Goal: Task Accomplishment & Management: Use online tool/utility

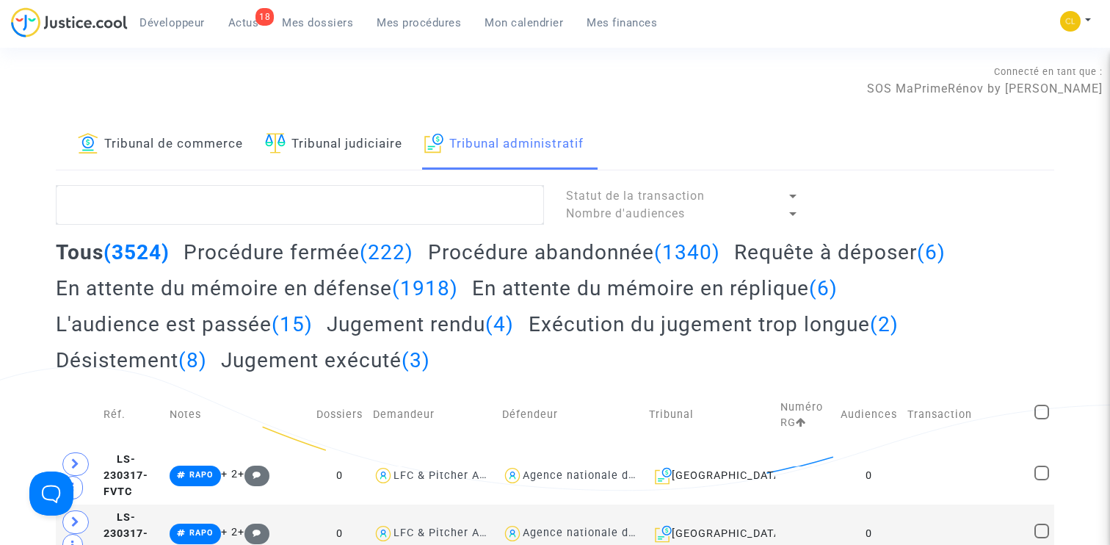
click at [268, 255] on h2 "Procédure fermée (222)" at bounding box center [299, 252] width 230 height 26
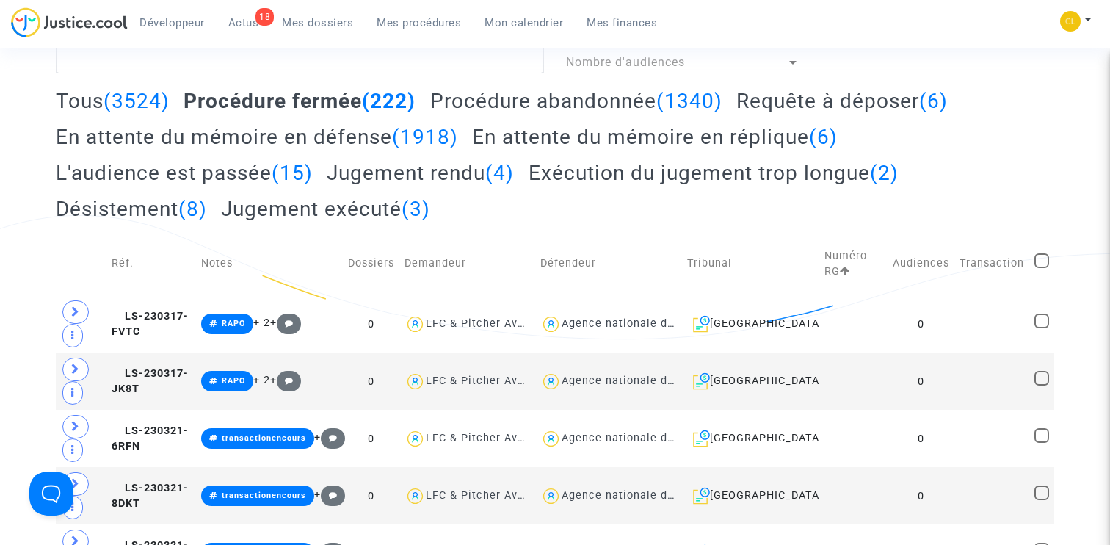
scroll to position [346, 0]
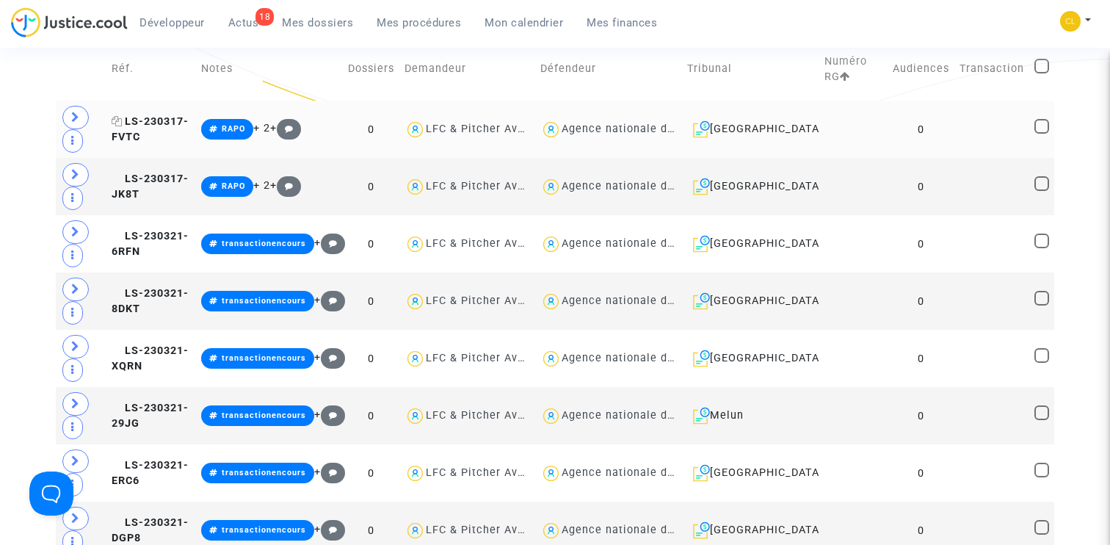
click at [163, 124] on span "LS-230317-FVTC" at bounding box center [150, 129] width 77 height 29
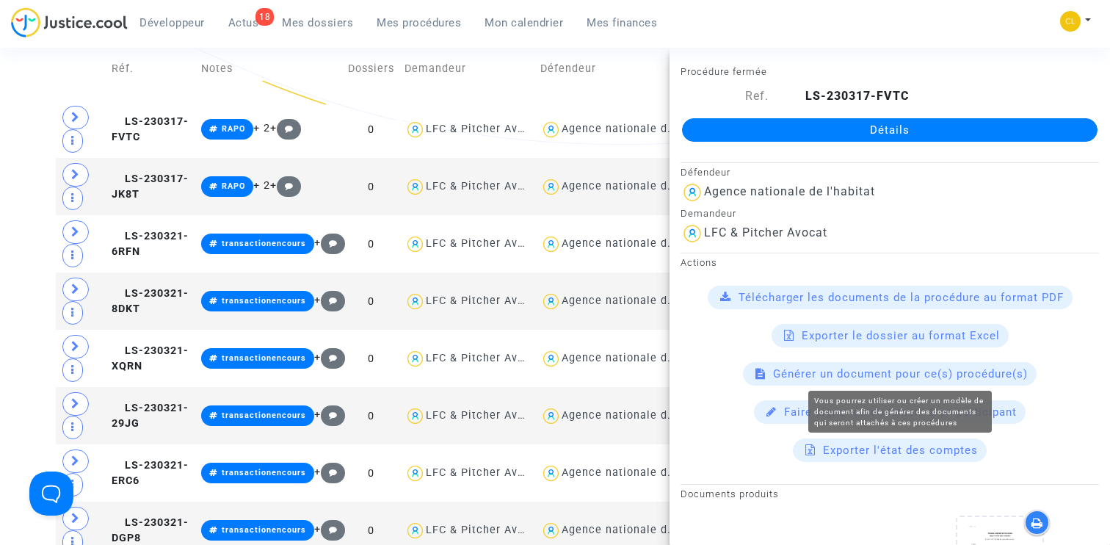
click at [864, 373] on span "Générer un document pour ce(s) procédure(s)" at bounding box center [900, 373] width 255 height 13
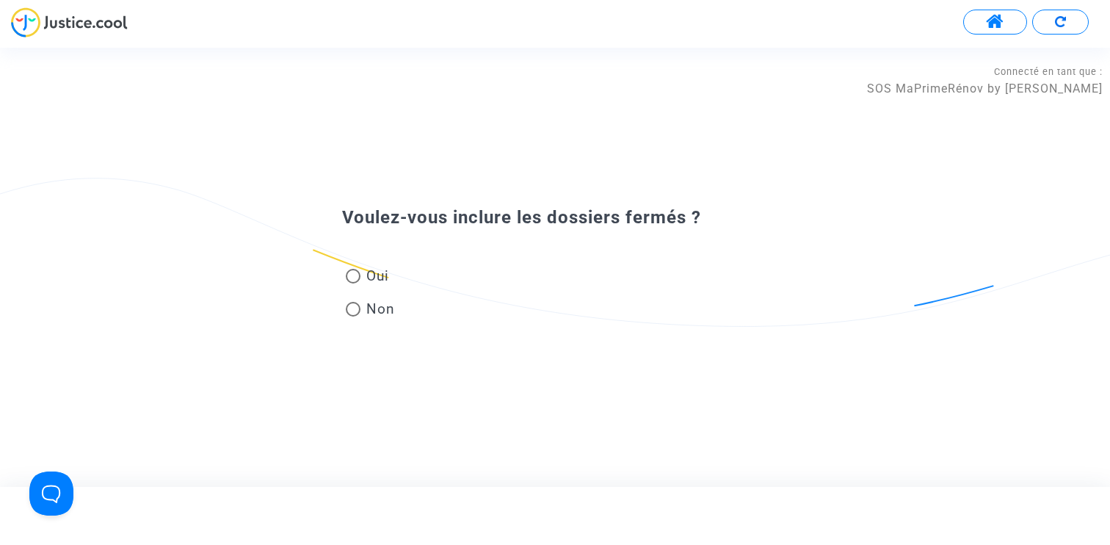
click at [379, 275] on span "Oui" at bounding box center [375, 276] width 29 height 20
click at [353, 283] on input "Oui" at bounding box center [352, 283] width 1 height 1
radio input "true"
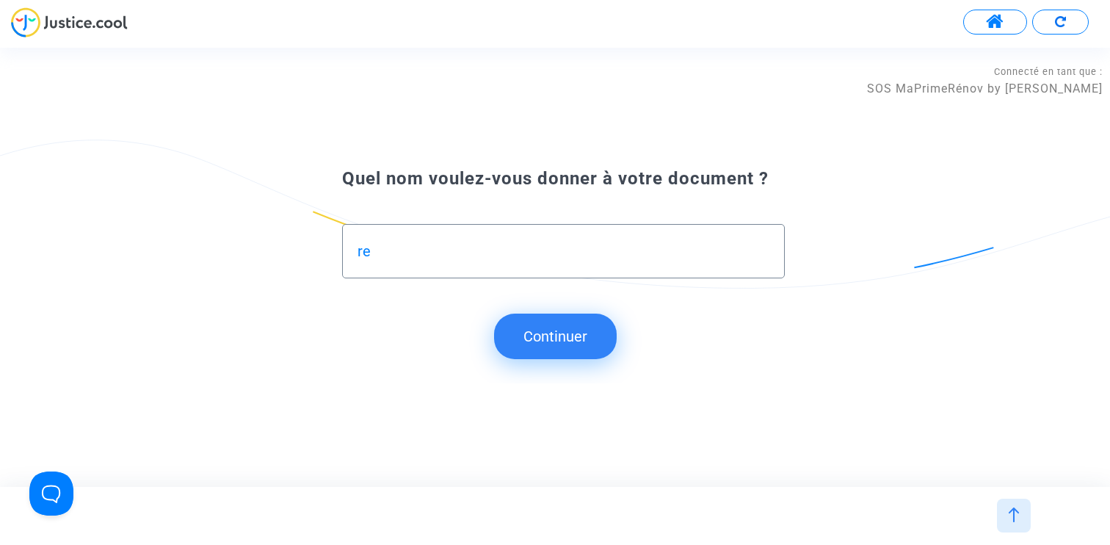
type input "r"
type input "test"
click at [540, 340] on button "Continuer" at bounding box center [555, 337] width 123 height 46
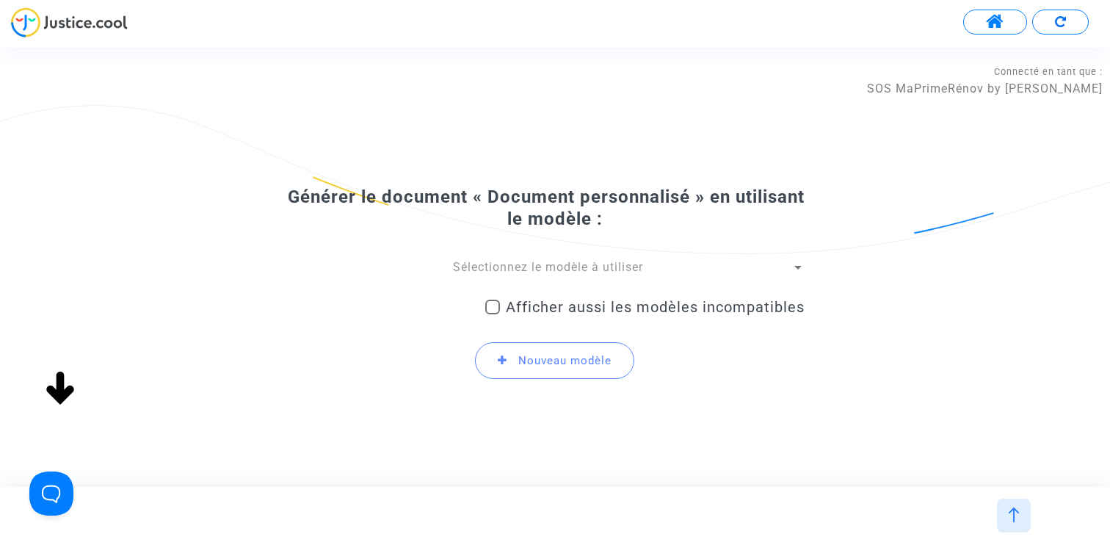
click at [562, 263] on span "Sélectionnez le modèle à utiliser" at bounding box center [548, 267] width 190 height 14
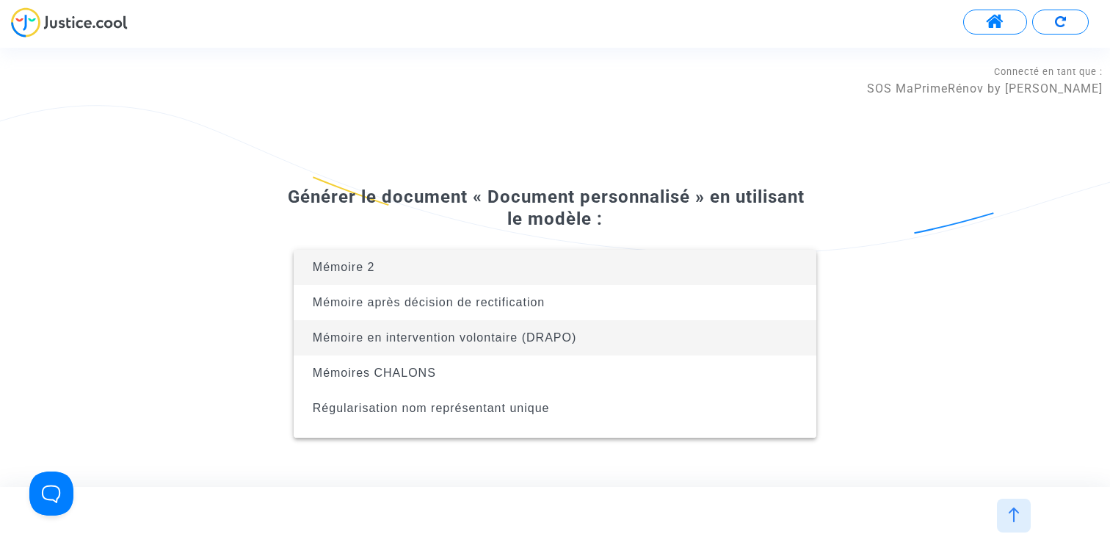
scroll to position [23, 0]
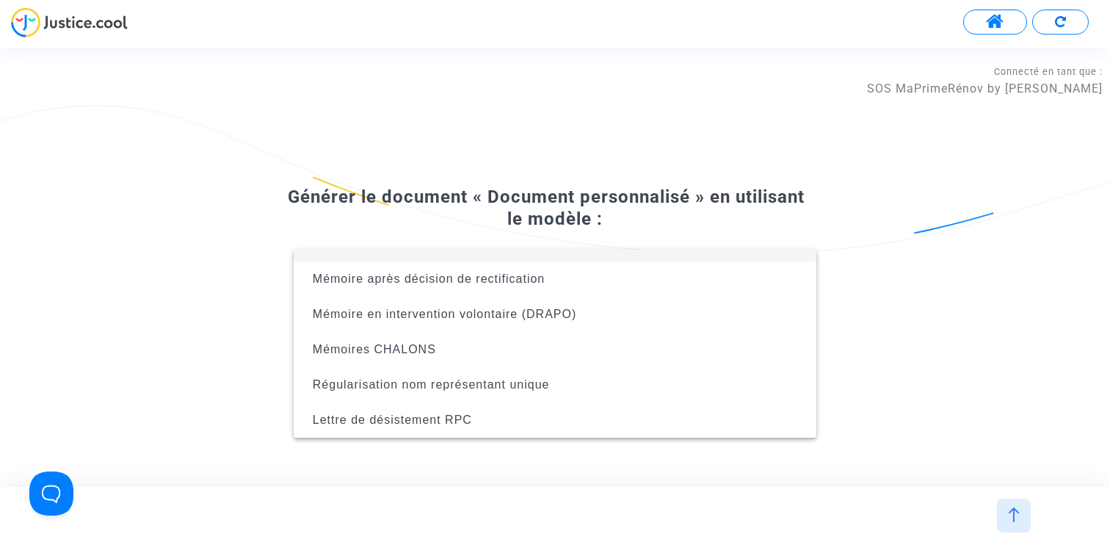
click at [618, 162] on div at bounding box center [555, 272] width 1110 height 545
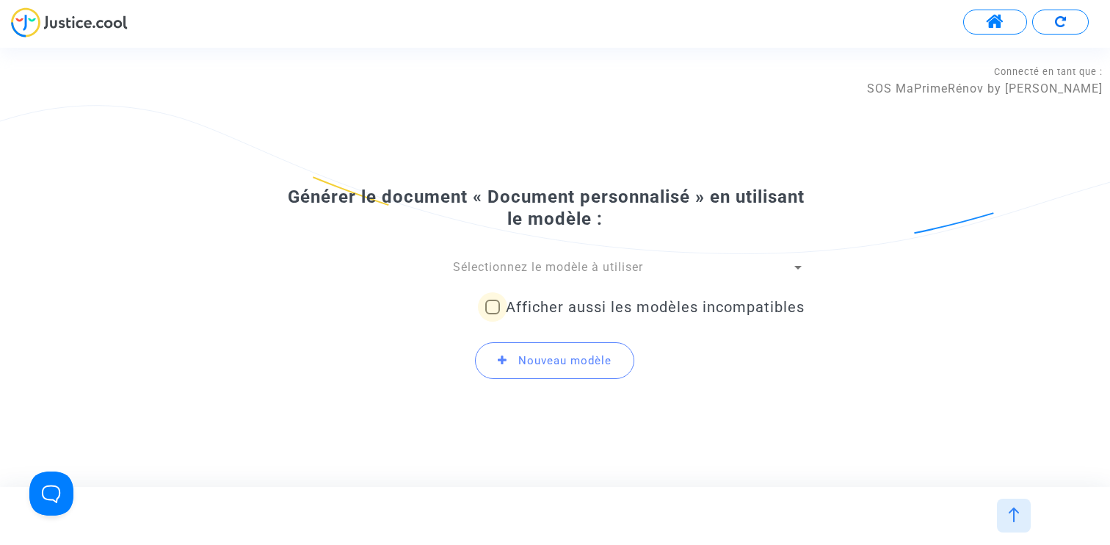
click at [625, 305] on span "Afficher aussi les modèles incompatibles" at bounding box center [655, 307] width 299 height 18
click at [493, 314] on input "Afficher aussi les modèles incompatibles" at bounding box center [492, 314] width 1 height 1
checkbox input "true"
click at [598, 263] on span "Sélectionnez le modèle à utiliser" at bounding box center [548, 267] width 190 height 14
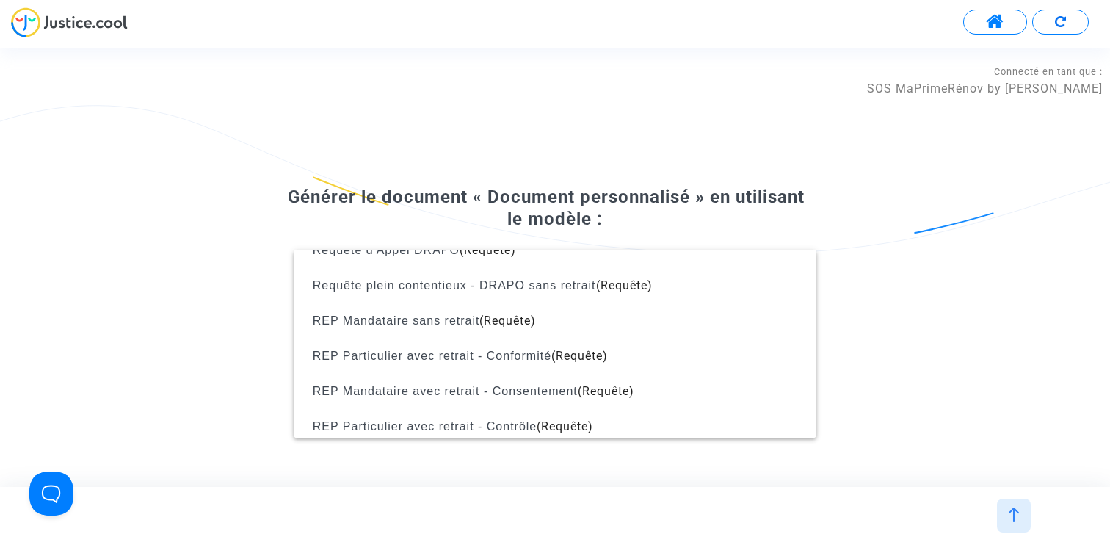
scroll to position [1218, 0]
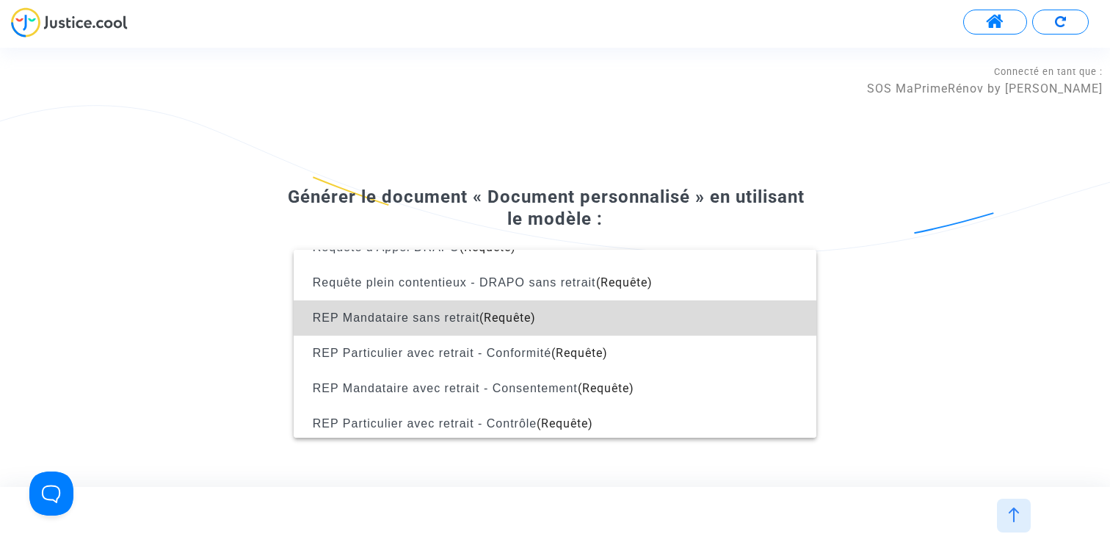
click at [563, 319] on span "REP Mandataire sans retrait (Requête)" at bounding box center [554, 317] width 499 height 35
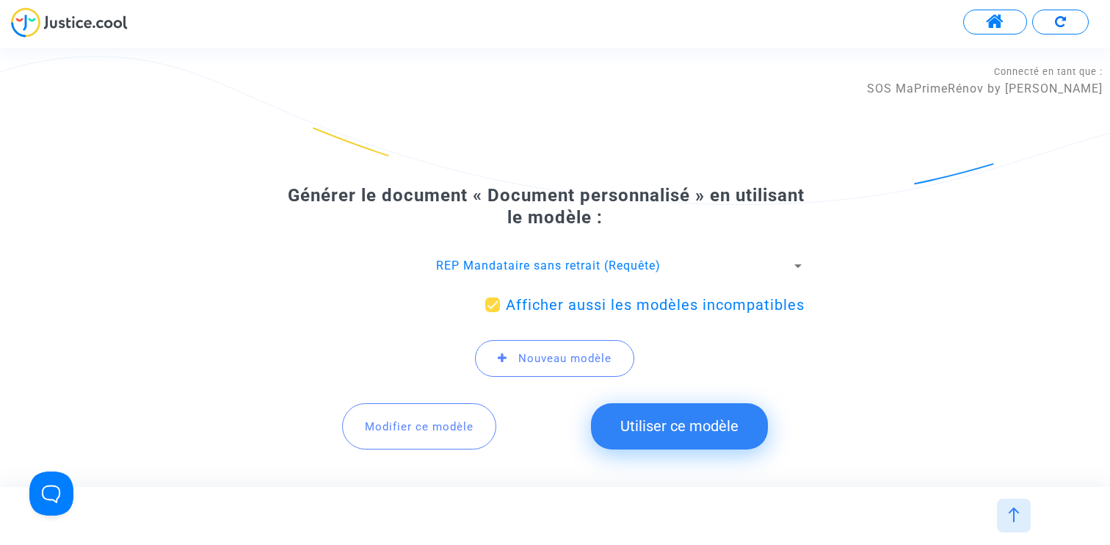
click at [393, 426] on span "Modifier ce modèle" at bounding box center [419, 426] width 109 height 13
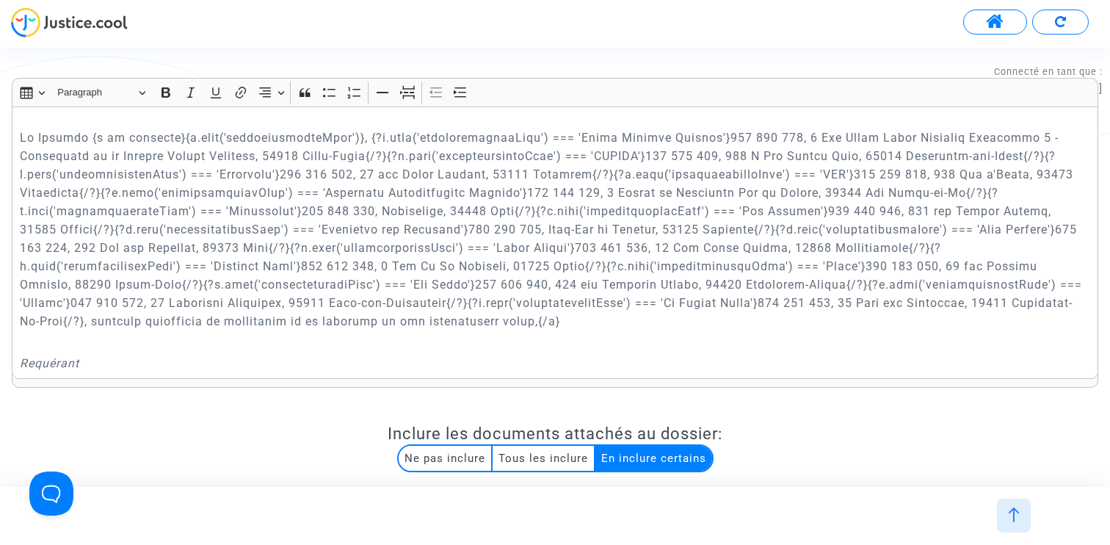
scroll to position [444, 0]
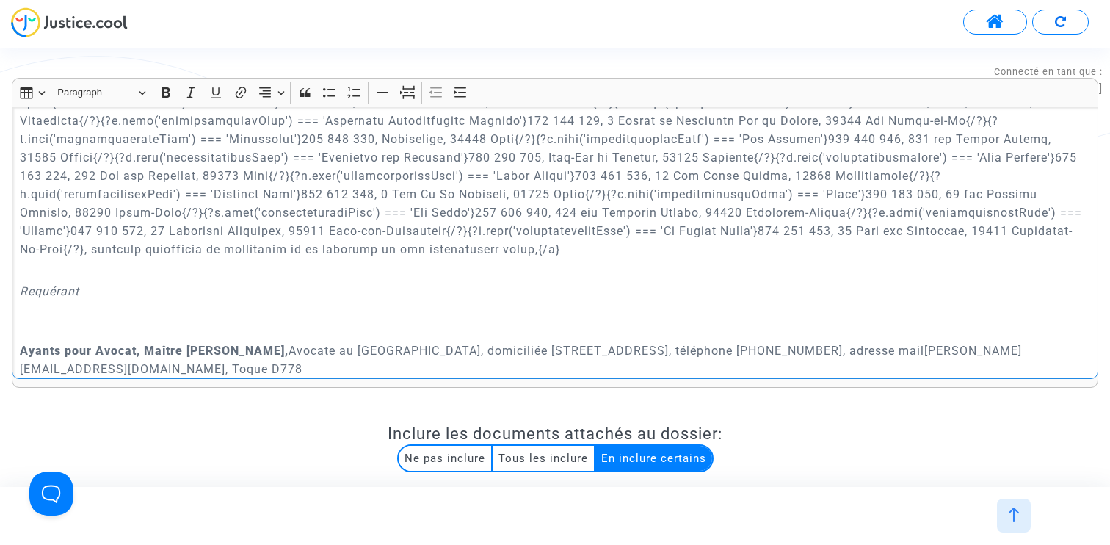
click at [958, 226] on p "Rich Text Editor, main" at bounding box center [555, 158] width 1071 height 202
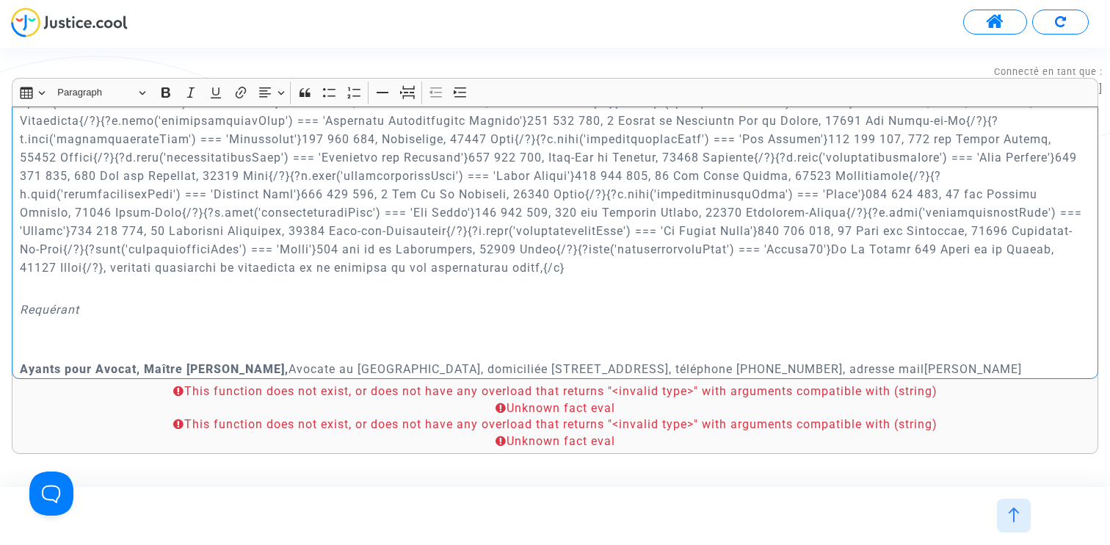
click at [20, 246] on p "Rich Text Editor, main" at bounding box center [555, 167] width 1071 height 220
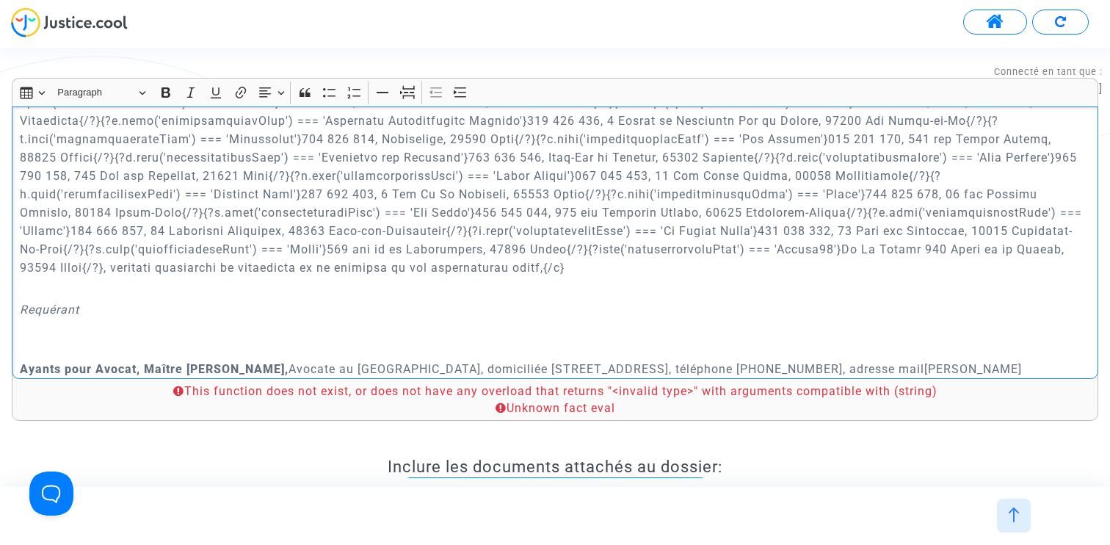
click at [520, 247] on p "Rich Text Editor, main" at bounding box center [555, 167] width 1071 height 220
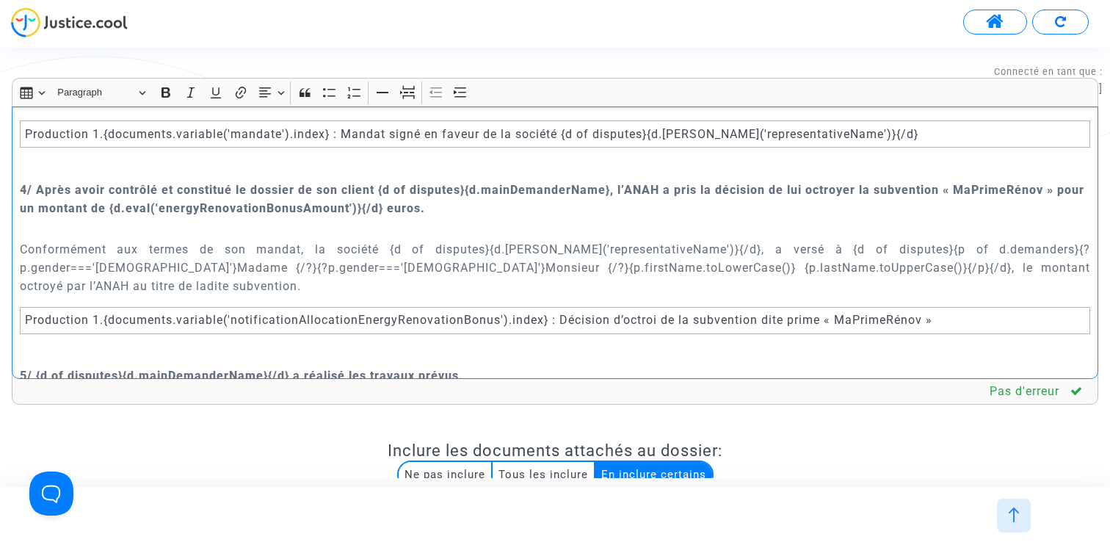
scroll to position [3111, 0]
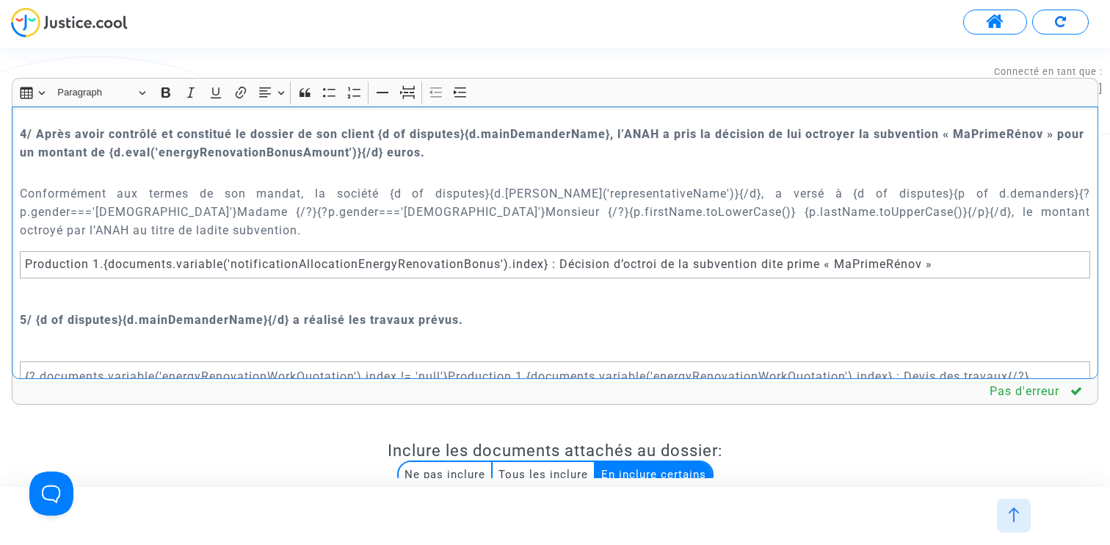
click at [594, 305] on p "Rich Text Editor, main" at bounding box center [555, 299] width 1071 height 18
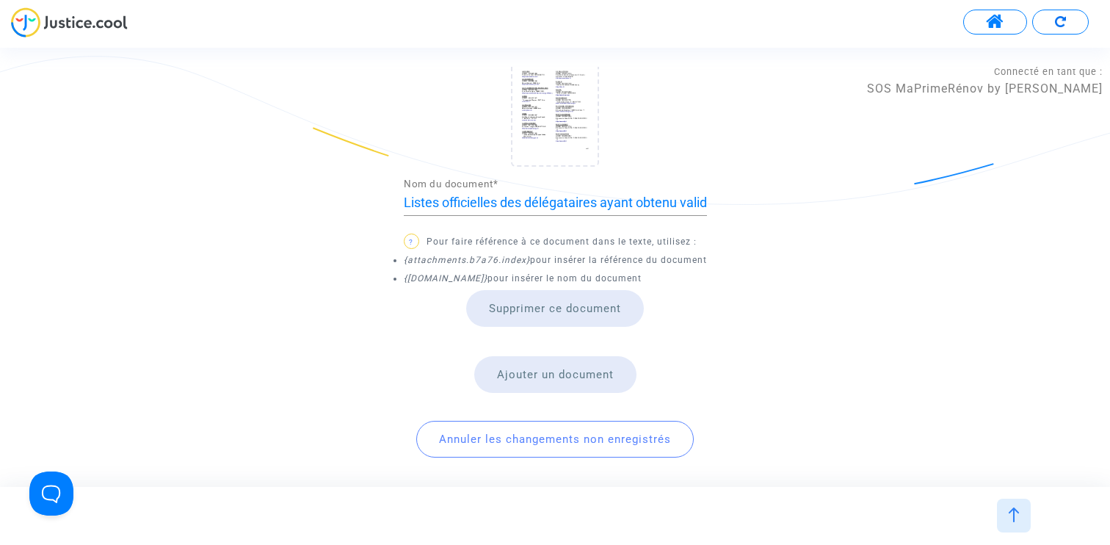
scroll to position [1704, 0]
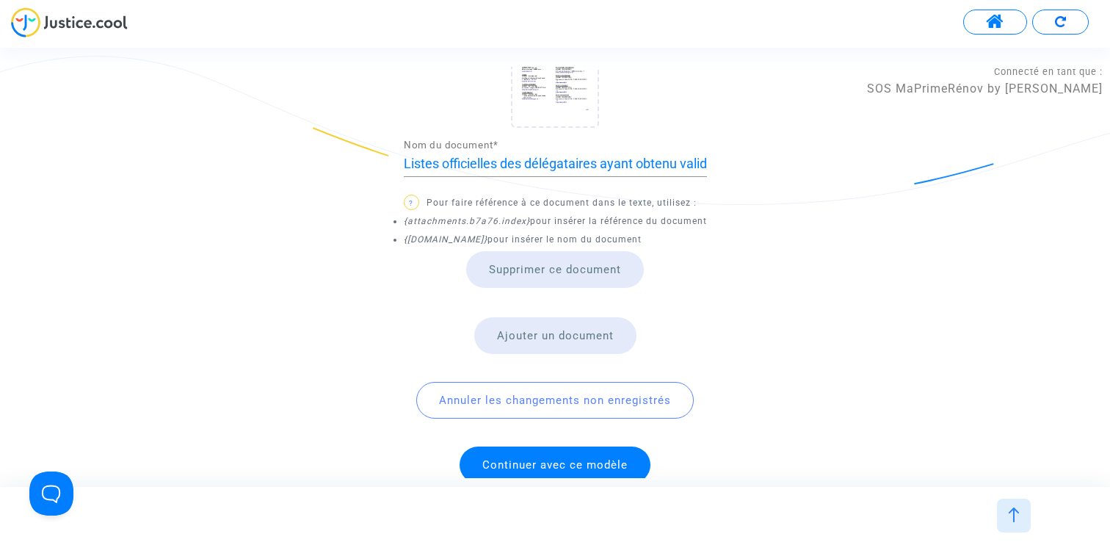
click at [551, 458] on span "Continuer avec ce modèle" at bounding box center [554, 464] width 145 height 13
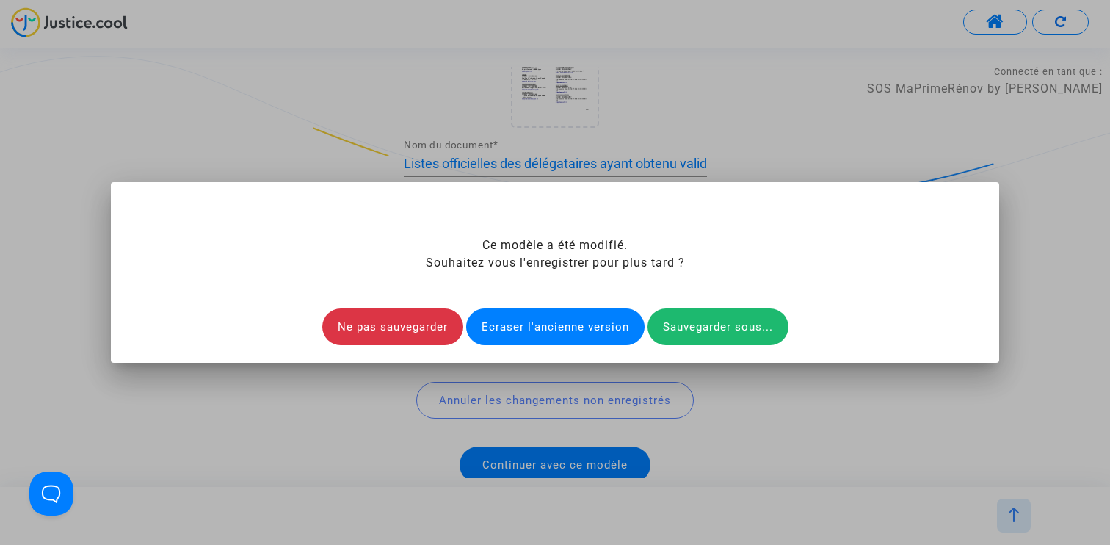
click at [549, 320] on div "Ecraser l'ancienne version" at bounding box center [555, 326] width 178 height 37
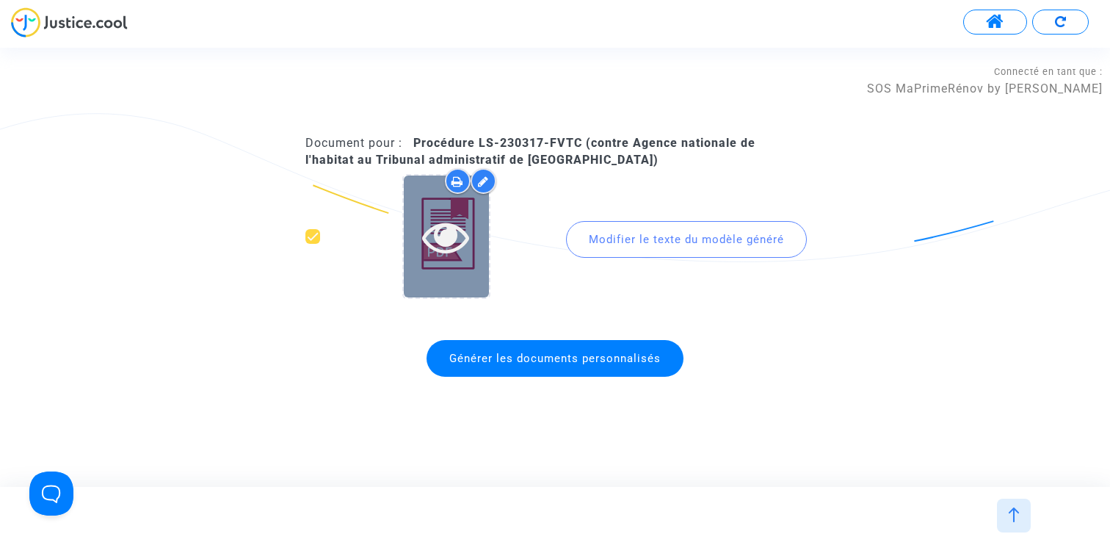
click at [446, 240] on icon at bounding box center [446, 236] width 48 height 47
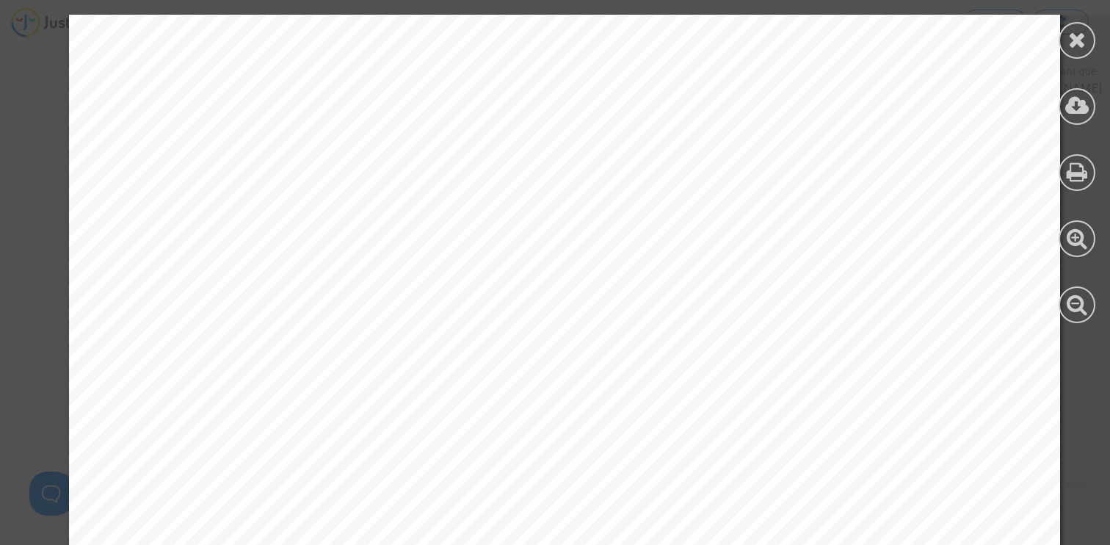
scroll to position [180, 0]
click at [1085, 301] on icon at bounding box center [1077, 304] width 21 height 22
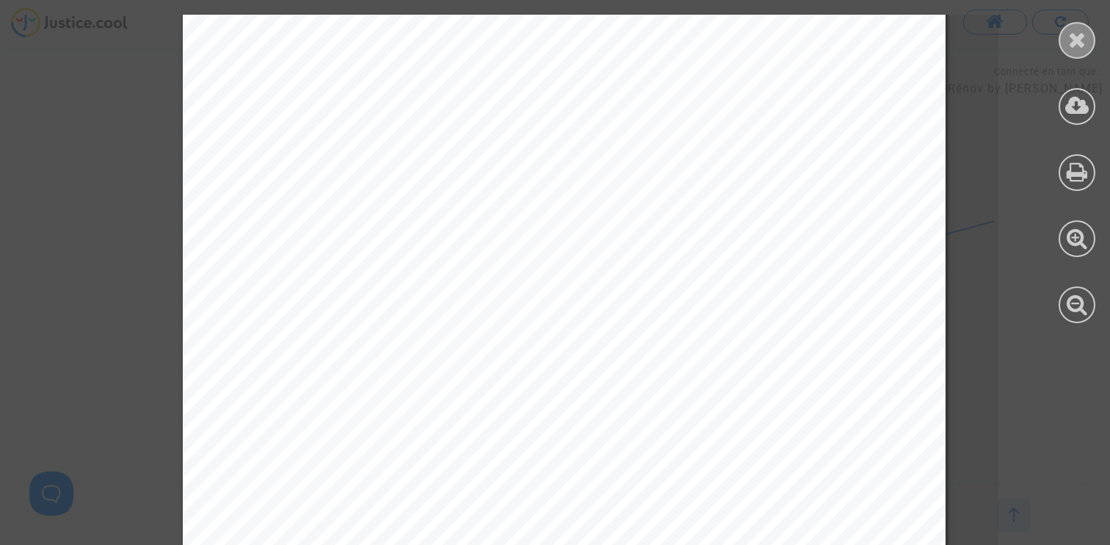
click at [1080, 43] on icon at bounding box center [1077, 40] width 18 height 22
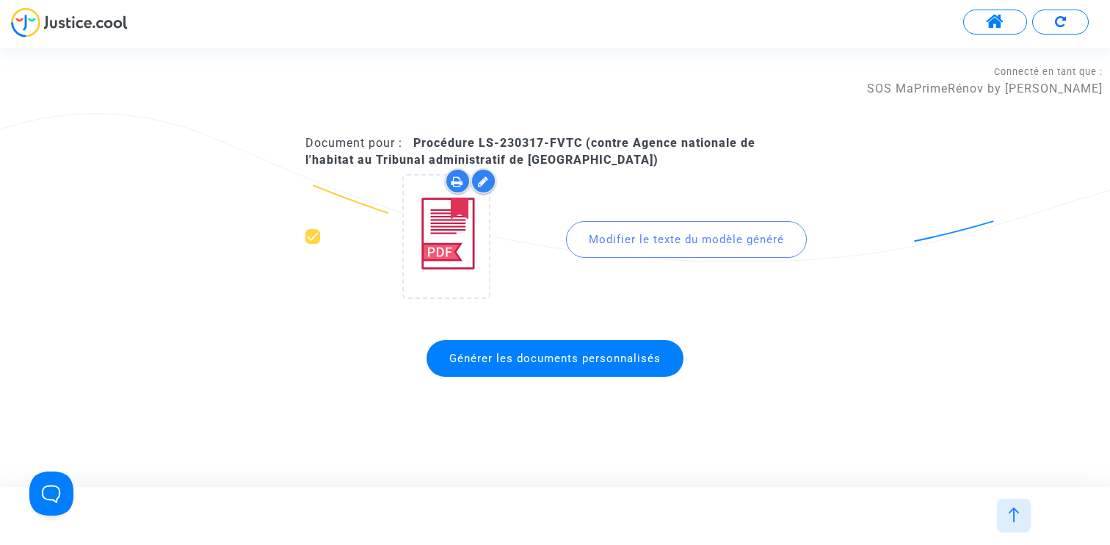
click at [1007, 27] on button at bounding box center [995, 22] width 64 height 25
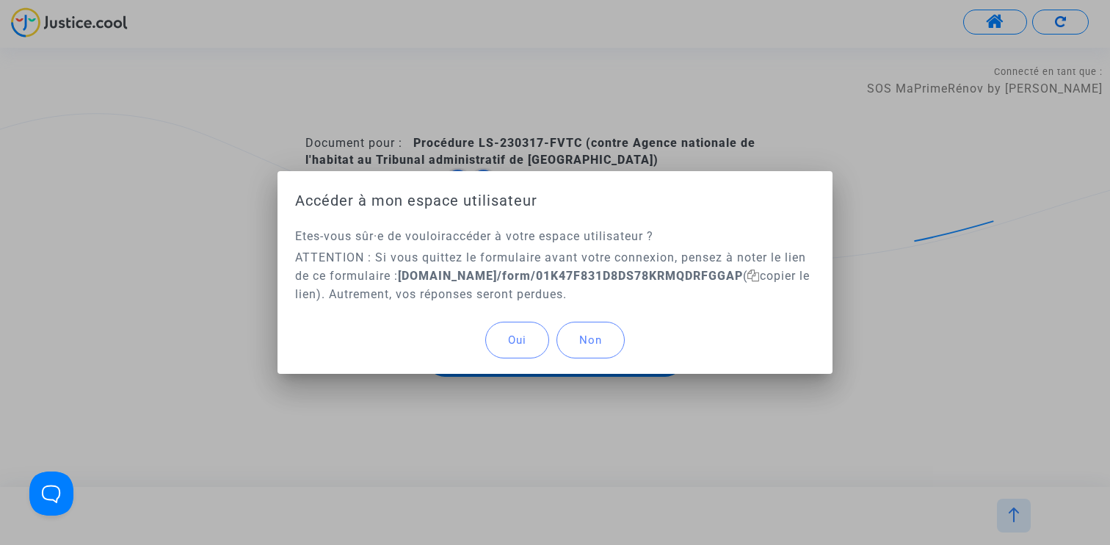
click at [526, 333] on span "Oui" at bounding box center [517, 339] width 18 height 13
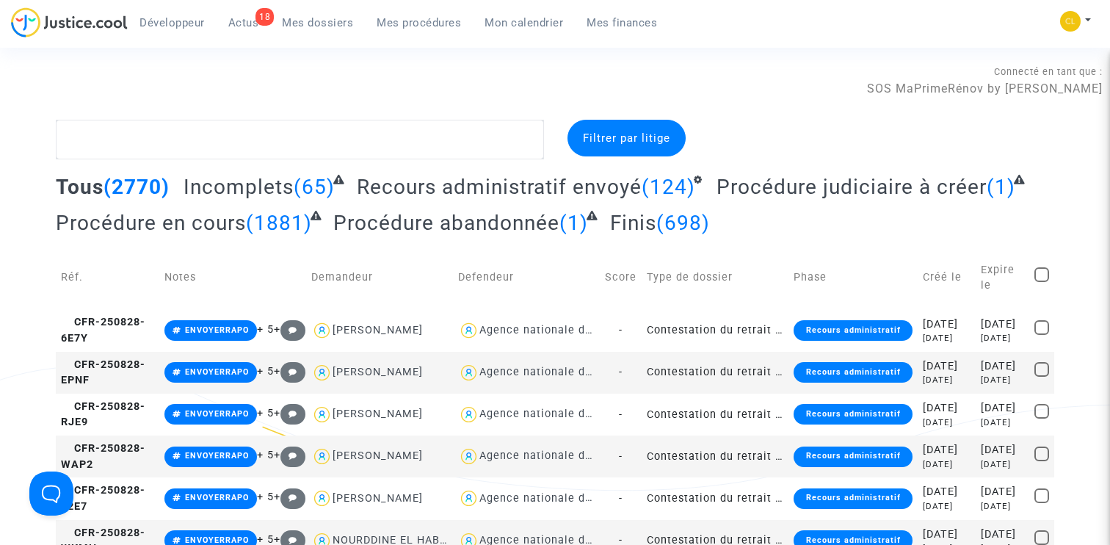
click at [418, 24] on span "Mes procédures" at bounding box center [419, 22] width 84 height 13
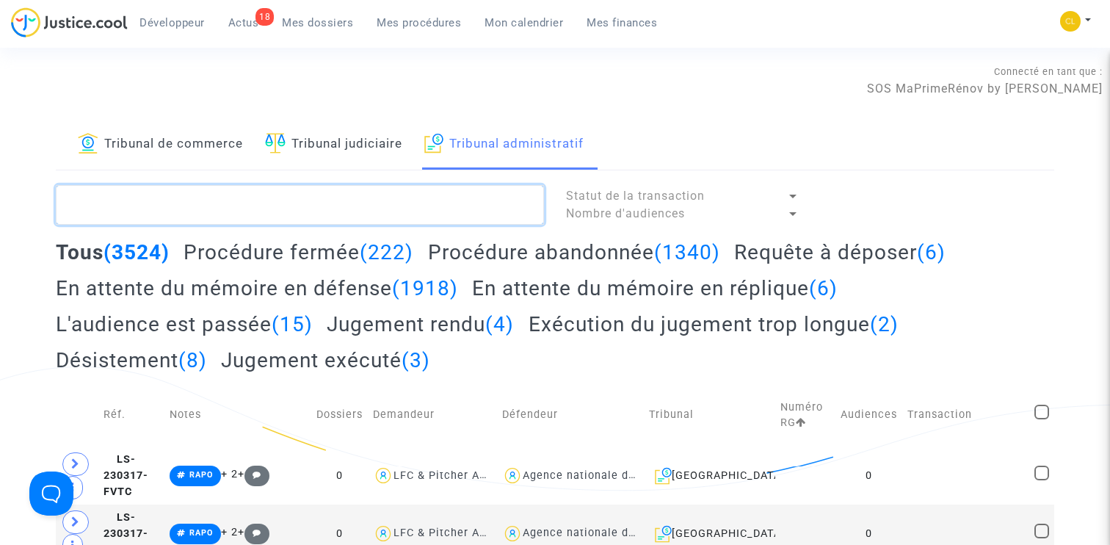
click at [311, 211] on textarea at bounding box center [300, 205] width 488 height 40
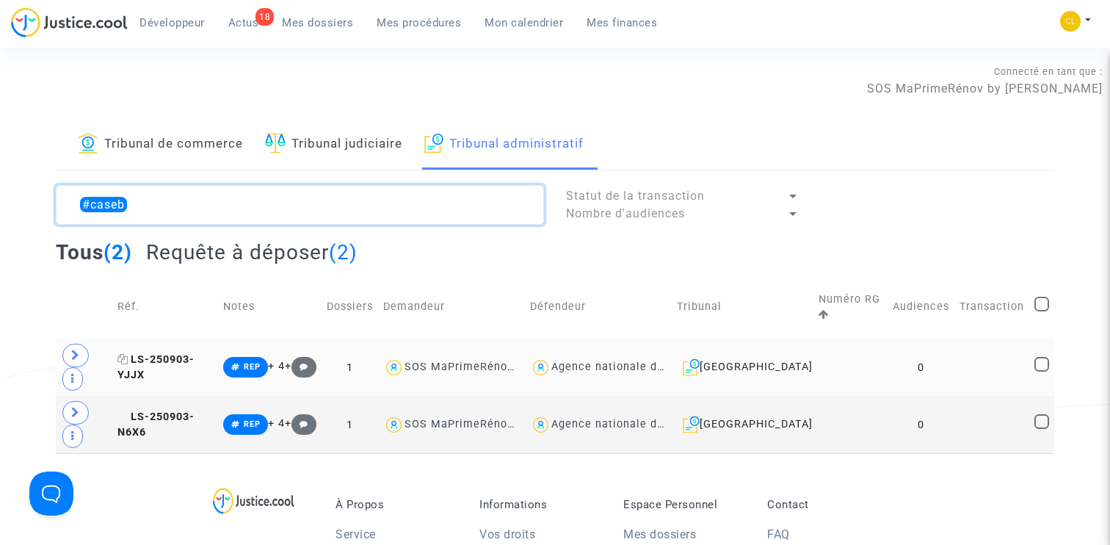
type textarea "#caseb"
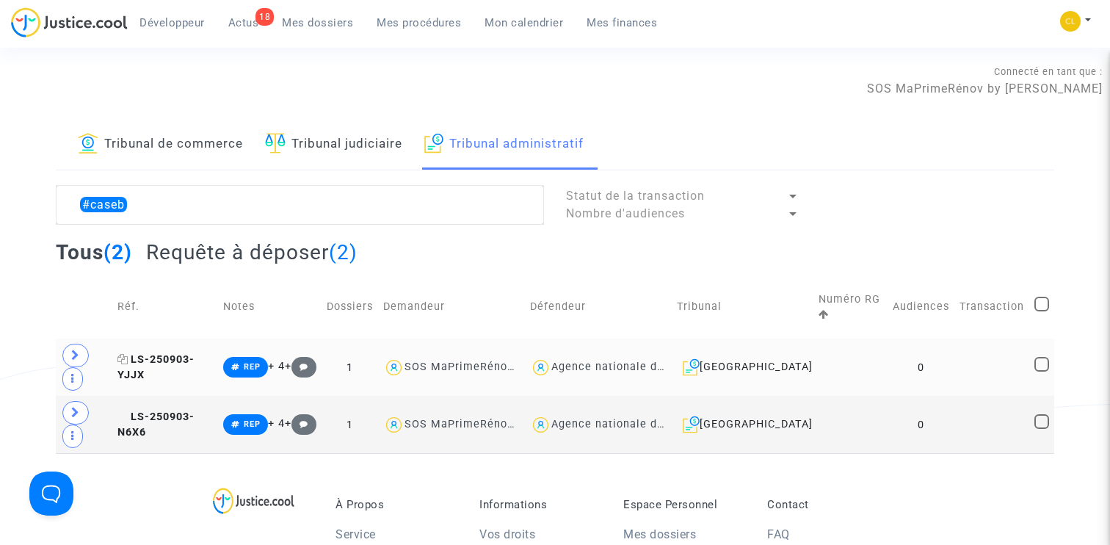
click at [195, 353] on span "LS-250903-YJJX" at bounding box center [155, 367] width 77 height 29
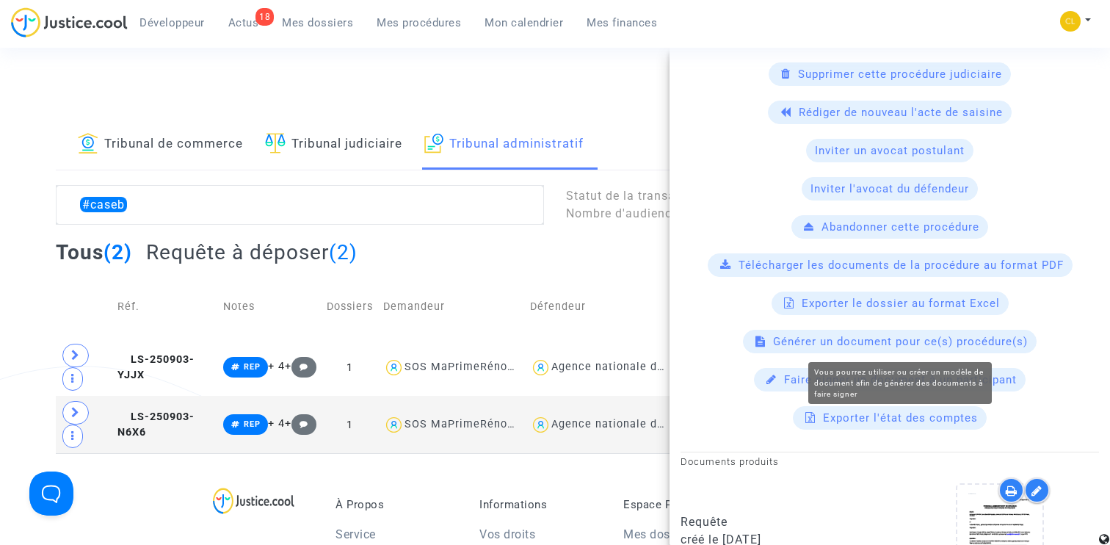
scroll to position [410, 0]
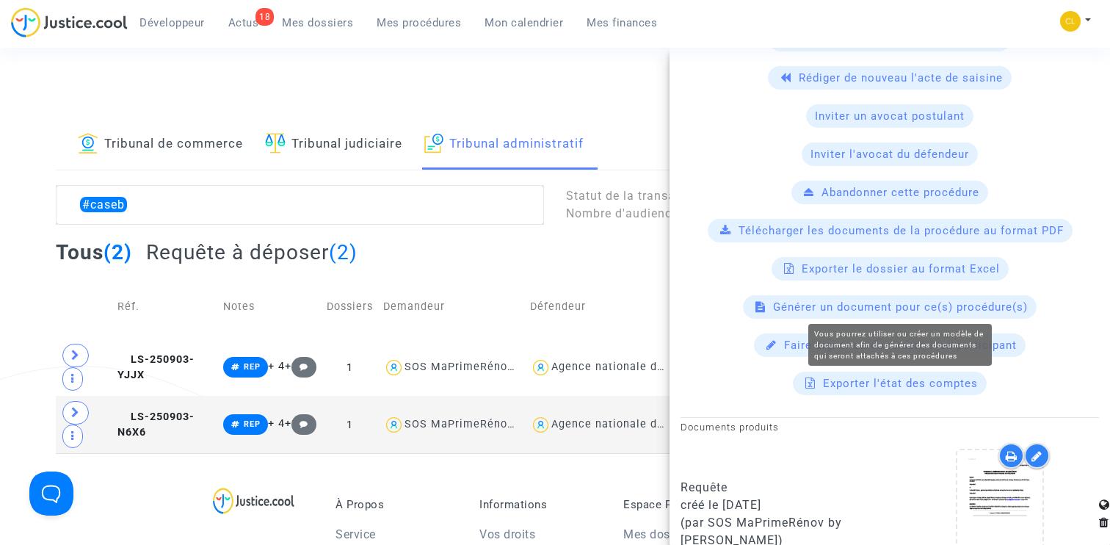
click at [880, 303] on span "Générer un document pour ce(s) procédure(s)" at bounding box center [900, 306] width 255 height 13
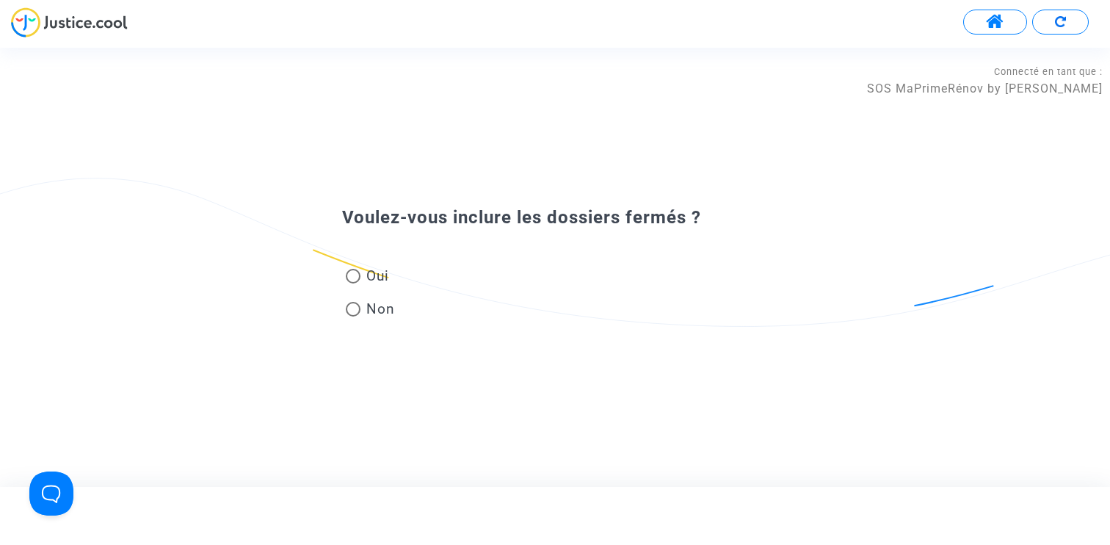
click at [381, 282] on span "Oui" at bounding box center [375, 276] width 29 height 20
click at [353, 283] on input "Oui" at bounding box center [352, 283] width 1 height 1
radio input "true"
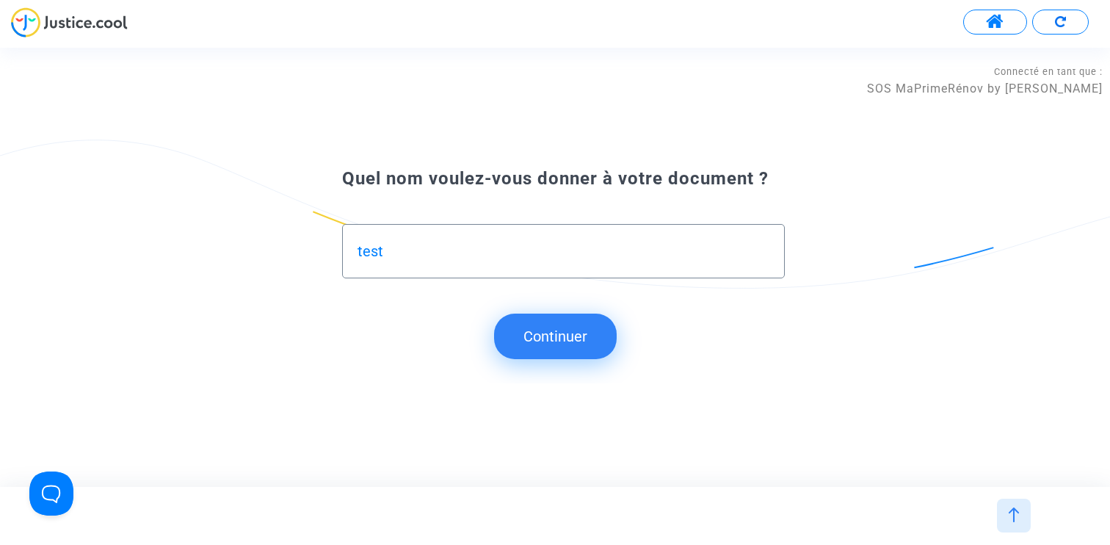
type input "test"
click at [554, 330] on button "Continuer" at bounding box center [555, 337] width 123 height 46
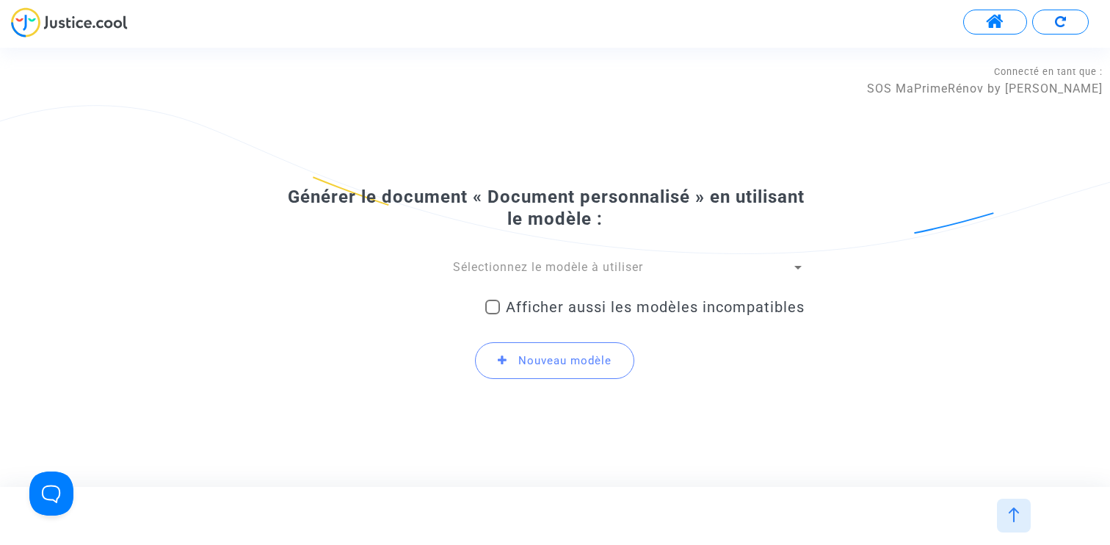
click at [524, 265] on span "Sélectionnez le modèle à utiliser" at bounding box center [548, 267] width 190 height 14
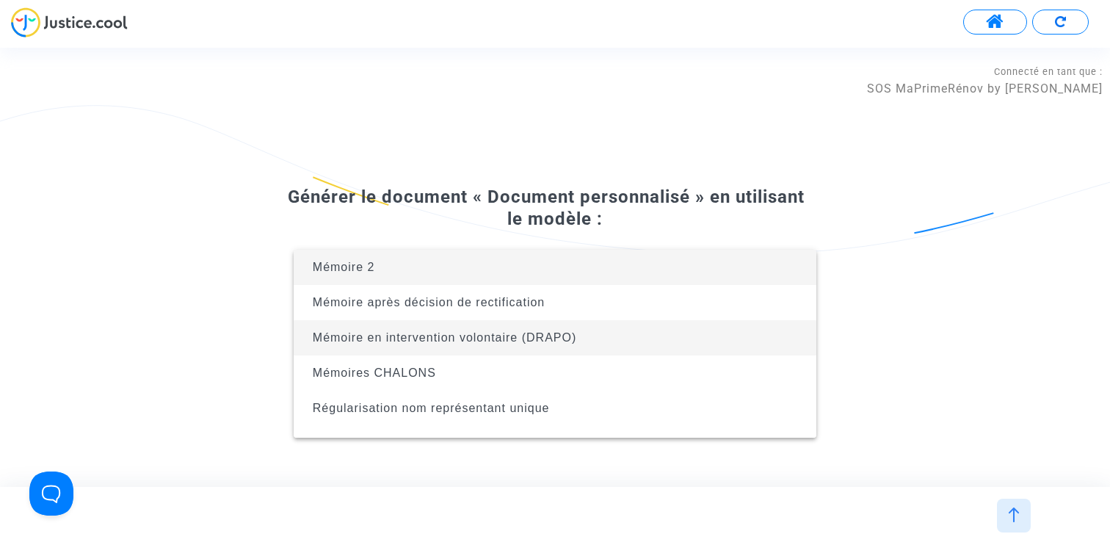
scroll to position [23, 0]
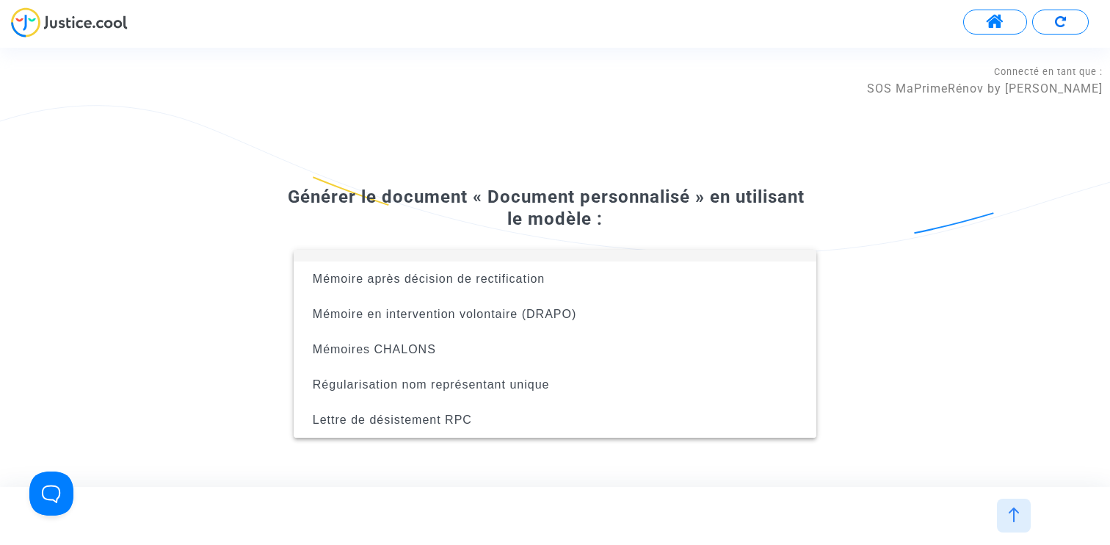
click at [527, 178] on div at bounding box center [555, 272] width 1110 height 545
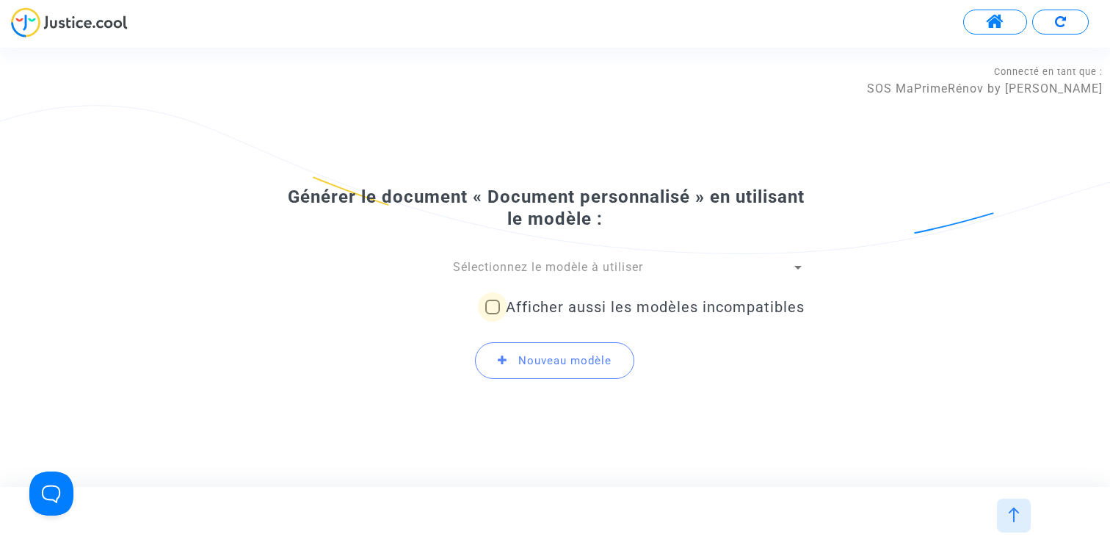
click at [551, 308] on span "Afficher aussi les modèles incompatibles" at bounding box center [655, 307] width 299 height 18
click at [493, 314] on input "Afficher aussi les modèles incompatibles" at bounding box center [492, 314] width 1 height 1
checkbox input "true"
click at [532, 261] on span "Sélectionnez le modèle à utiliser" at bounding box center [548, 267] width 190 height 14
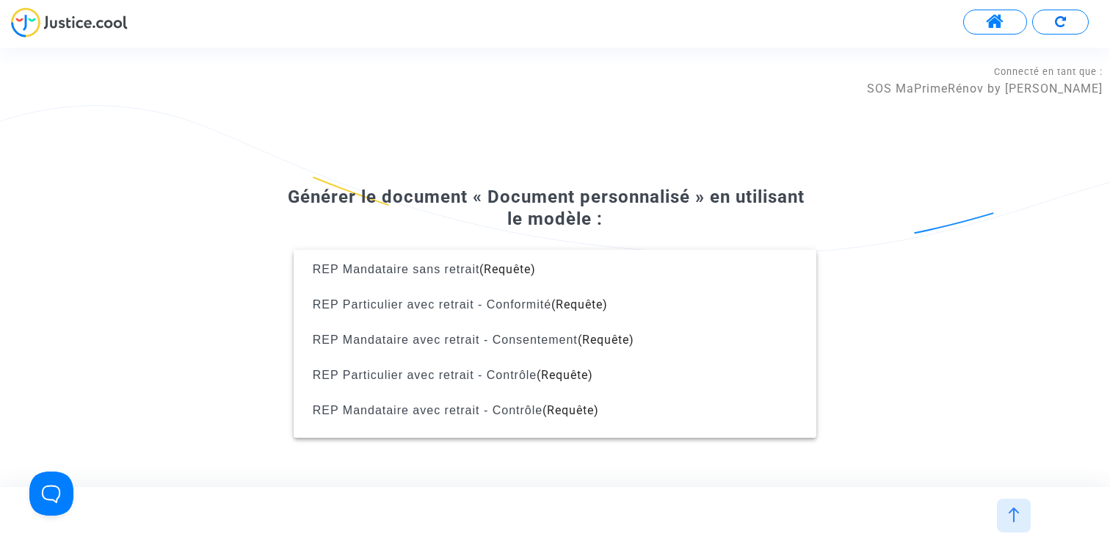
scroll to position [1258, 0]
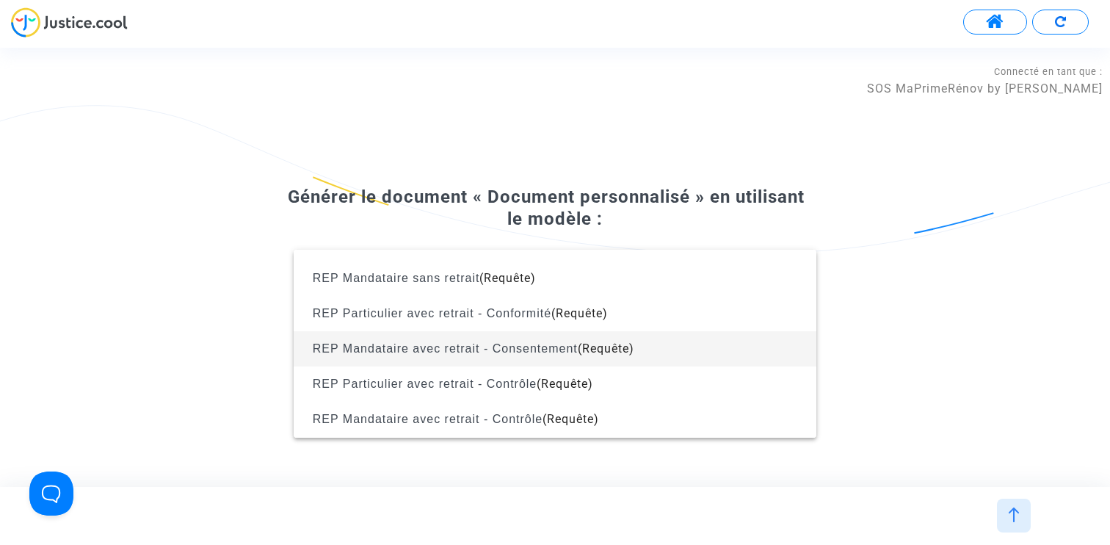
click at [506, 341] on span "REP Mandataire avec retrait - Consentement (Requête)" at bounding box center [554, 348] width 499 height 35
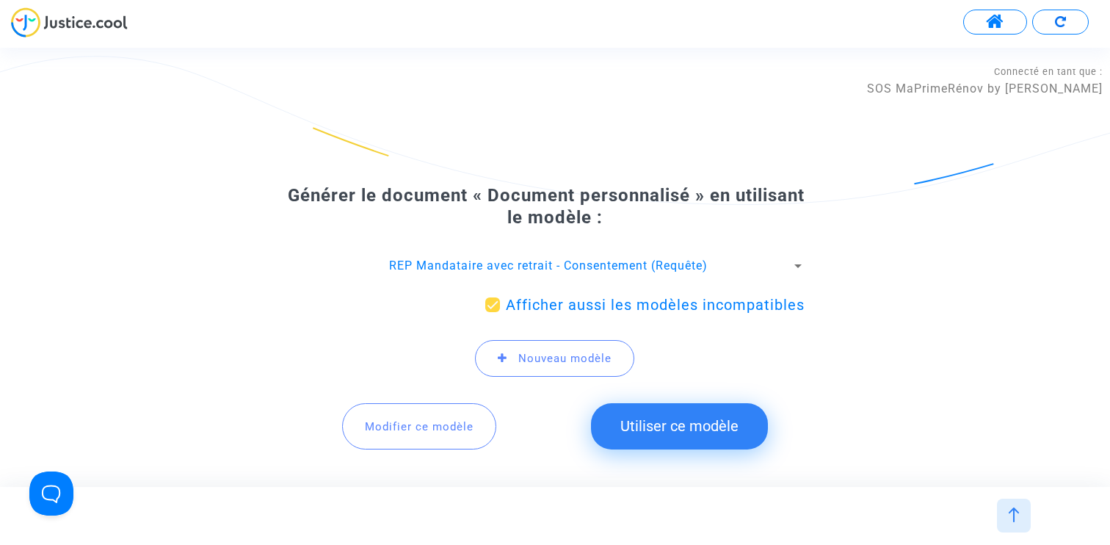
click at [433, 420] on span "Modifier ce modèle" at bounding box center [419, 426] width 109 height 13
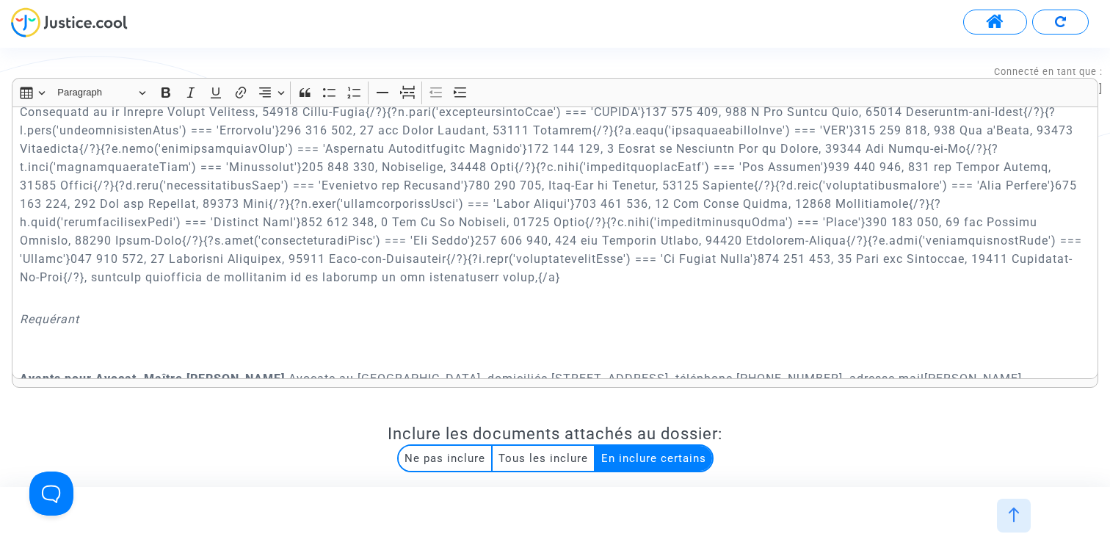
scroll to position [413, 0]
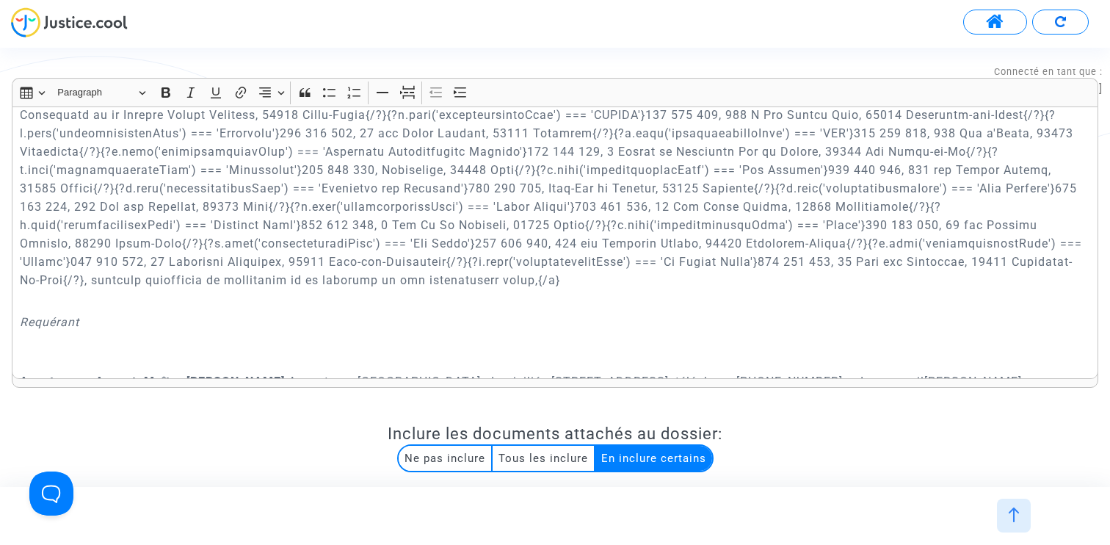
click at [958, 261] on p "Rich Text Editor, main" at bounding box center [555, 188] width 1071 height 202
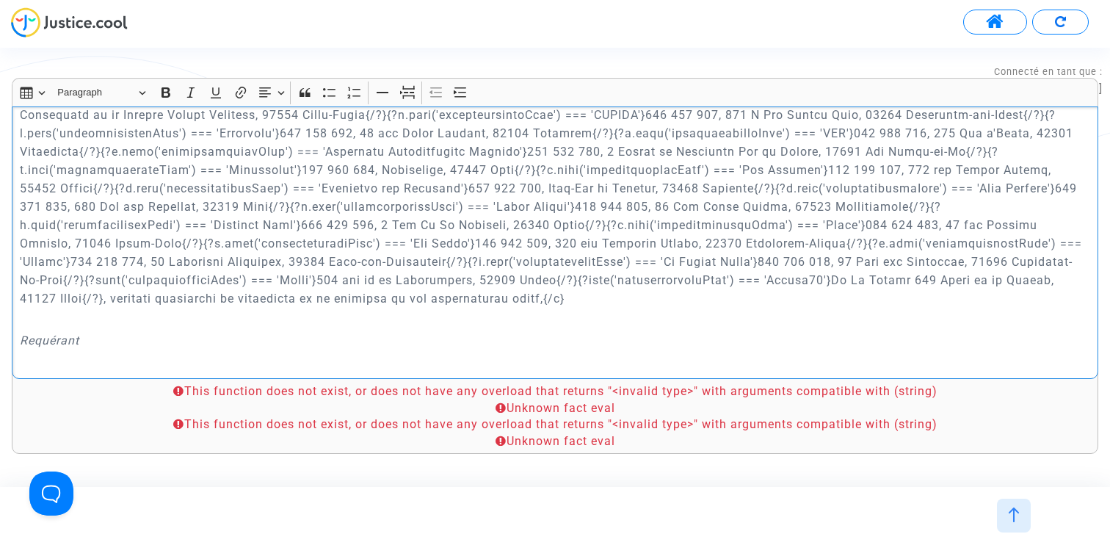
click at [21, 275] on p "Rich Text Editor, main" at bounding box center [555, 197] width 1071 height 220
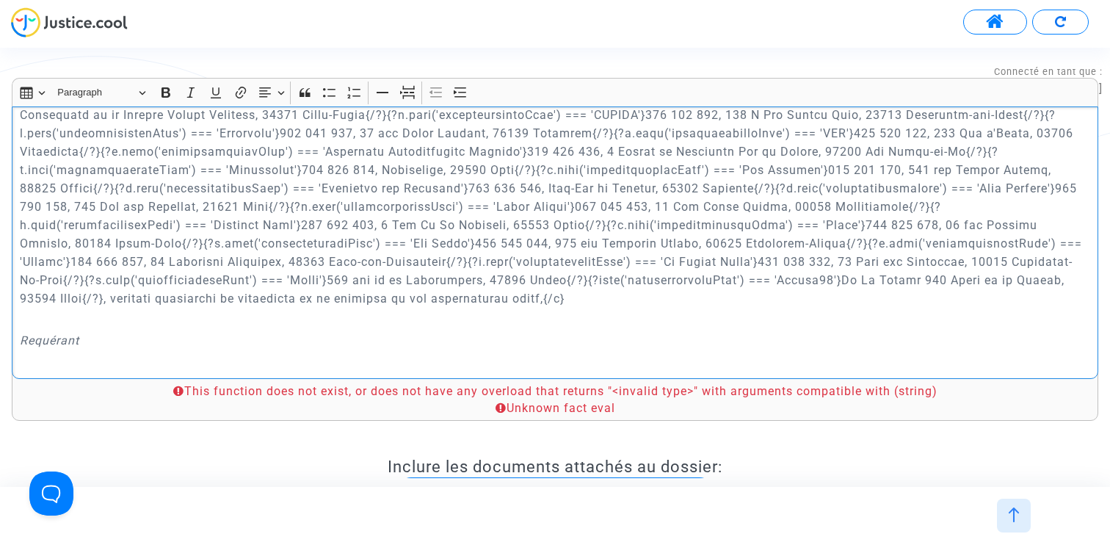
click at [522, 278] on p "Rich Text Editor, main" at bounding box center [555, 197] width 1071 height 220
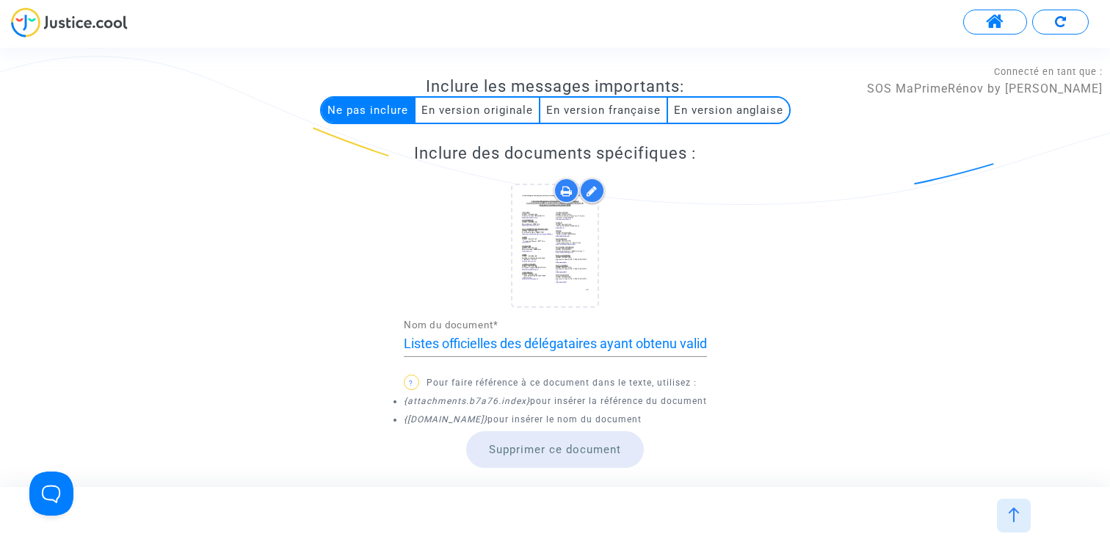
scroll to position [1282, 0]
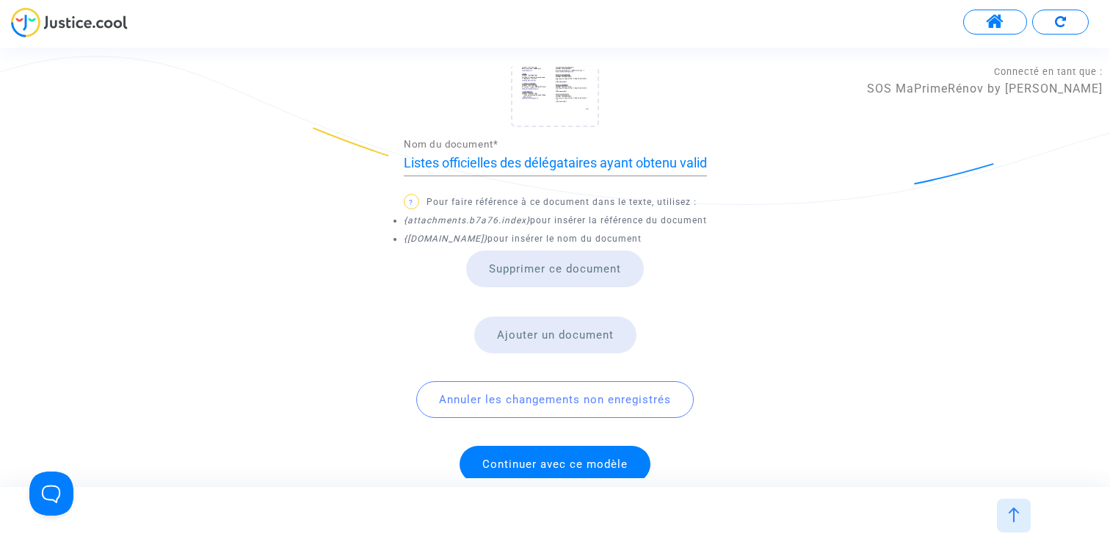
click at [585, 457] on span "Continuer avec ce modèle" at bounding box center [554, 463] width 145 height 13
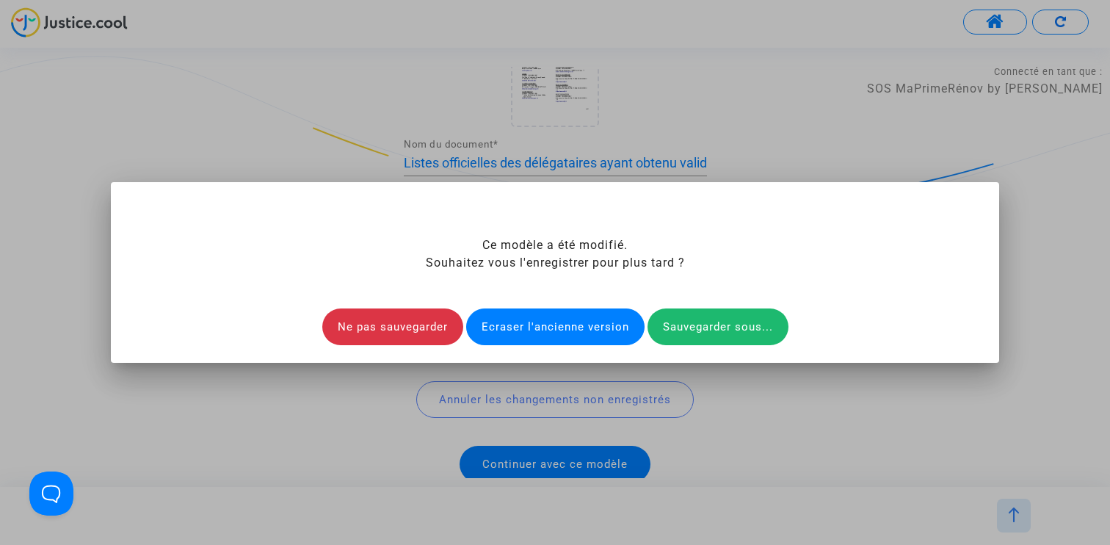
click at [560, 333] on div "Ecraser l'ancienne version" at bounding box center [555, 326] width 178 height 37
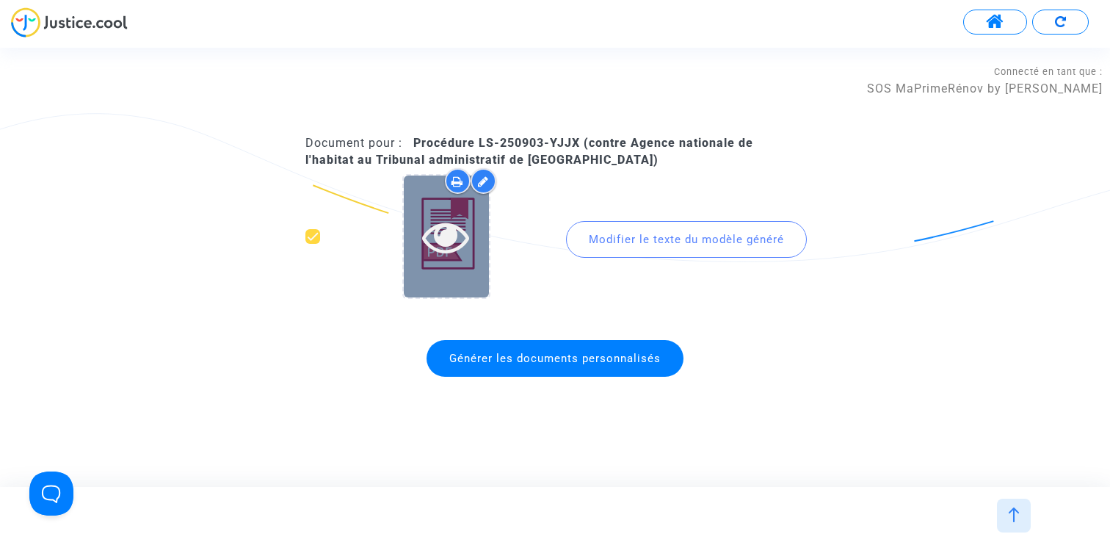
click at [443, 239] on icon at bounding box center [446, 236] width 48 height 47
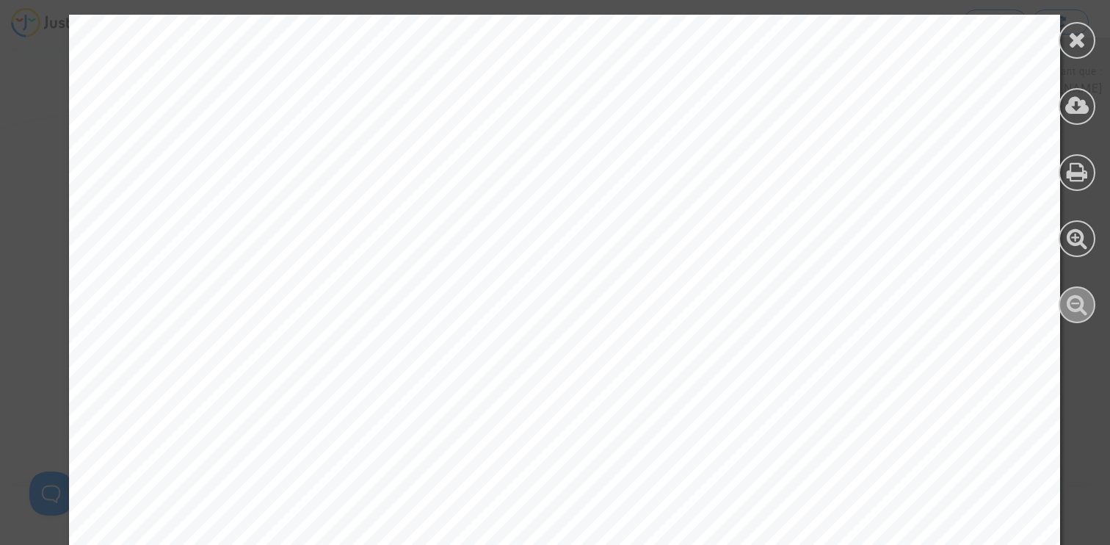
click at [1076, 300] on icon at bounding box center [1077, 304] width 21 height 22
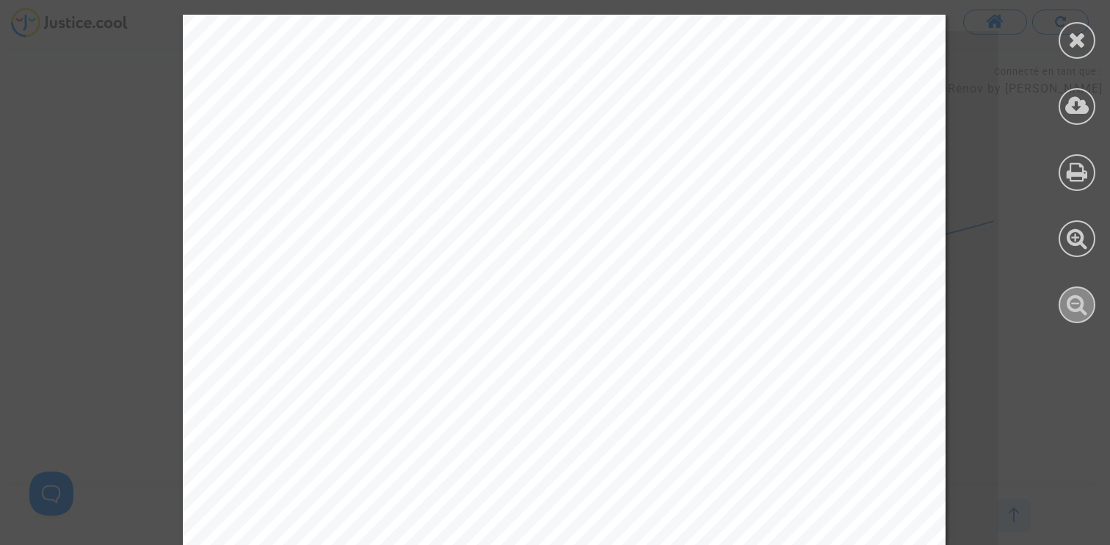
click at [1076, 300] on icon at bounding box center [1077, 304] width 21 height 22
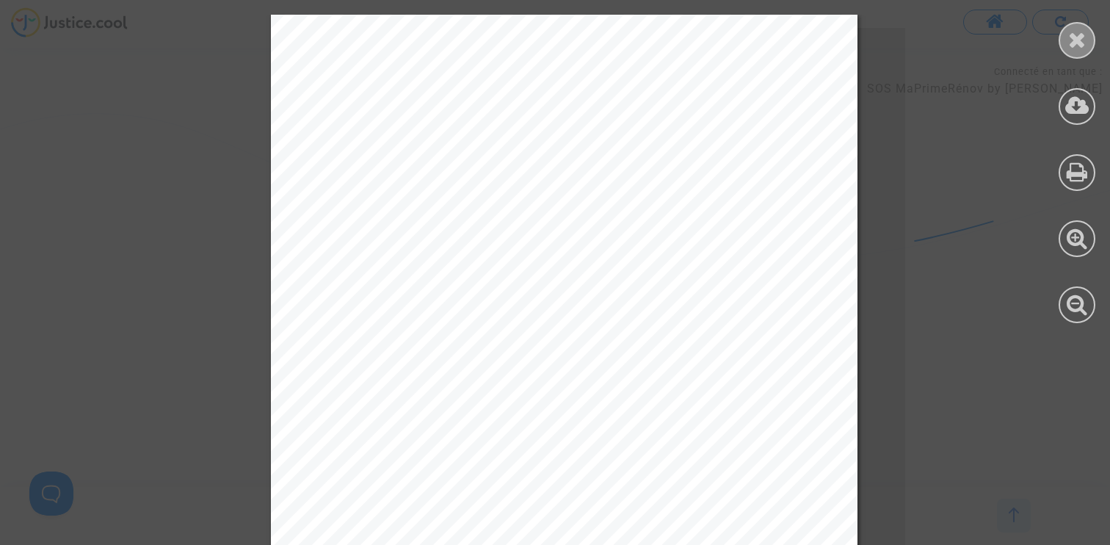
click at [1072, 44] on icon at bounding box center [1077, 40] width 18 height 22
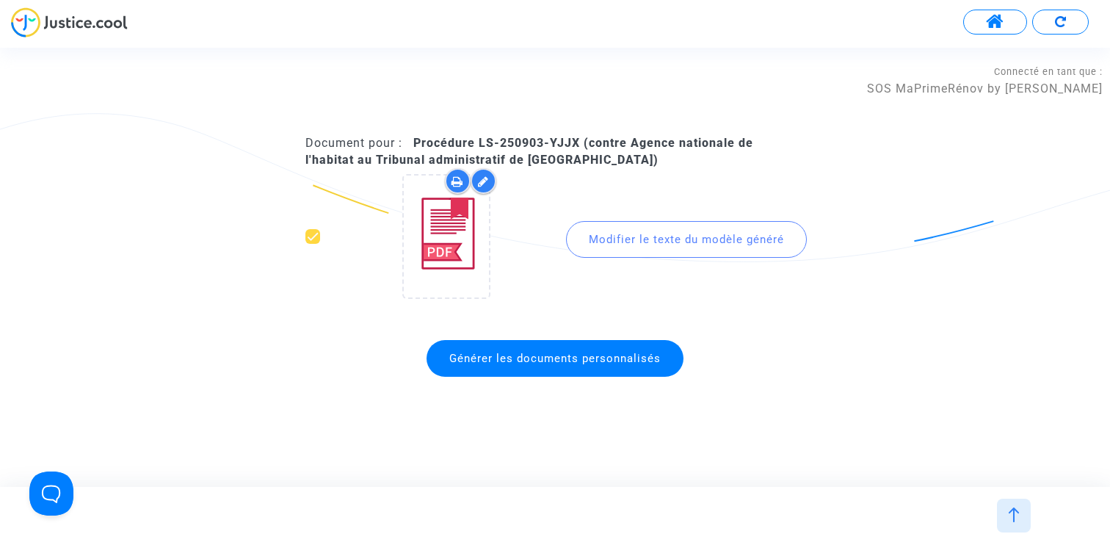
click at [1053, 22] on button at bounding box center [1060, 22] width 57 height 25
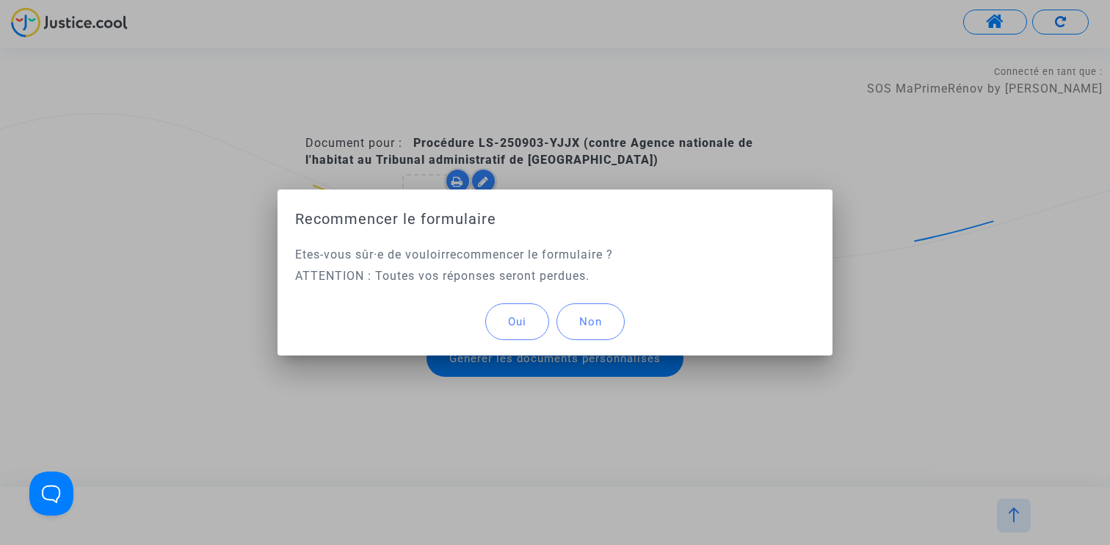
click at [522, 330] on button "Oui" at bounding box center [517, 321] width 64 height 37
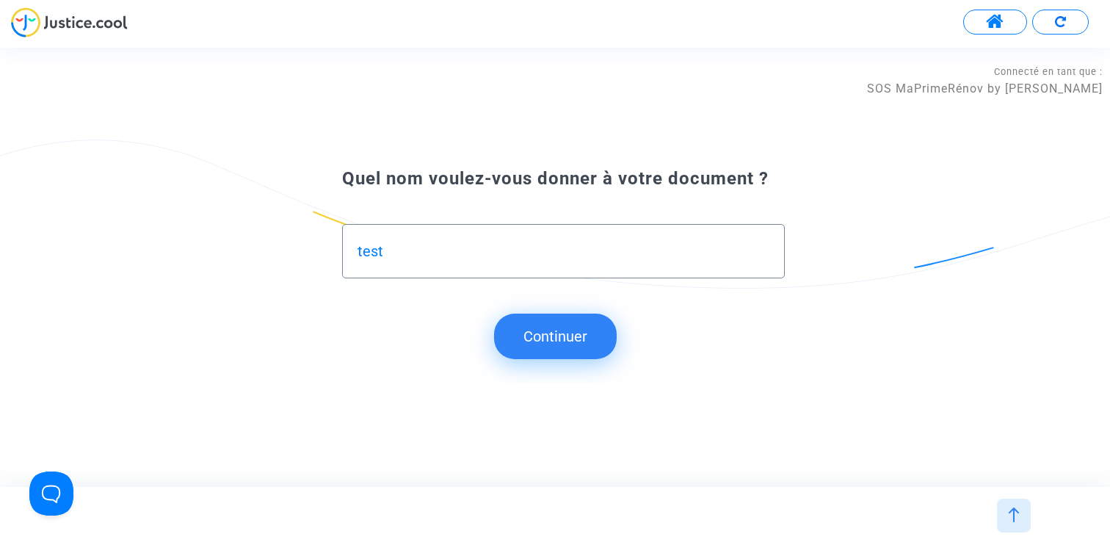
type input "test"
click at [556, 357] on button "Continuer" at bounding box center [555, 337] width 123 height 46
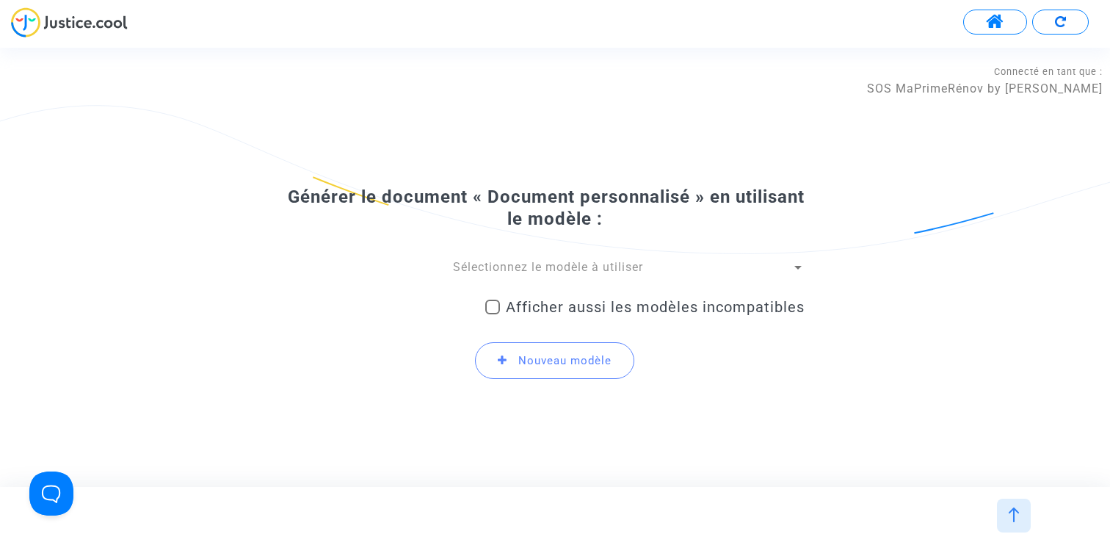
click at [532, 268] on span "Sélectionnez le modèle à utiliser" at bounding box center [548, 267] width 190 height 14
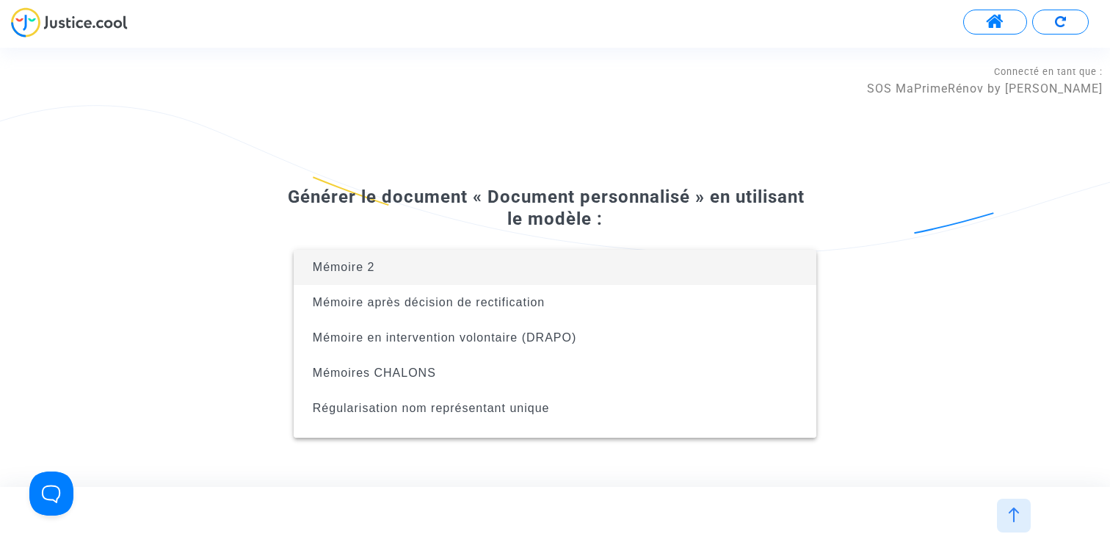
click at [550, 193] on div at bounding box center [555, 272] width 1110 height 545
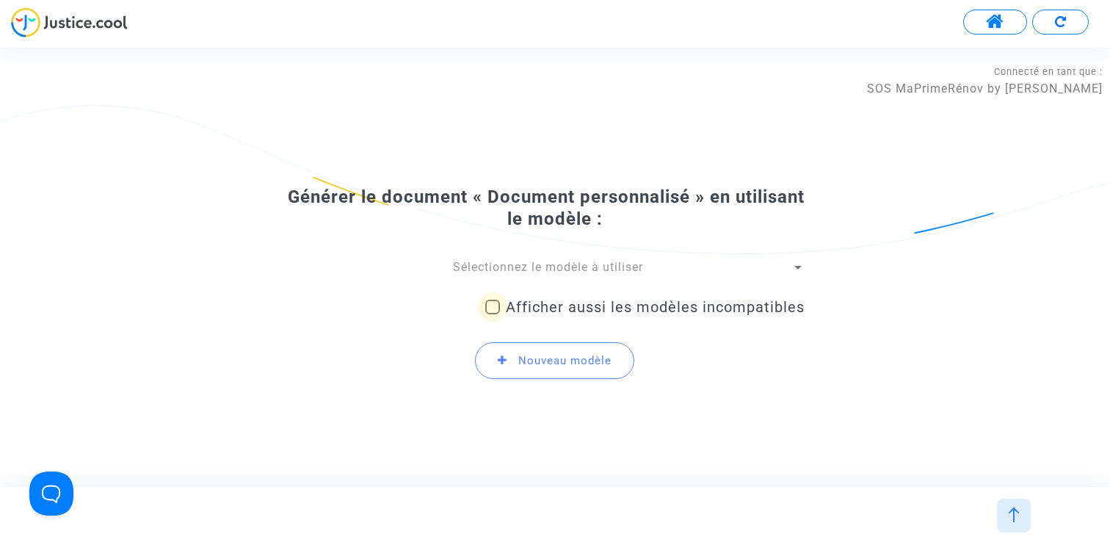
click at [536, 300] on span "Afficher aussi les modèles incompatibles" at bounding box center [655, 307] width 299 height 18
click at [493, 314] on input "Afficher aussi les modèles incompatibles" at bounding box center [492, 314] width 1 height 1
checkbox input "true"
click at [547, 269] on span "Sélectionnez le modèle à utiliser" at bounding box center [548, 267] width 190 height 14
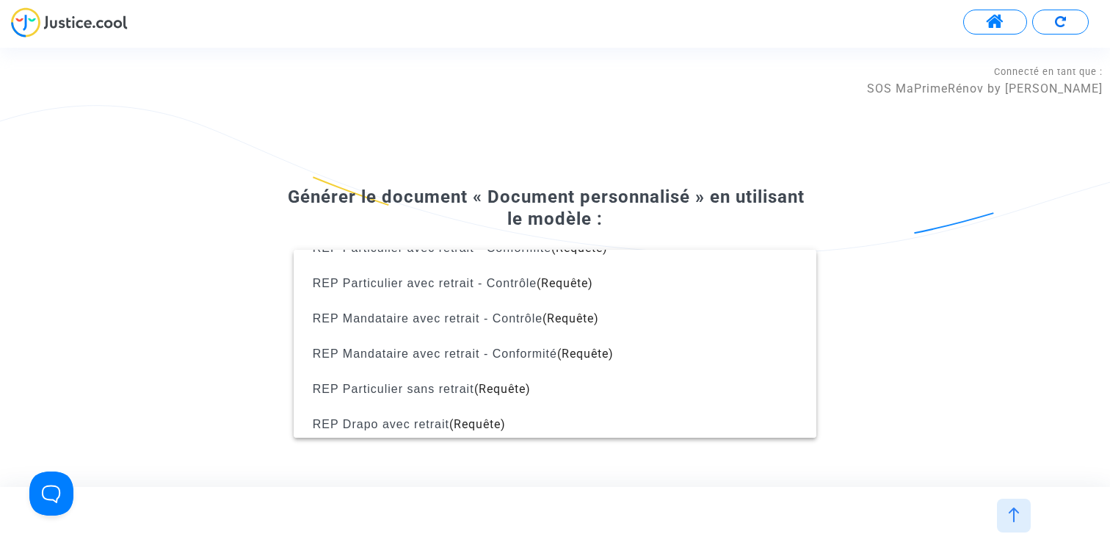
scroll to position [1358, 0]
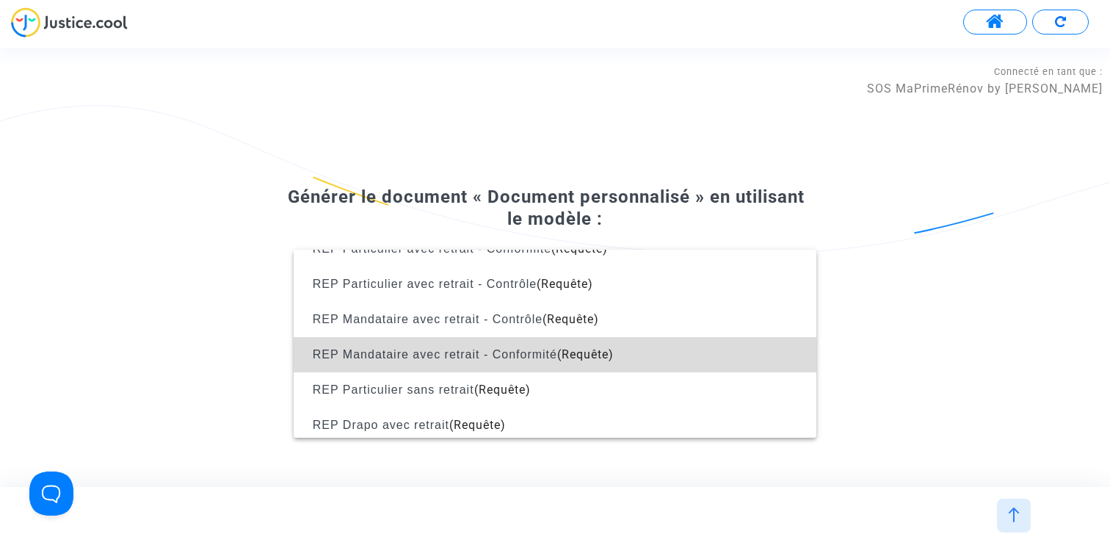
click at [512, 351] on span "REP Mandataire avec retrait - Conformité" at bounding box center [435, 354] width 245 height 12
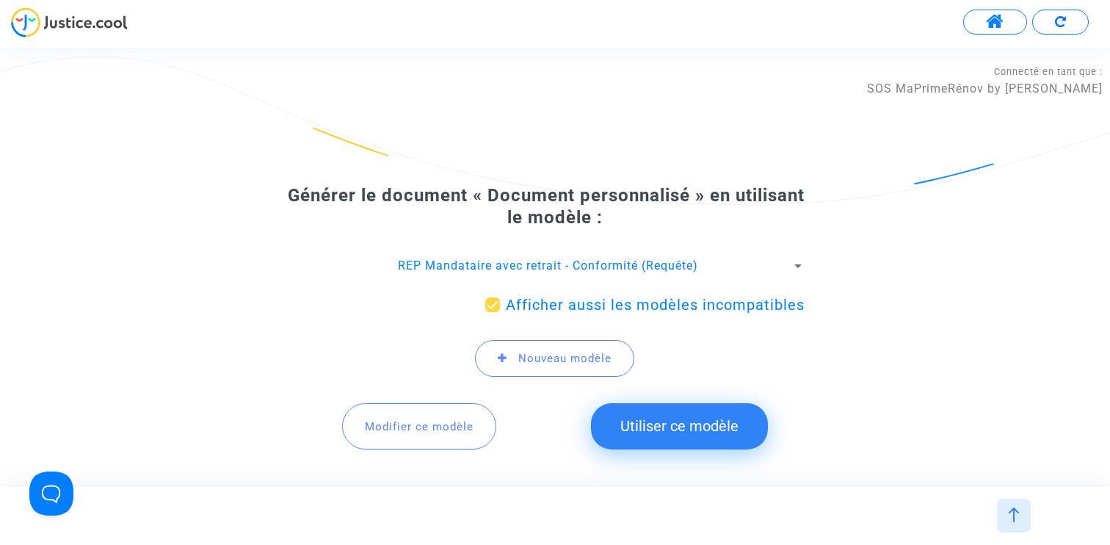
click at [424, 421] on span "Modifier ce modèle" at bounding box center [419, 426] width 109 height 13
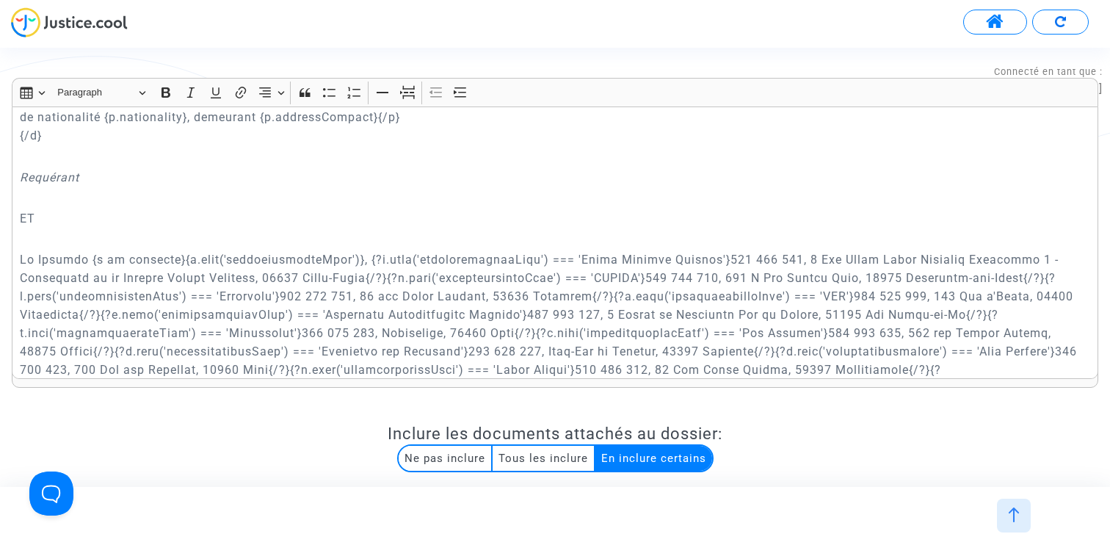
scroll to position [435, 0]
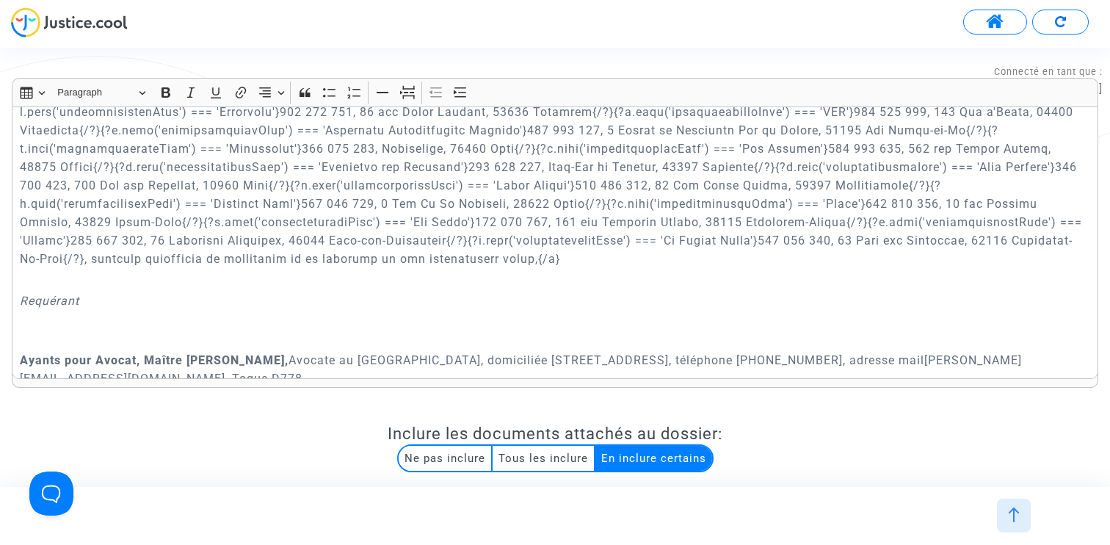
click at [958, 239] on p "Rich Text Editor, main" at bounding box center [555, 167] width 1071 height 202
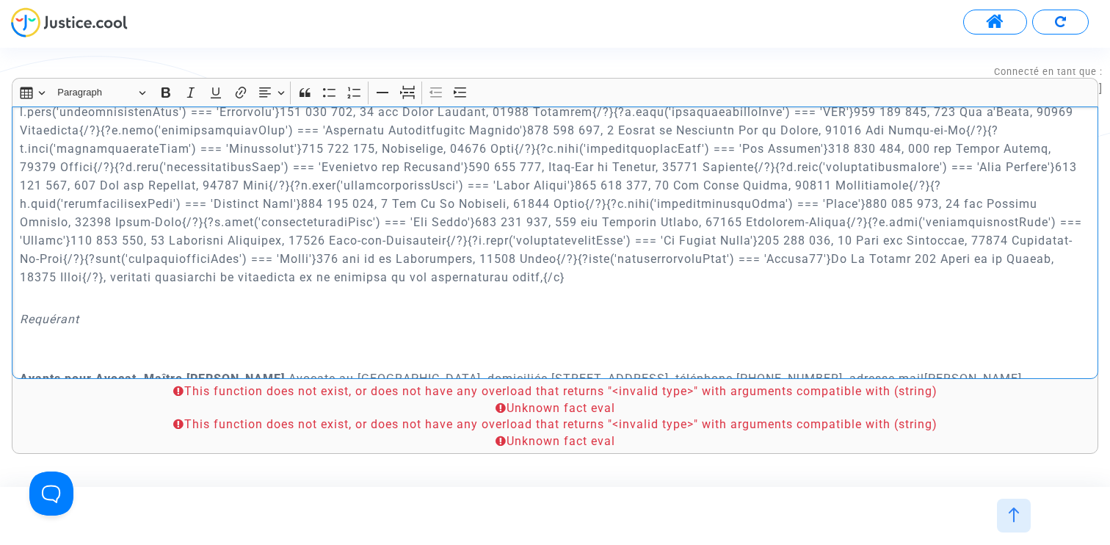
click at [18, 259] on div "Le {[DATE].full('fr')} {court.name.toUpperCase()} RECOURS POUR EXCES DE POUVOIR…" at bounding box center [555, 242] width 1087 height 272
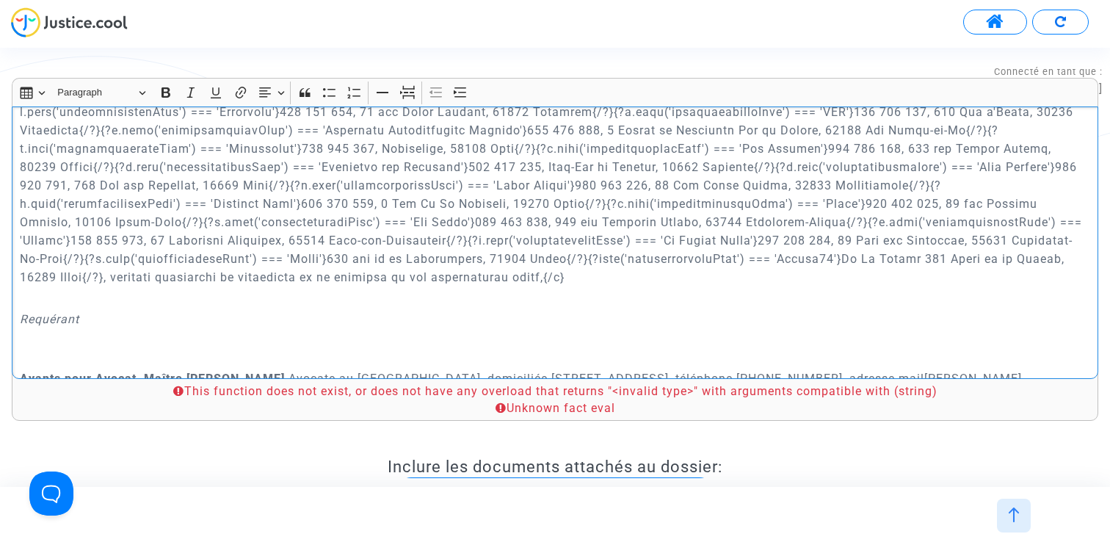
click at [523, 257] on p "Rich Text Editor, main" at bounding box center [555, 176] width 1071 height 220
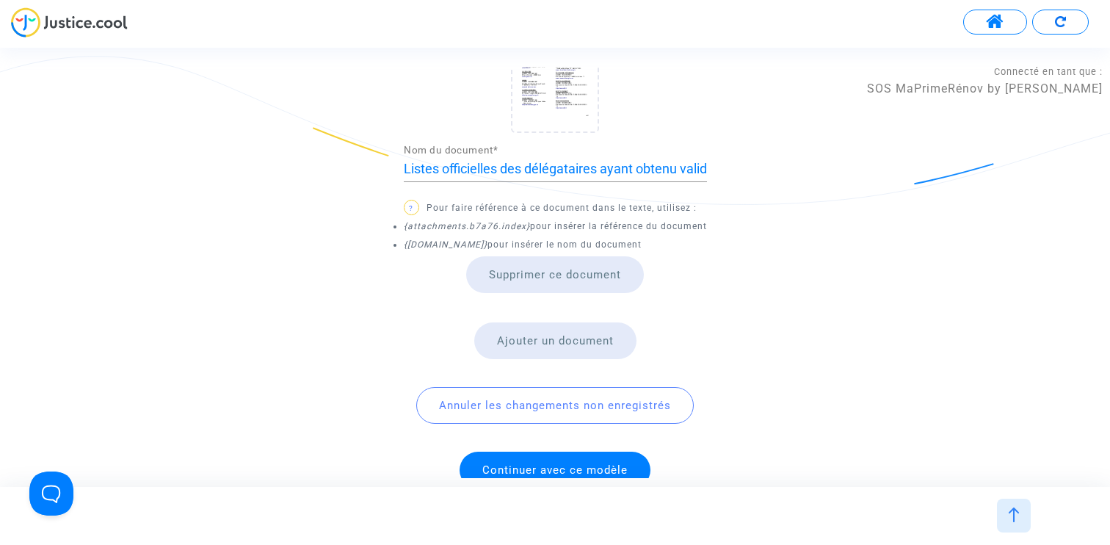
scroll to position [1212, 0]
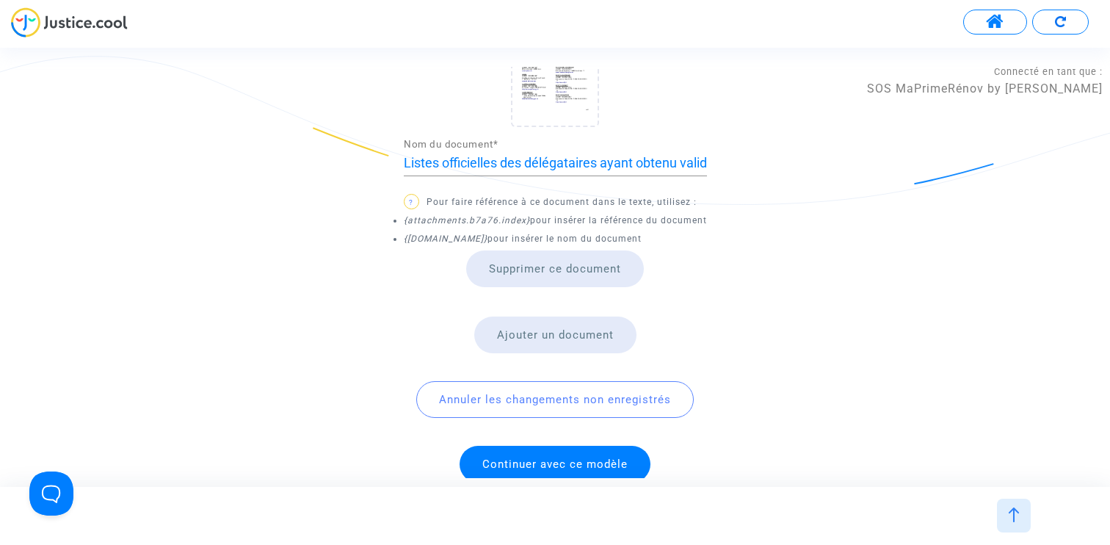
click at [554, 457] on span "Continuer avec ce modèle" at bounding box center [554, 463] width 145 height 13
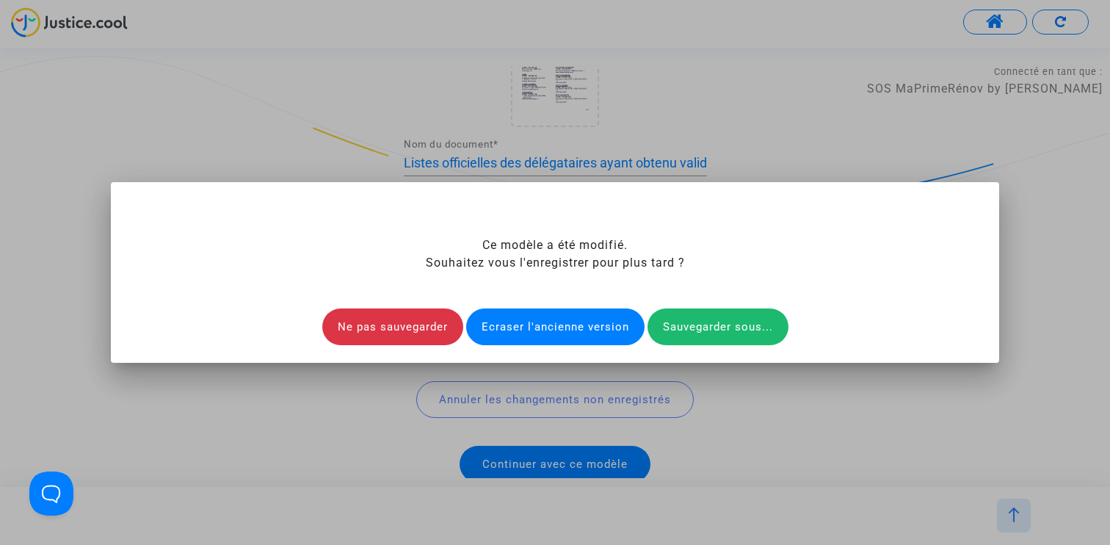
click at [548, 303] on div "Ce modèle a été modifié. Souhaitez vous l'enregistrer pour plus tard ? Ne pas s…" at bounding box center [555, 290] width 853 height 109
click at [548, 315] on div "Ecraser l'ancienne version" at bounding box center [555, 326] width 178 height 37
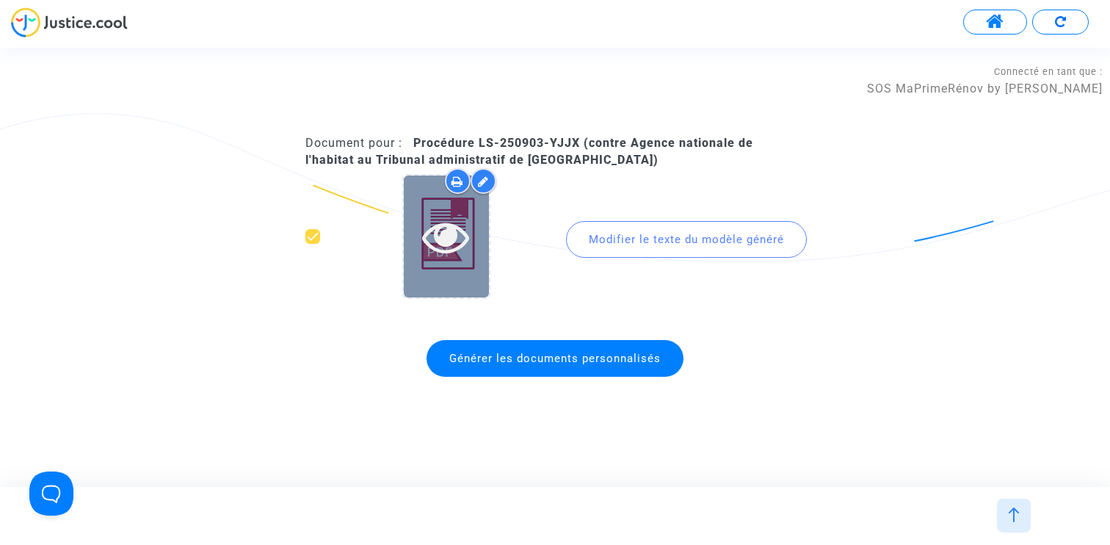
click at [431, 248] on icon at bounding box center [446, 236] width 48 height 47
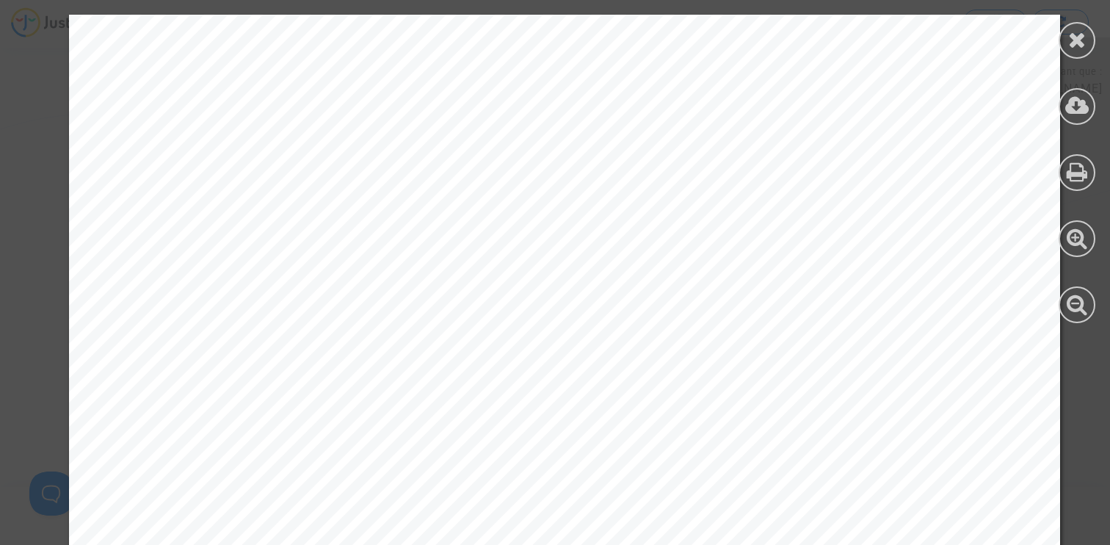
click at [1059, 48] on div at bounding box center [1077, 169] width 66 height 338
click at [1072, 43] on icon at bounding box center [1077, 40] width 18 height 22
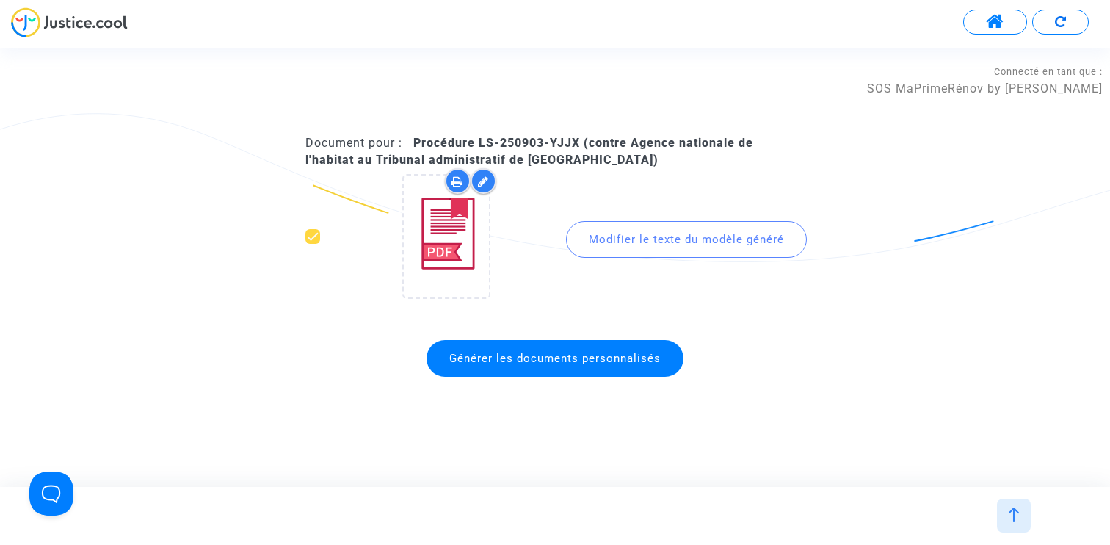
click at [1014, 509] on img at bounding box center [1014, 514] width 15 height 15
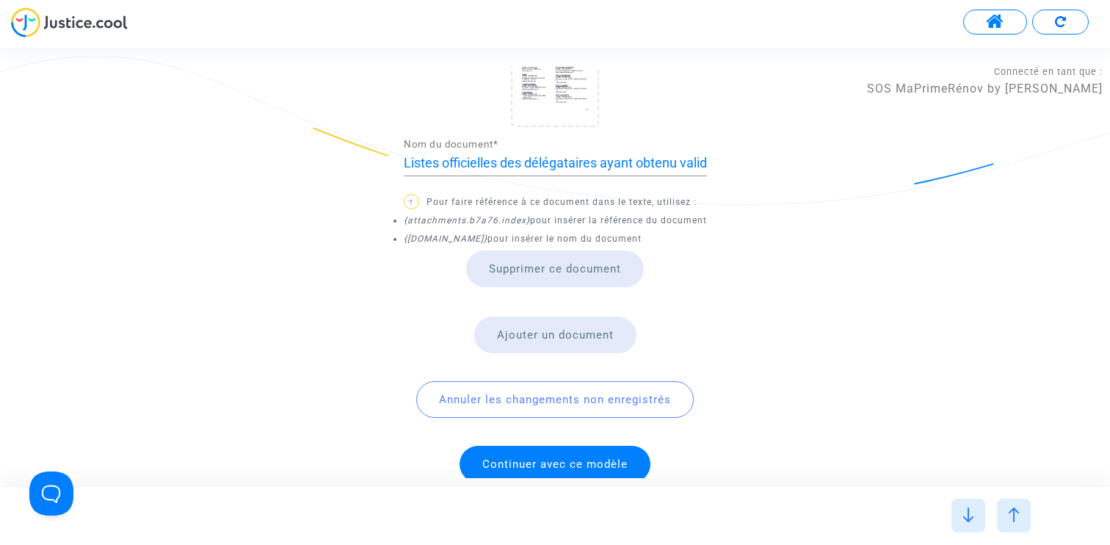
click at [1014, 510] on img at bounding box center [1014, 514] width 15 height 15
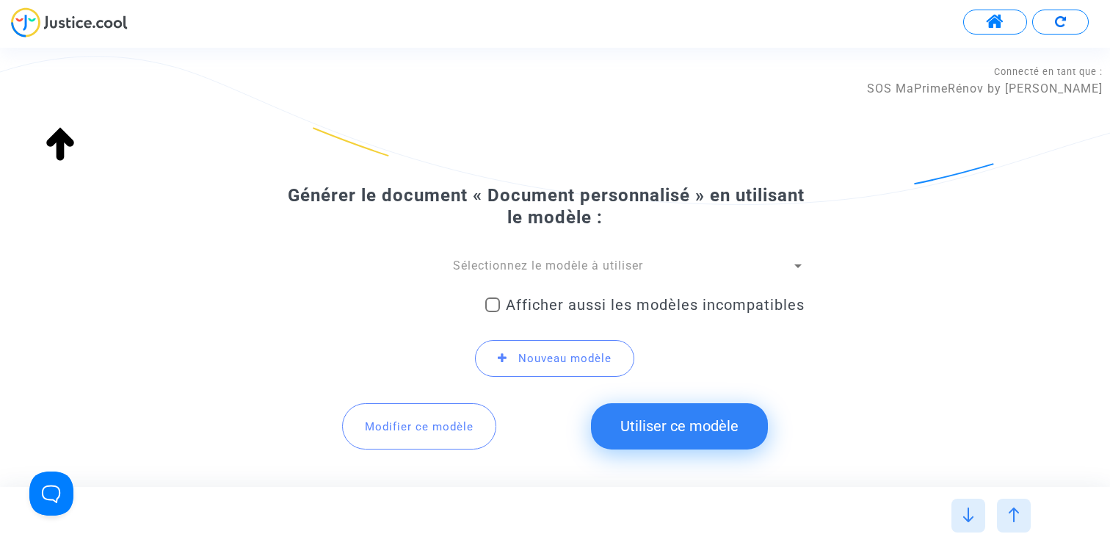
click at [569, 309] on span "Afficher aussi les modèles incompatibles" at bounding box center [655, 305] width 299 height 18
click at [493, 312] on input "Afficher aussi les modèles incompatibles" at bounding box center [492, 312] width 1 height 1
checkbox input "true"
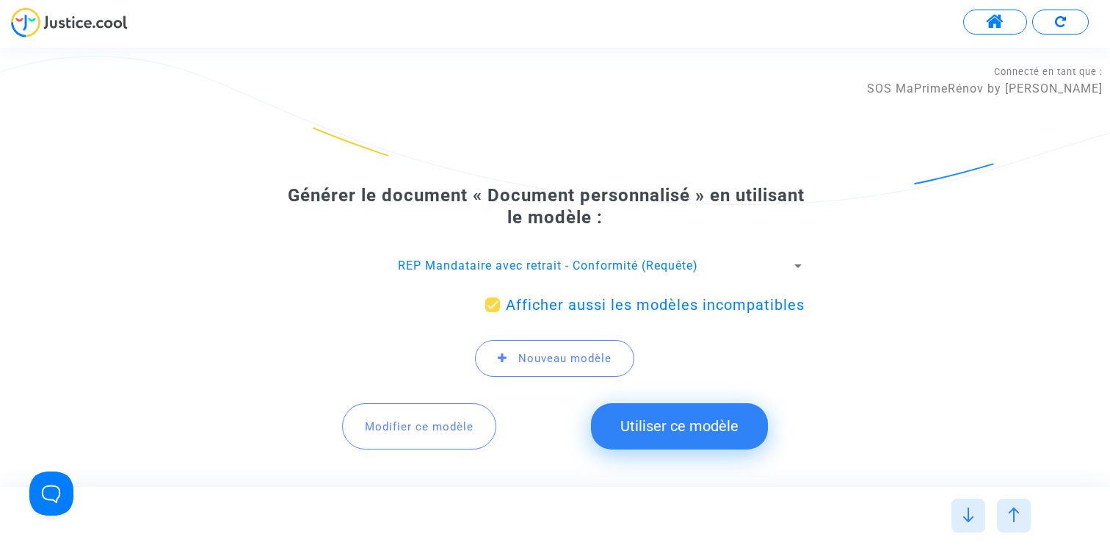
click at [573, 267] on span "REP Mandataire avec retrait - Conformité (Requête)" at bounding box center [548, 265] width 300 height 14
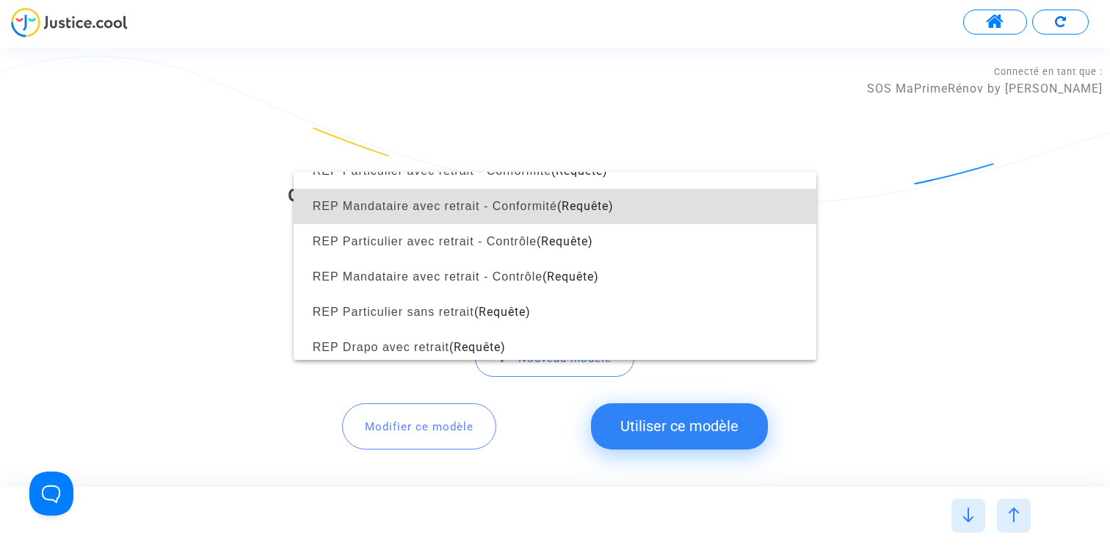
scroll to position [1361, 0]
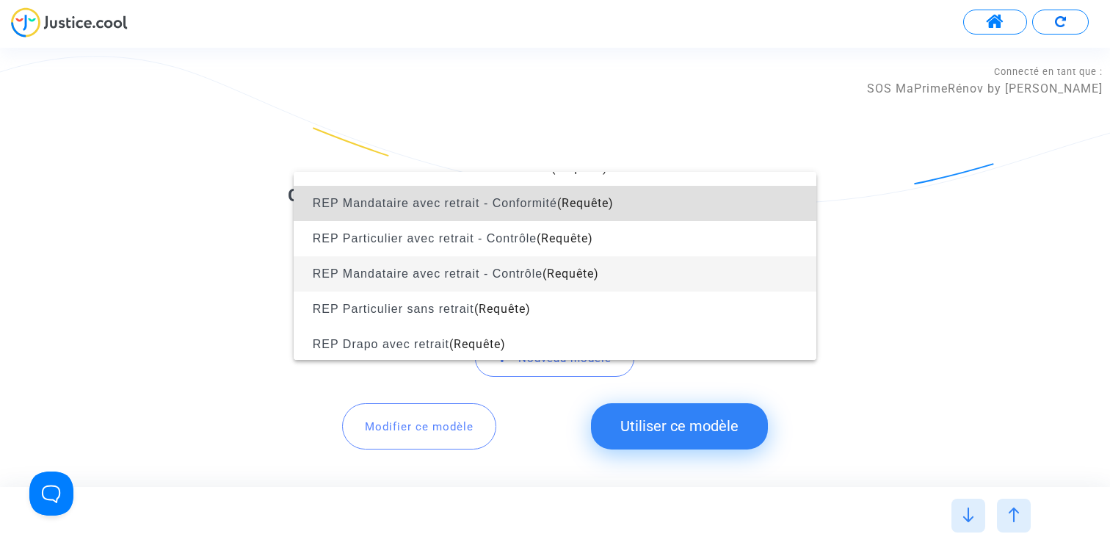
click at [561, 264] on span "REP Mandataire avec retrait - Contrôle (Requête)" at bounding box center [554, 273] width 499 height 35
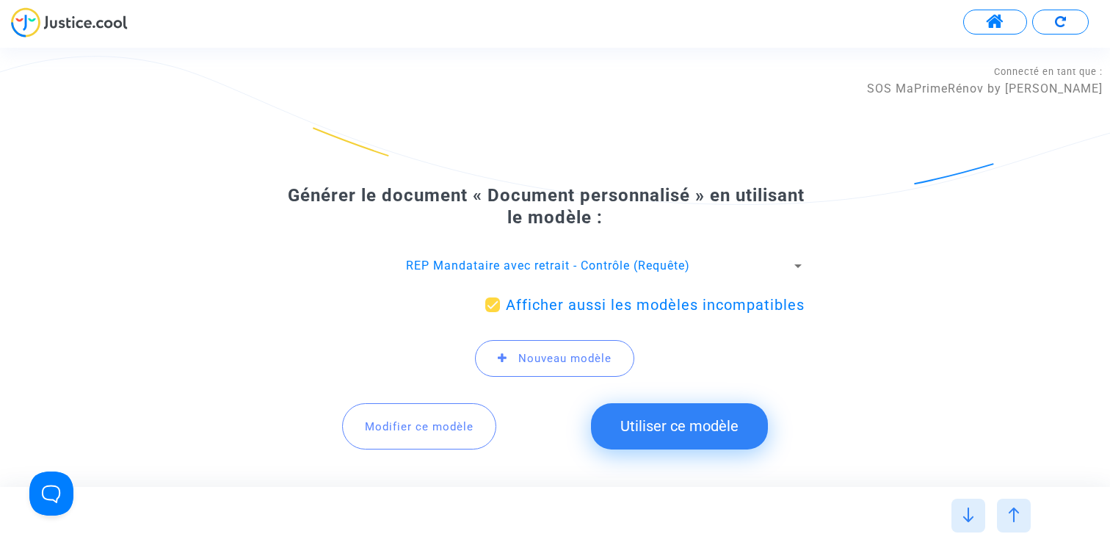
click at [416, 422] on span "Modifier ce modèle" at bounding box center [419, 426] width 109 height 13
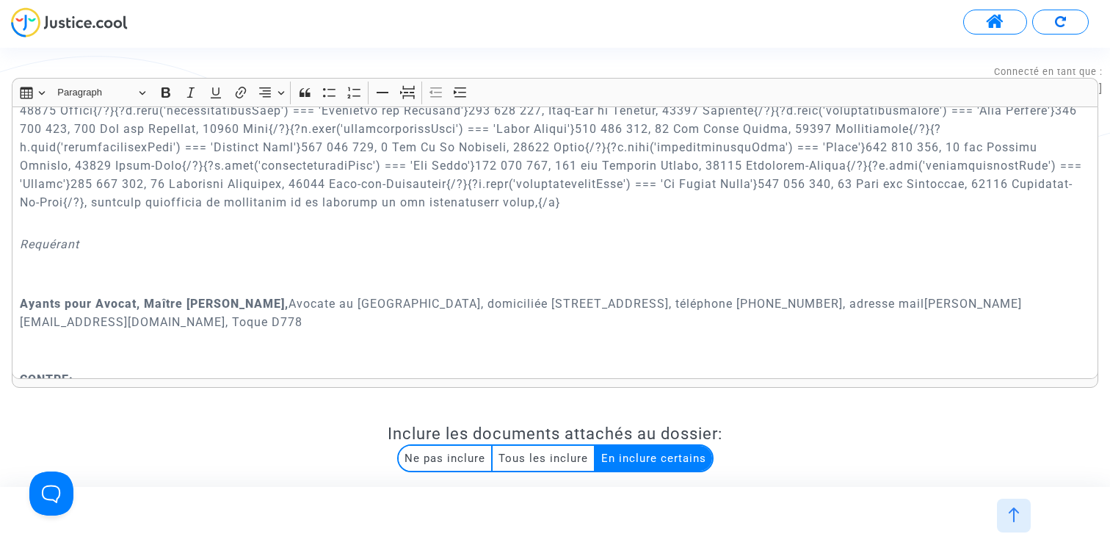
scroll to position [455, 0]
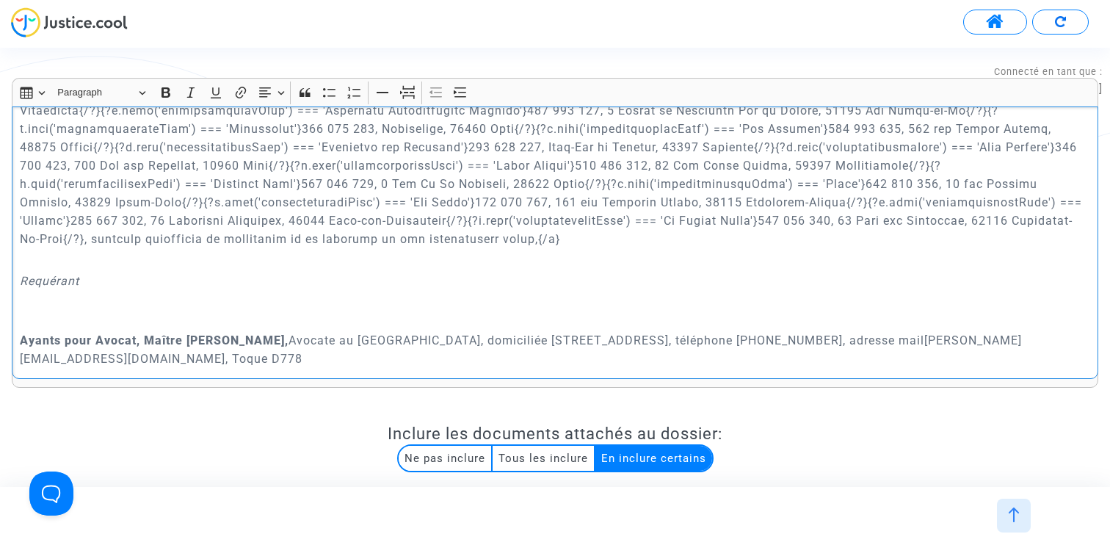
click at [958, 220] on p "Rich Text Editor, main" at bounding box center [555, 147] width 1071 height 202
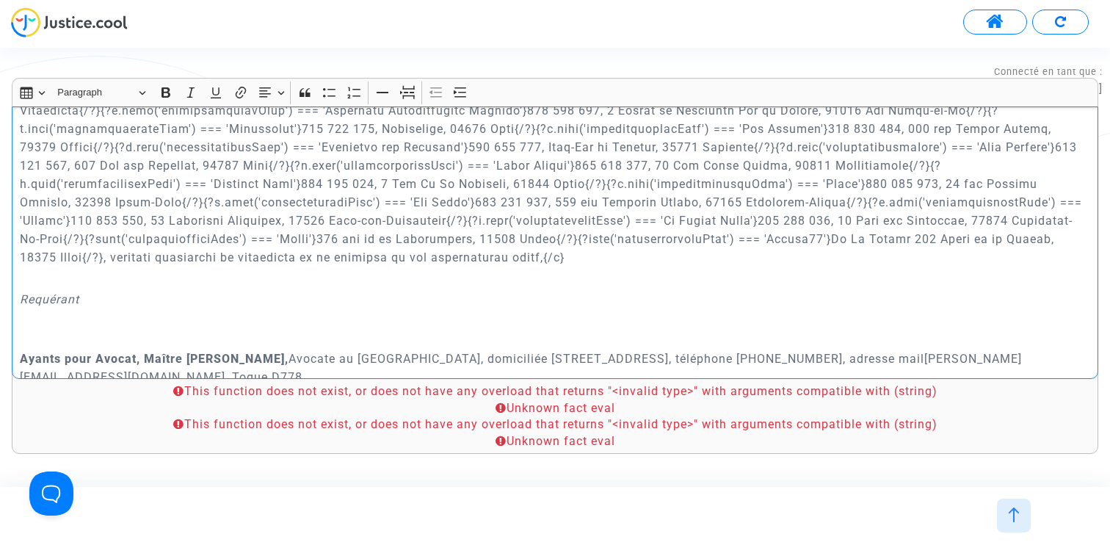
click at [20, 236] on p "Rich Text Editor, main" at bounding box center [555, 156] width 1071 height 220
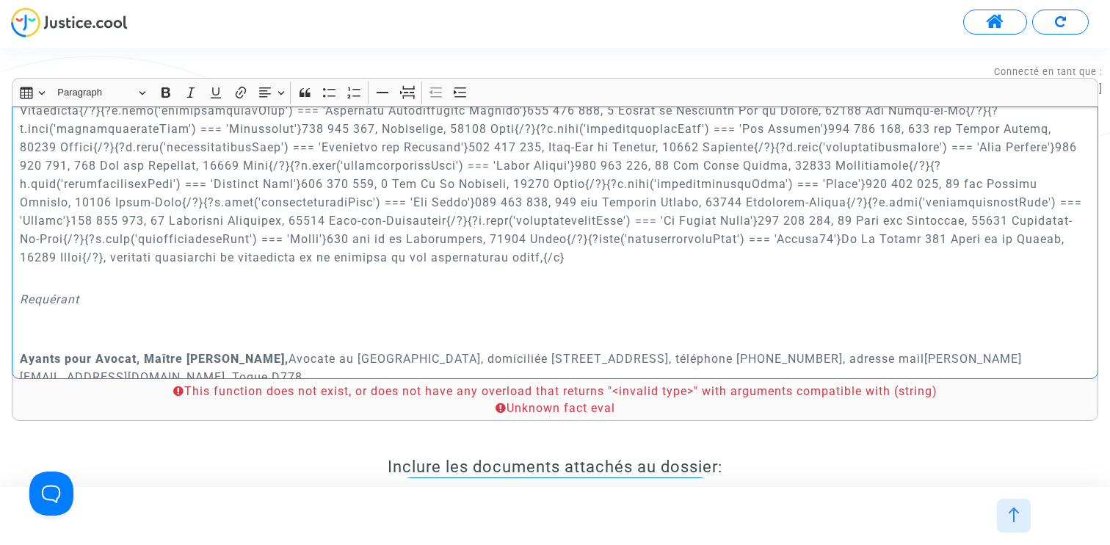
click at [523, 236] on p "Rich Text Editor, main" at bounding box center [555, 156] width 1071 height 220
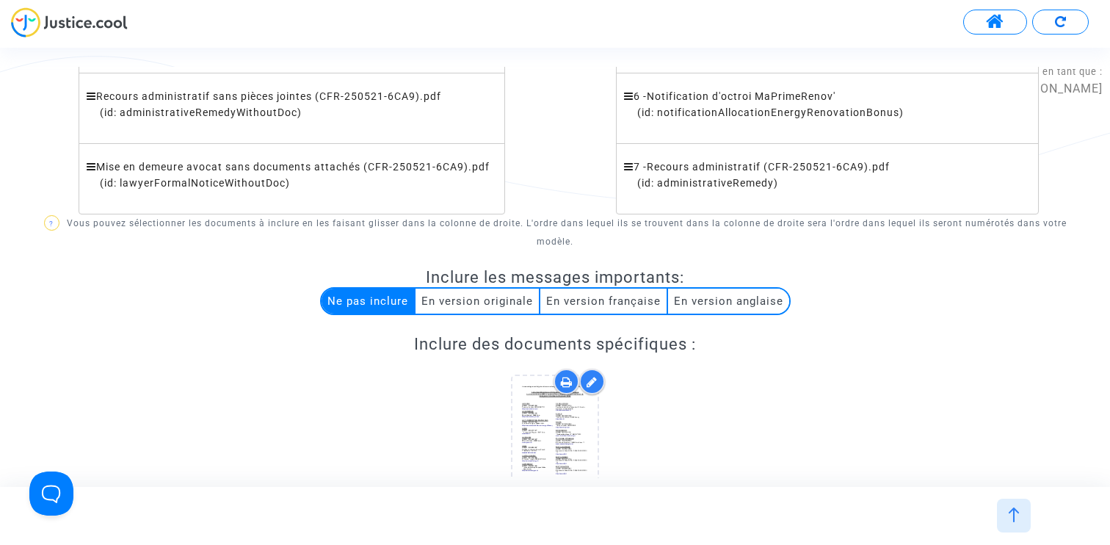
scroll to position [1212, 0]
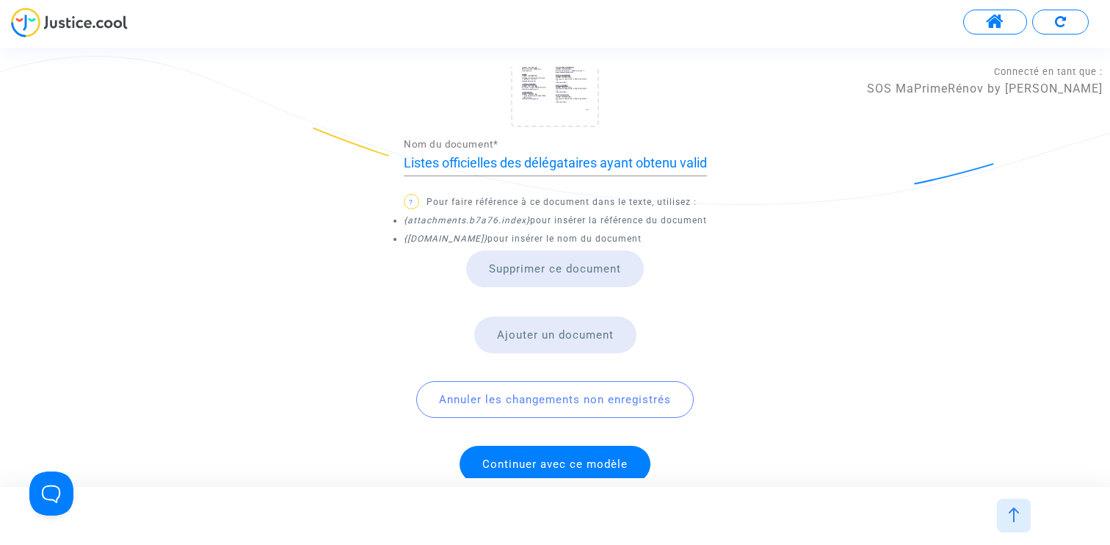
click at [592, 446] on span "Continuer avec ce modèle" at bounding box center [555, 464] width 191 height 37
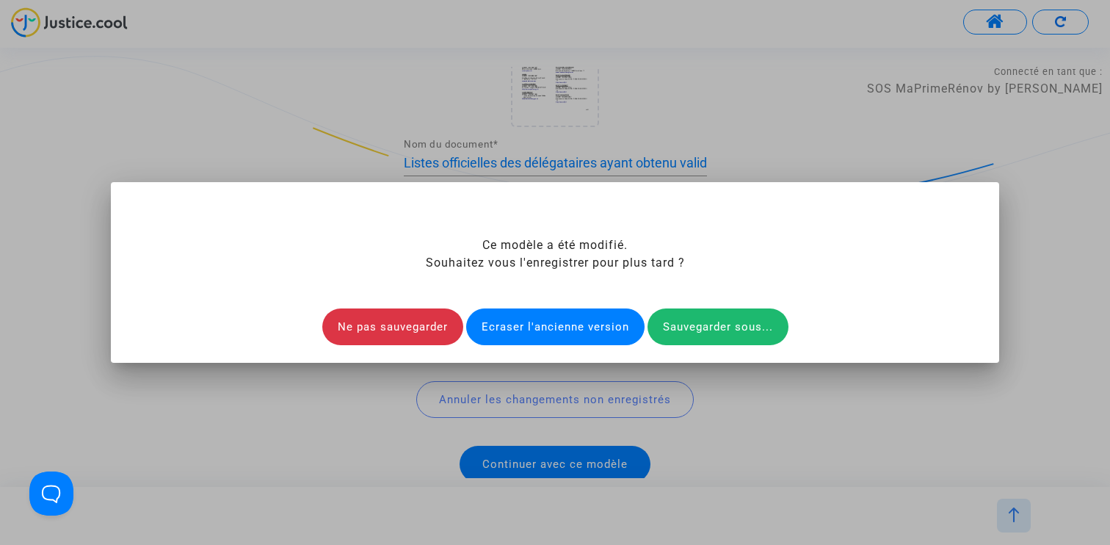
click at [565, 326] on div "Ecraser l'ancienne version" at bounding box center [555, 326] width 178 height 37
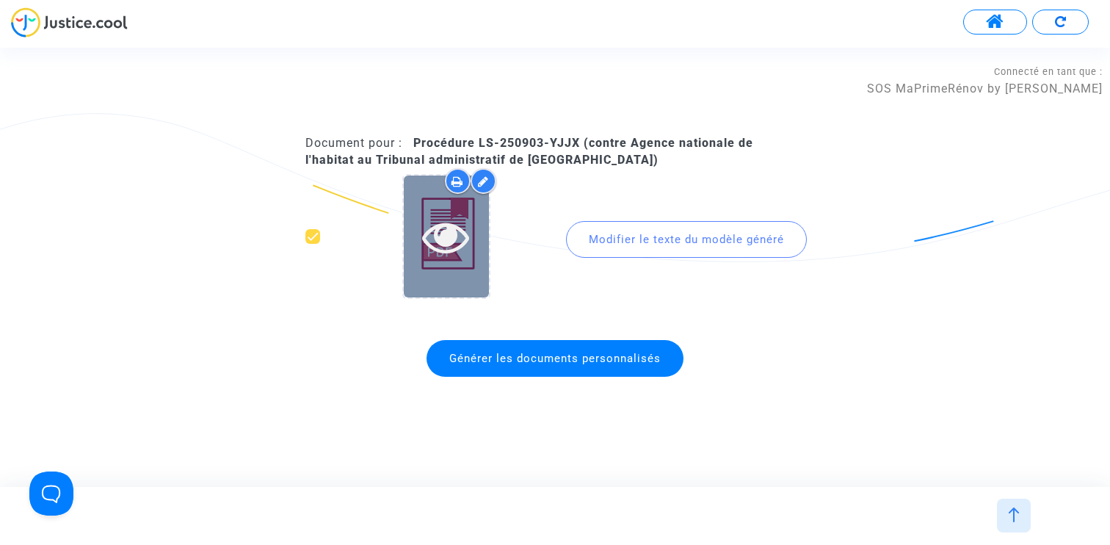
click at [456, 243] on icon at bounding box center [446, 236] width 48 height 47
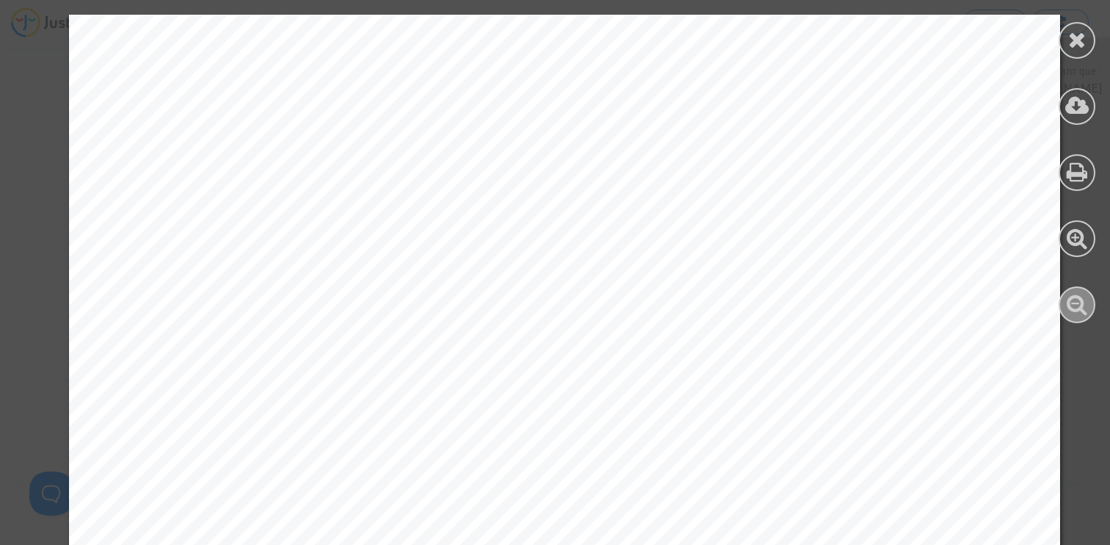
click at [1076, 301] on icon at bounding box center [1077, 304] width 21 height 22
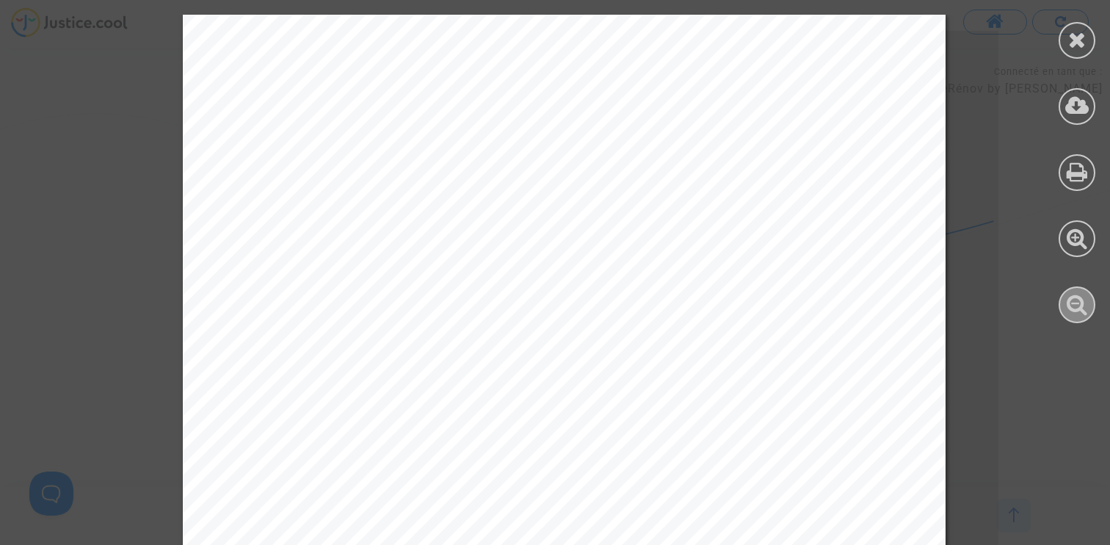
click at [1076, 301] on icon at bounding box center [1077, 304] width 21 height 22
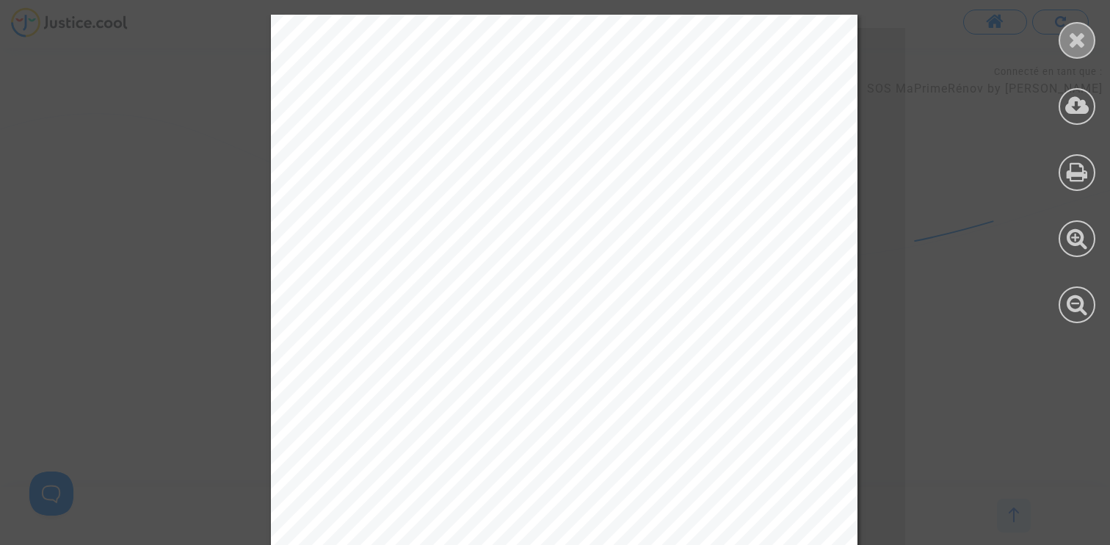
click at [1085, 40] on icon at bounding box center [1077, 40] width 18 height 22
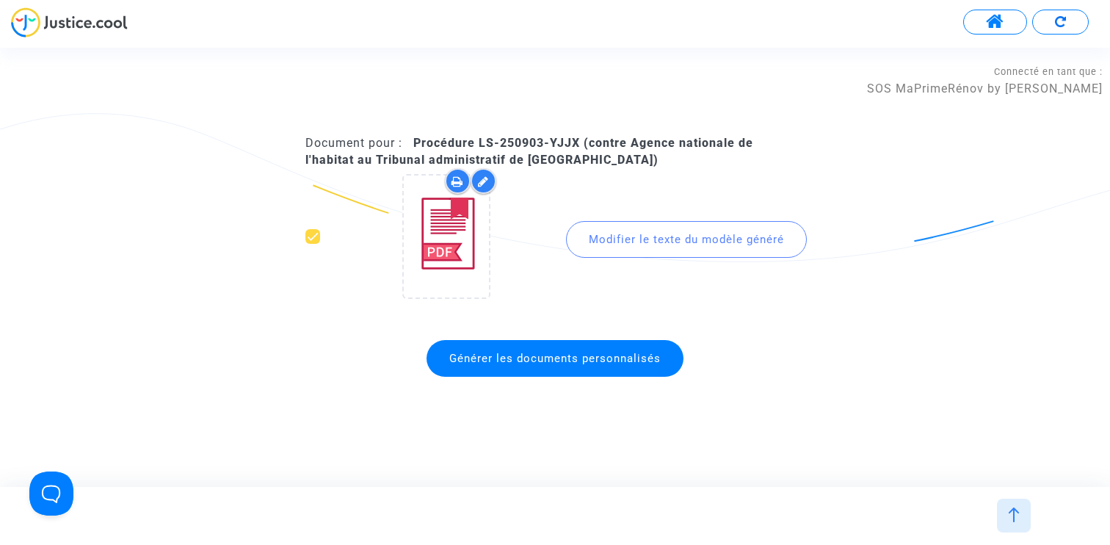
click at [1025, 516] on div at bounding box center [1014, 516] width 34 height 34
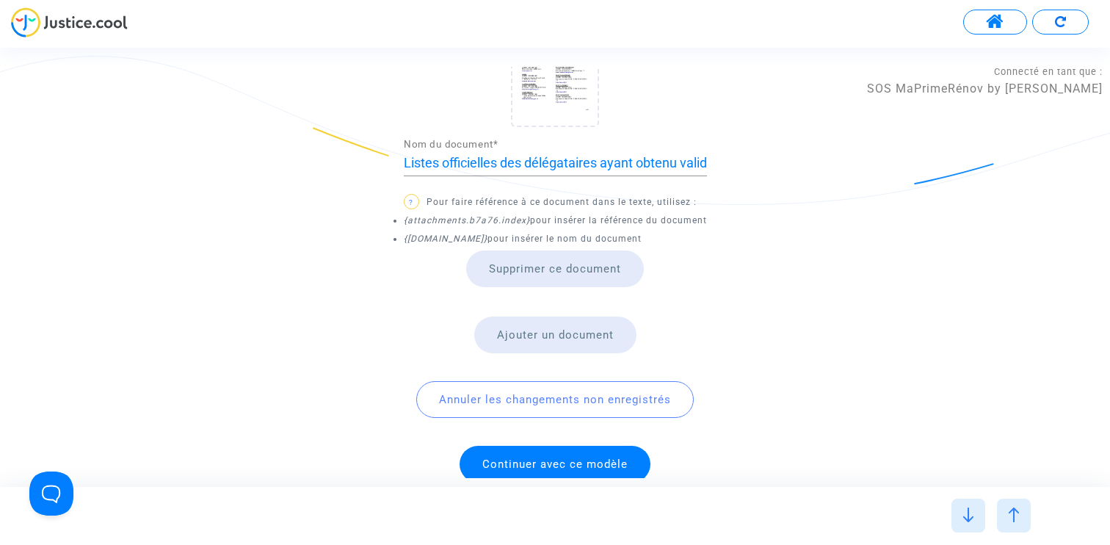
click at [1005, 494] on footer at bounding box center [555, 516] width 1110 height 58
click at [1007, 504] on div at bounding box center [1014, 516] width 34 height 34
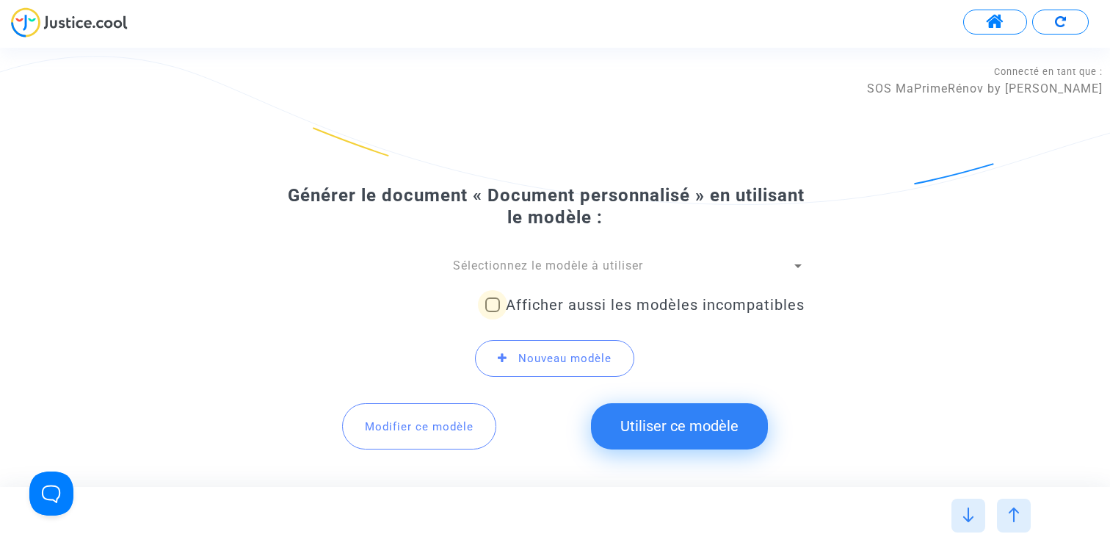
click at [543, 297] on span "Afficher aussi les modèles incompatibles" at bounding box center [655, 305] width 299 height 18
click at [493, 312] on input "Afficher aussi les modèles incompatibles" at bounding box center [492, 312] width 1 height 1
checkbox input "true"
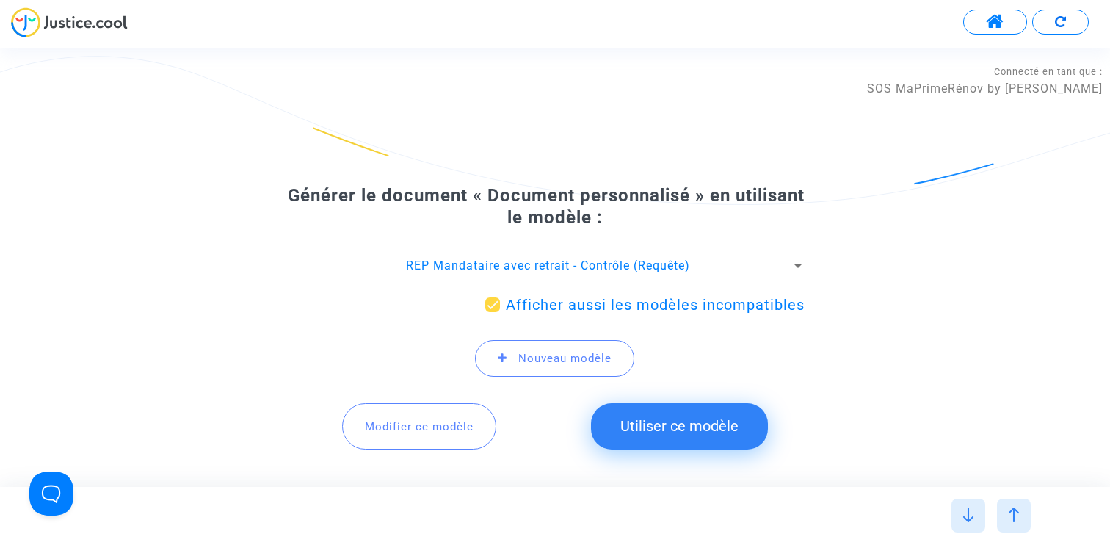
click at [541, 268] on span "REP Mandataire avec retrait - Contrôle (Requête)" at bounding box center [548, 265] width 284 height 14
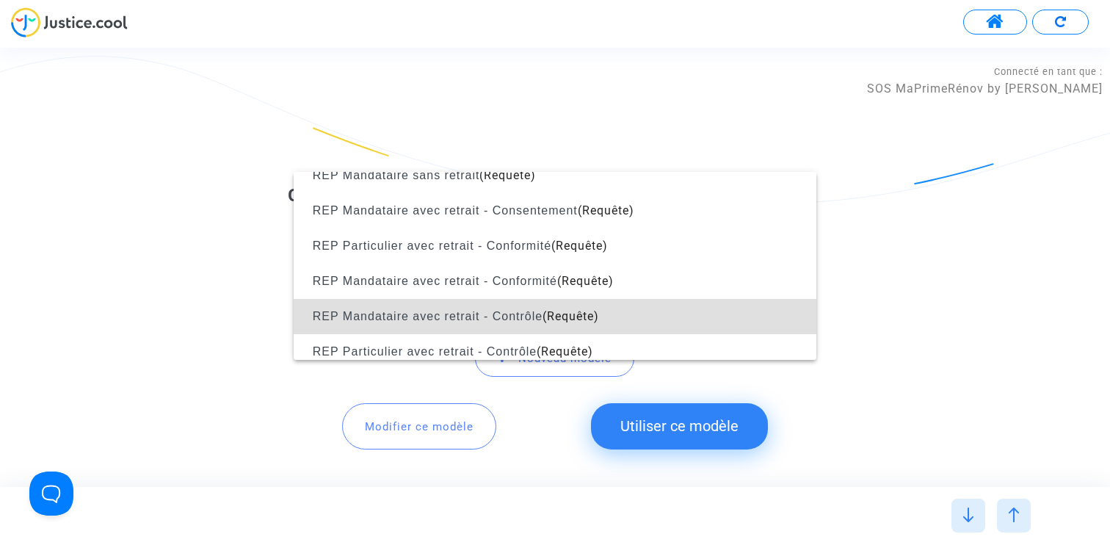
scroll to position [1275, 0]
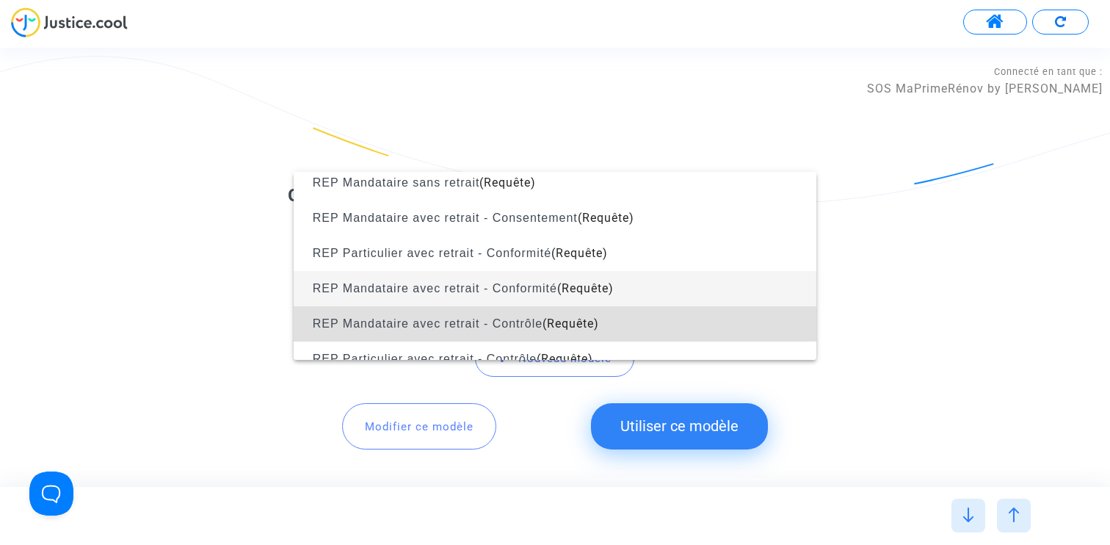
click at [535, 283] on span "REP Mandataire avec retrait - Conformité" at bounding box center [435, 288] width 245 height 12
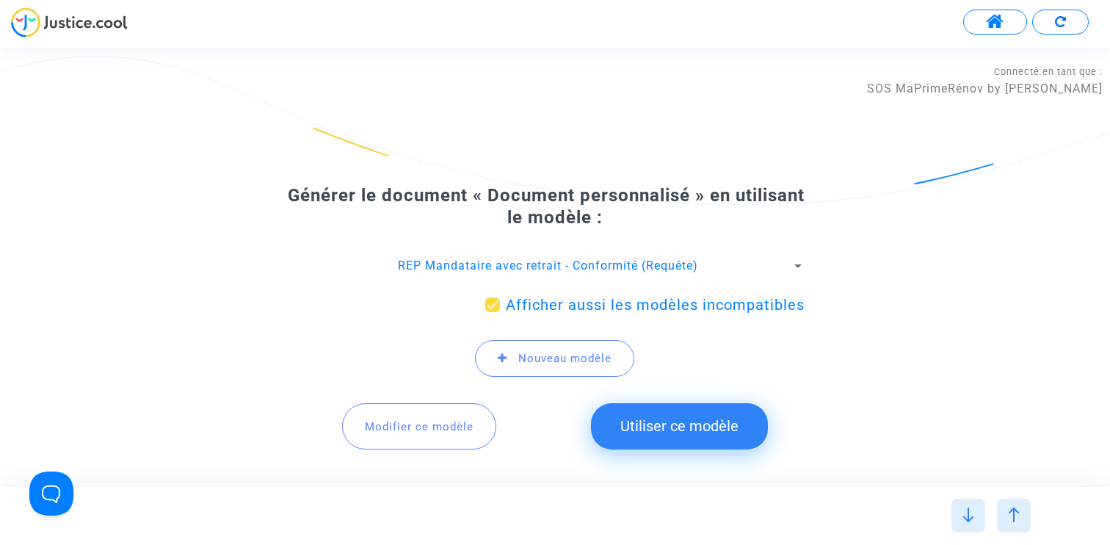
click at [425, 423] on span "Modifier ce modèle" at bounding box center [419, 426] width 109 height 13
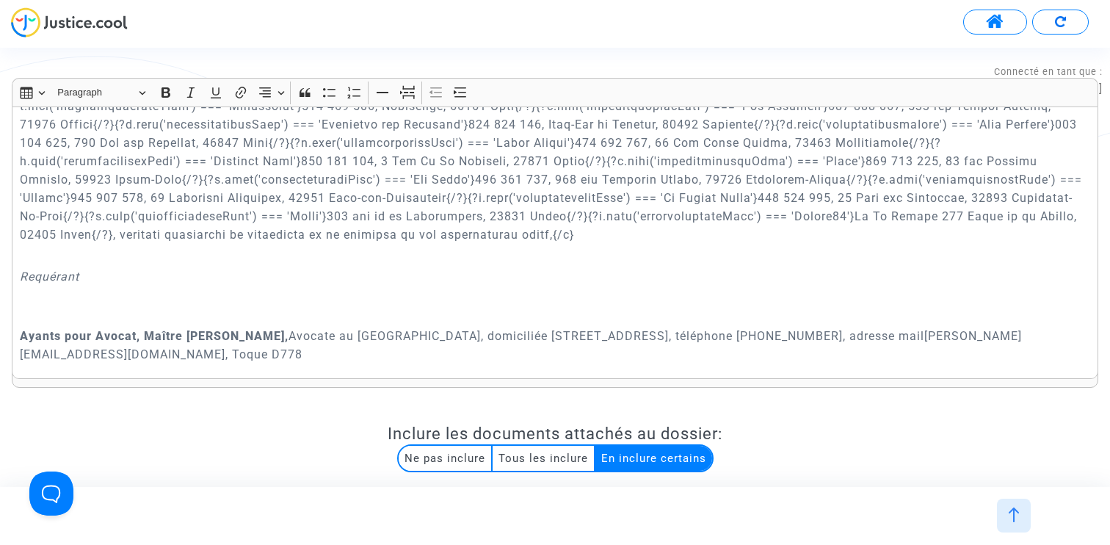
scroll to position [432, 0]
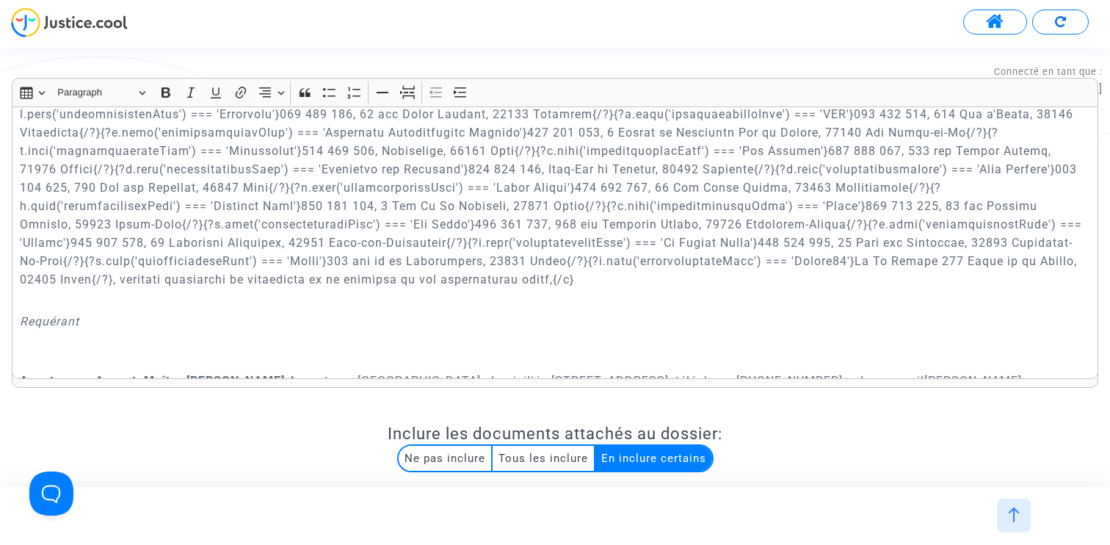
click at [1021, 500] on div at bounding box center [1014, 516] width 34 height 34
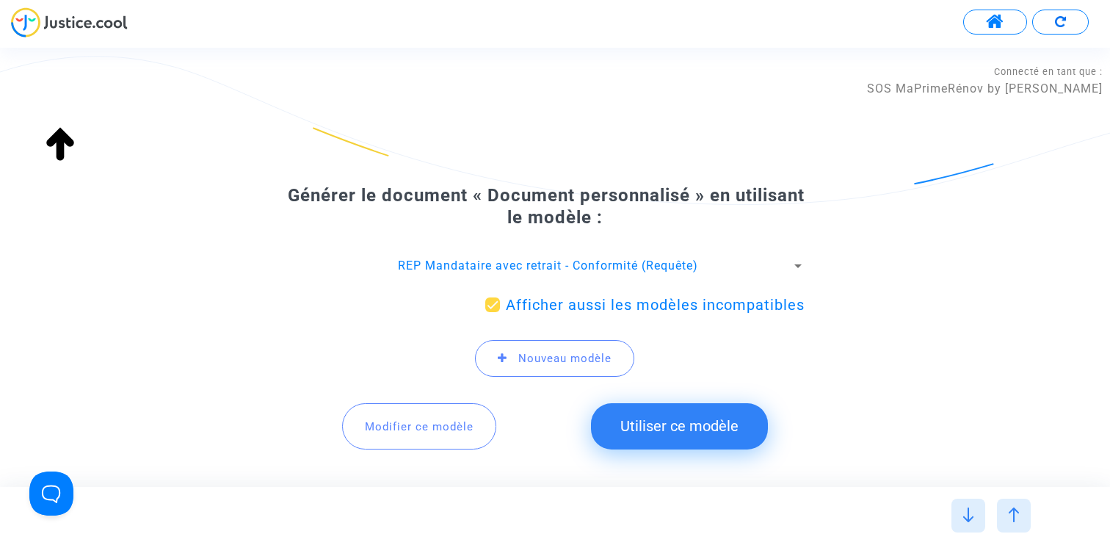
click at [592, 269] on span "REP Mandataire avec retrait - Conformité (Requête)" at bounding box center [548, 265] width 300 height 14
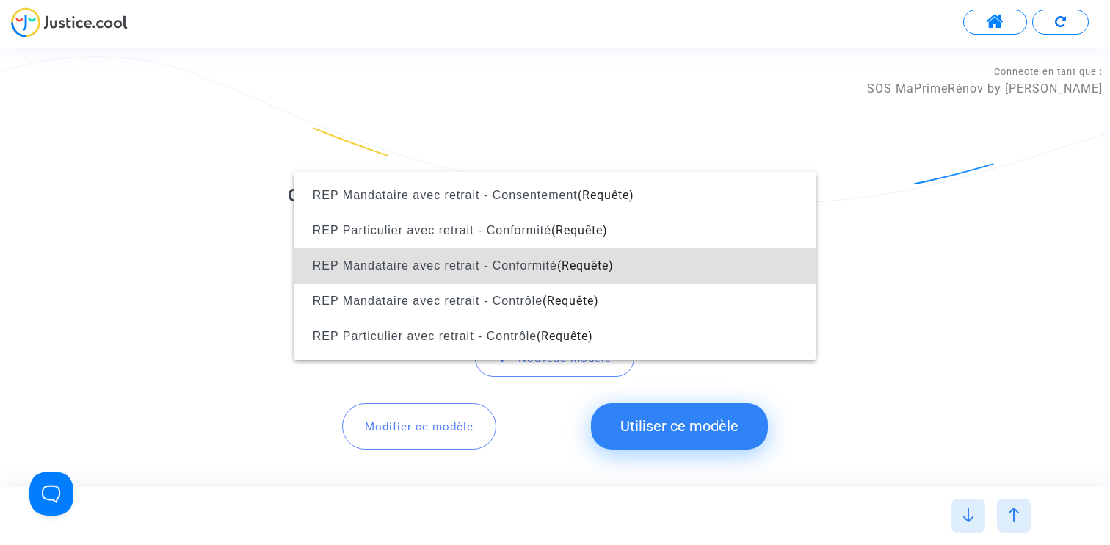
scroll to position [1270, 0]
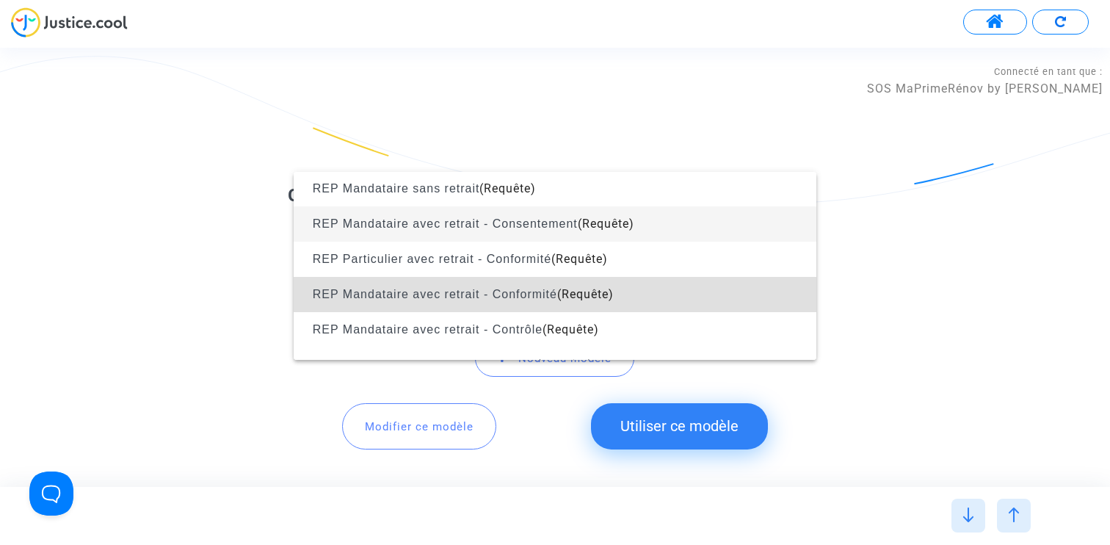
click at [591, 231] on span "REP Mandataire avec retrait - Consentement (Requête)" at bounding box center [554, 223] width 499 height 35
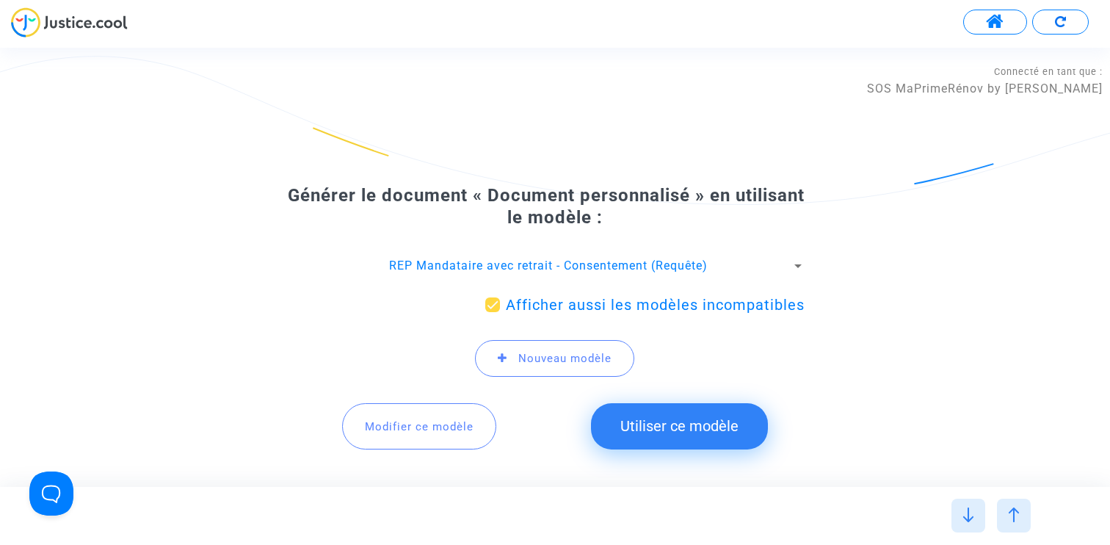
click at [452, 418] on button "Modifier ce modèle" at bounding box center [419, 426] width 154 height 46
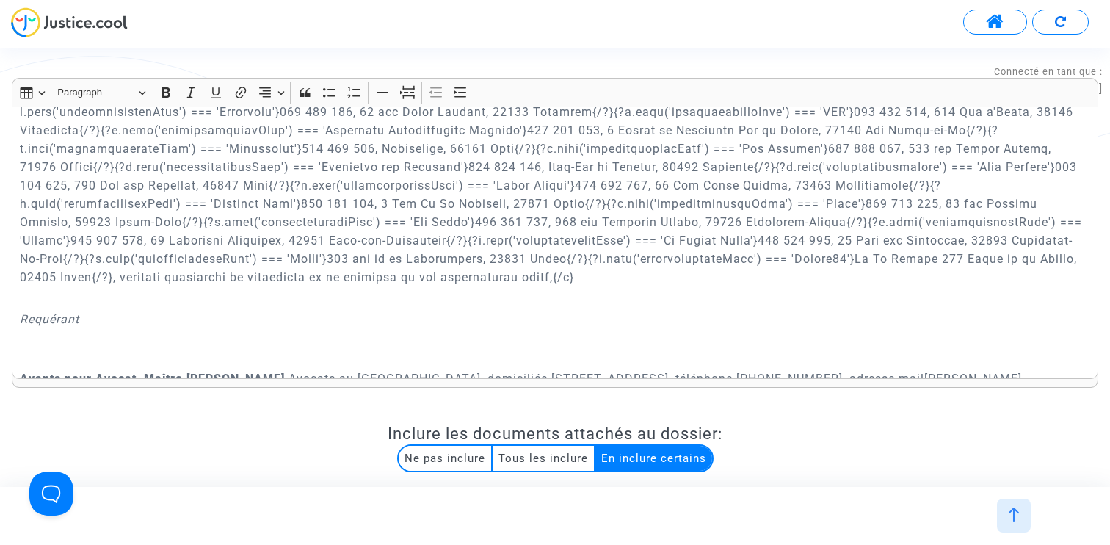
scroll to position [459, 0]
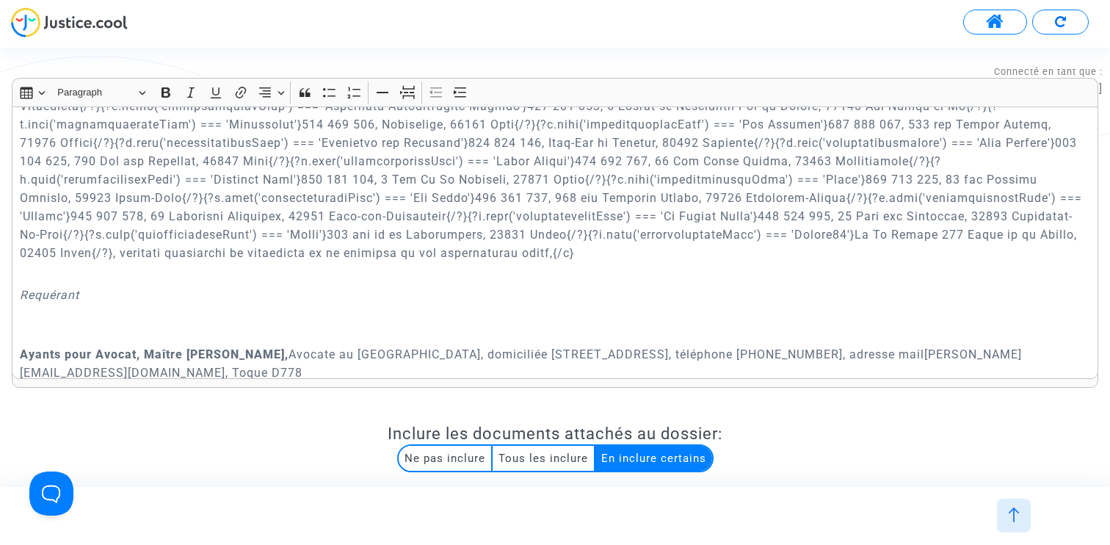
click at [1024, 515] on div at bounding box center [1014, 516] width 34 height 34
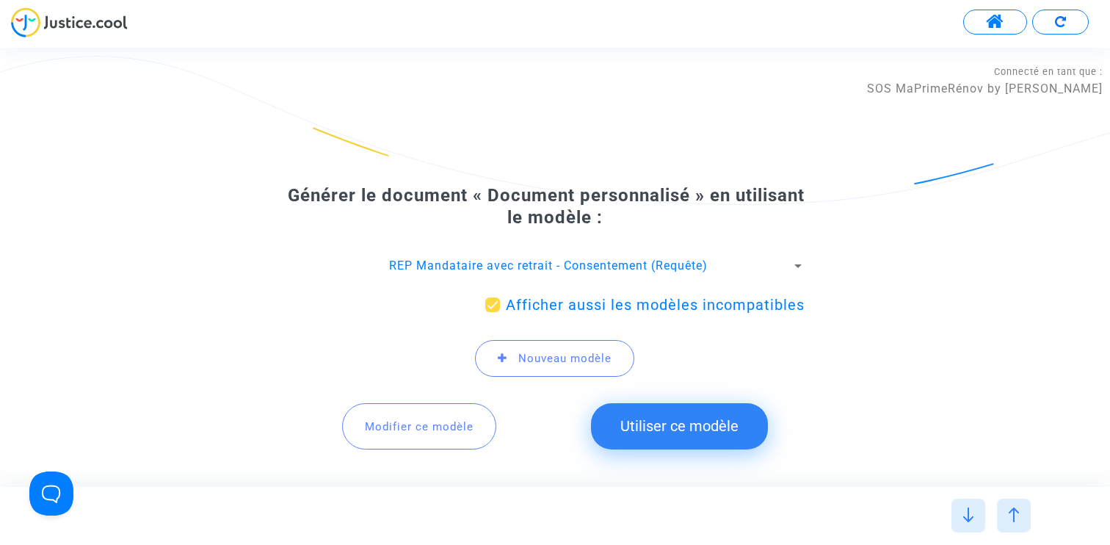
click at [573, 266] on span "REP Mandataire avec retrait - Consentement (Requête)" at bounding box center [548, 265] width 319 height 14
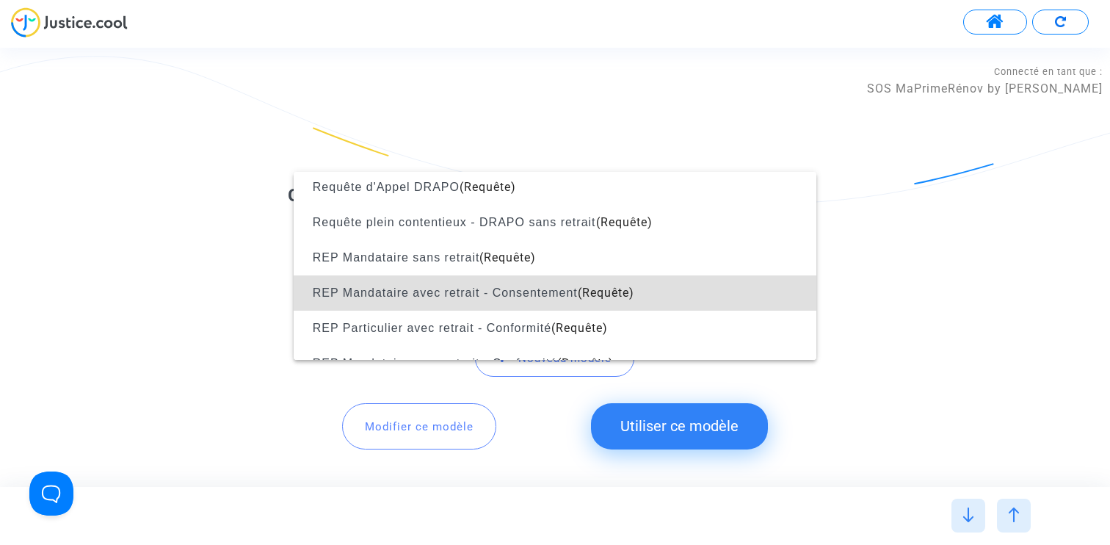
scroll to position [1190, 0]
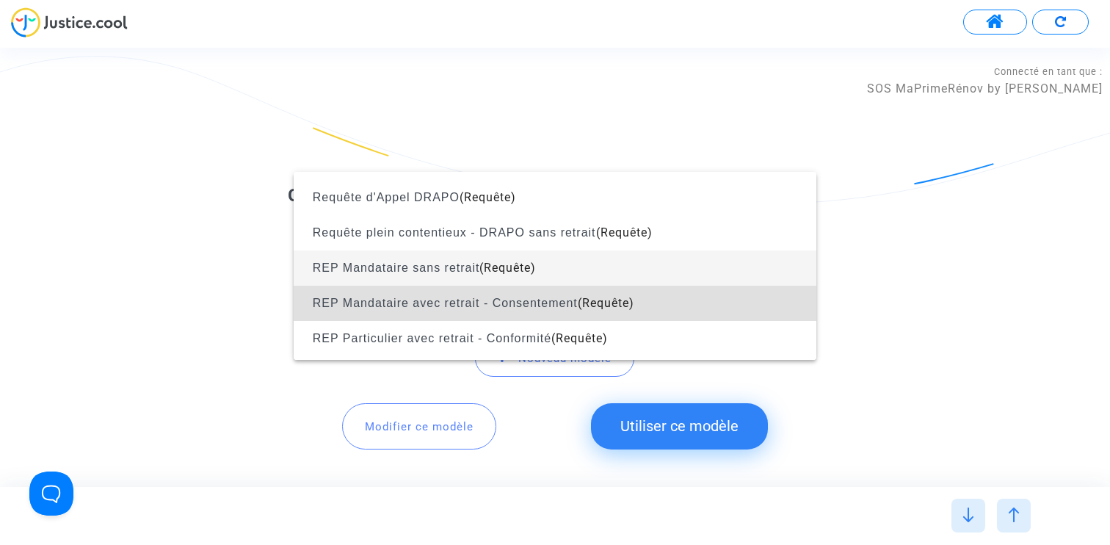
click at [562, 266] on span "REP Mandataire sans retrait (Requête)" at bounding box center [554, 267] width 499 height 35
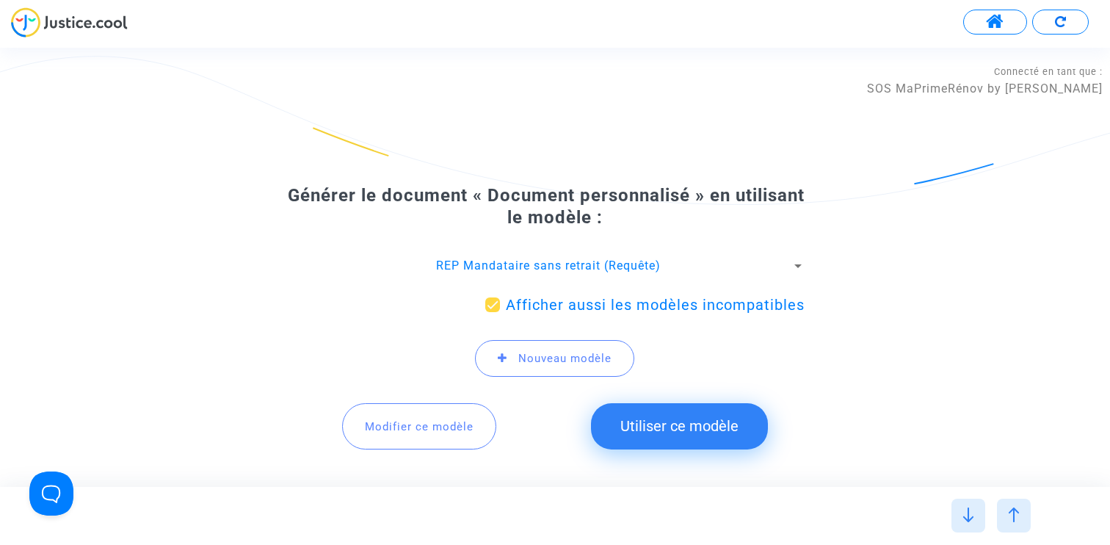
click at [440, 430] on span "Modifier ce modèle" at bounding box center [419, 426] width 109 height 13
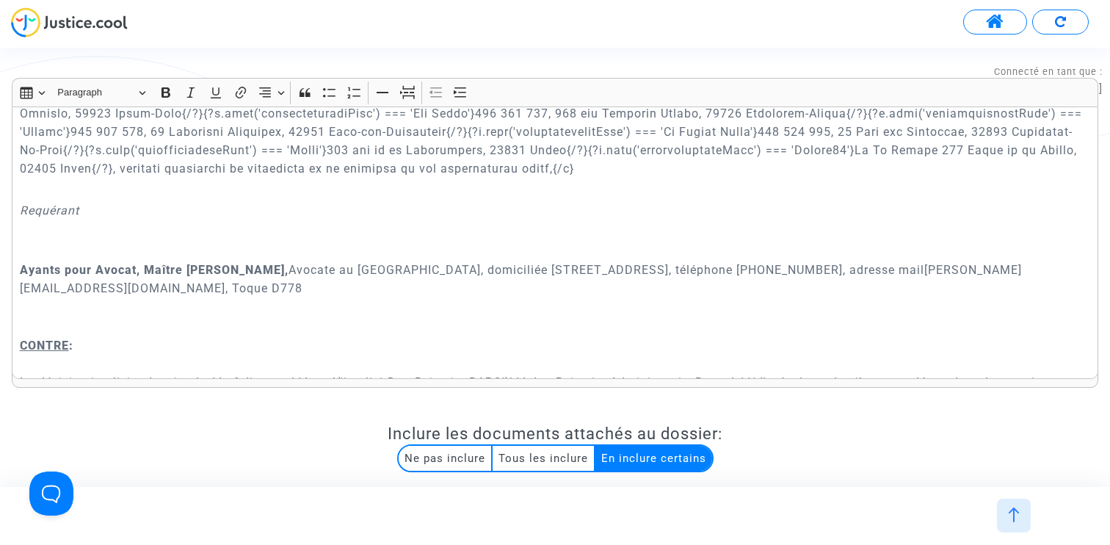
scroll to position [569, 0]
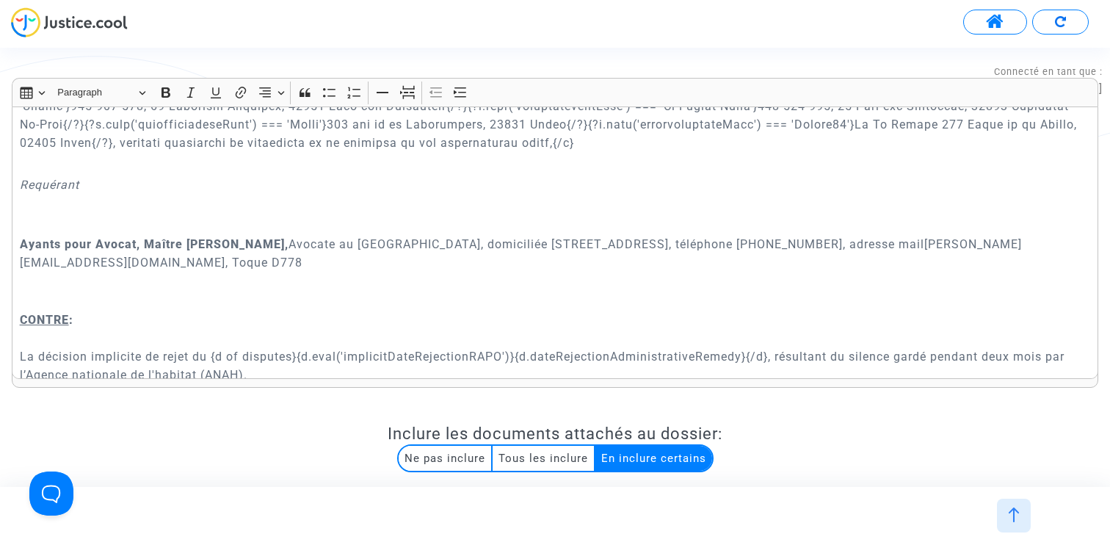
click at [1012, 508] on img at bounding box center [1014, 514] width 15 height 15
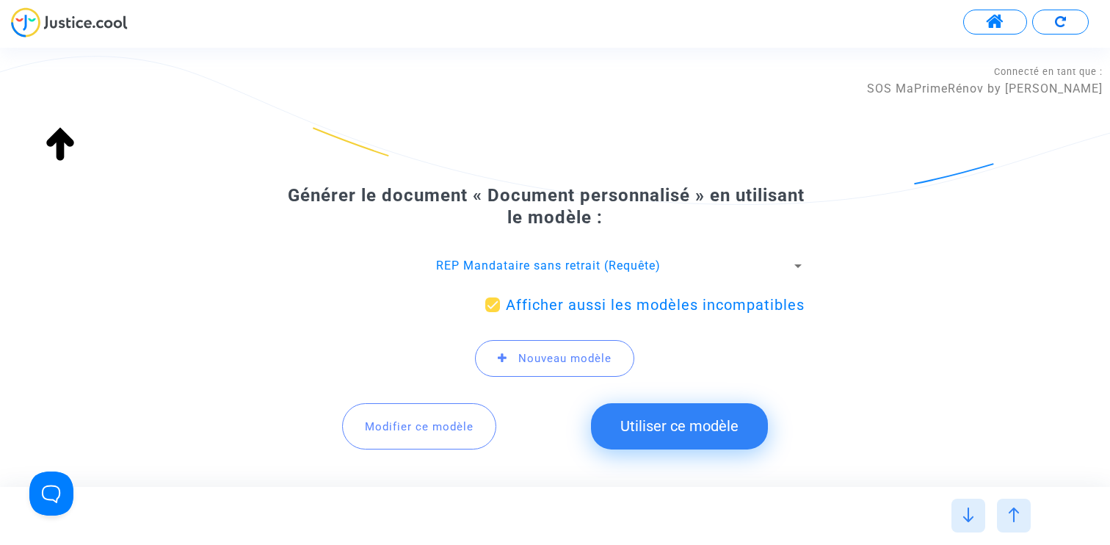
click at [667, 264] on div "REP Mandataire sans retrait (Requête)" at bounding box center [548, 266] width 486 height 16
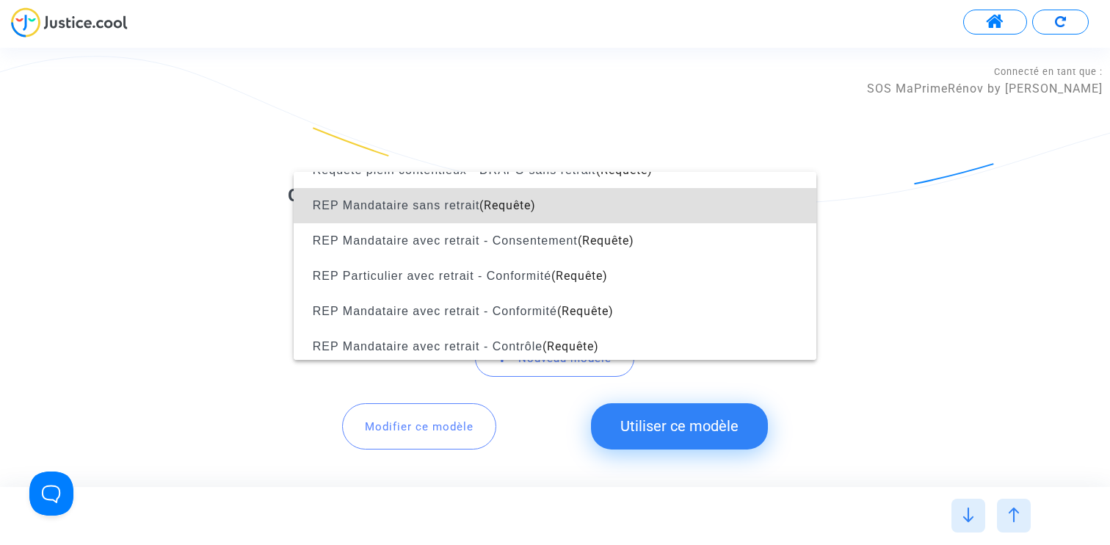
scroll to position [1263, 0]
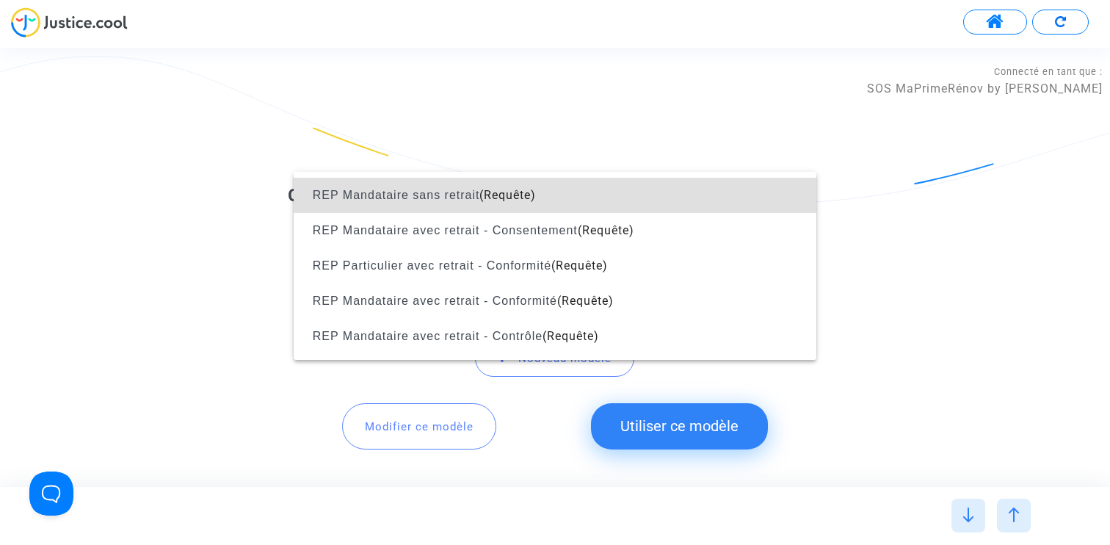
click at [926, 256] on div at bounding box center [555, 272] width 1110 height 545
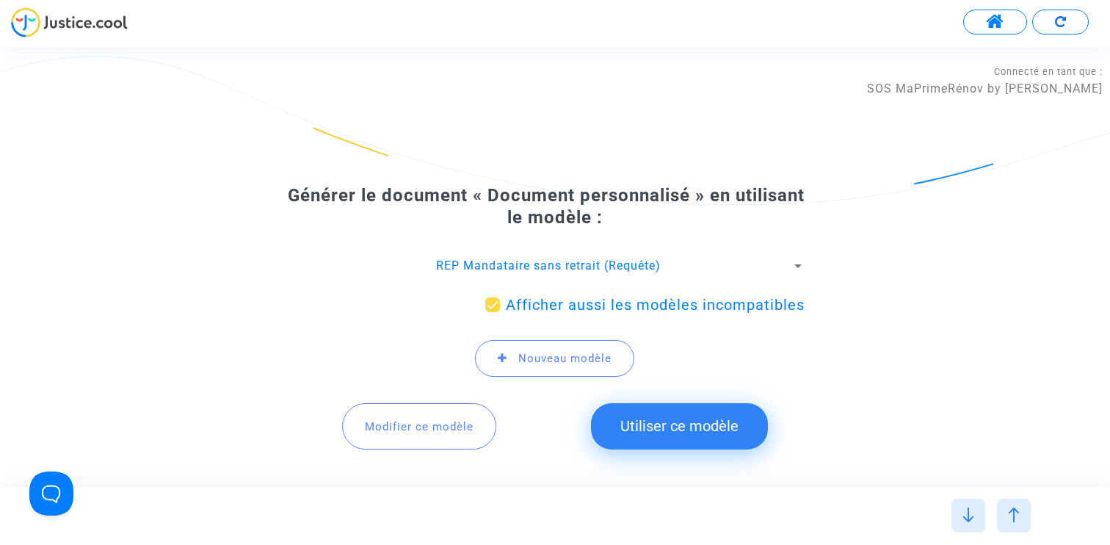
click at [410, 423] on span "Modifier ce modèle" at bounding box center [419, 426] width 109 height 13
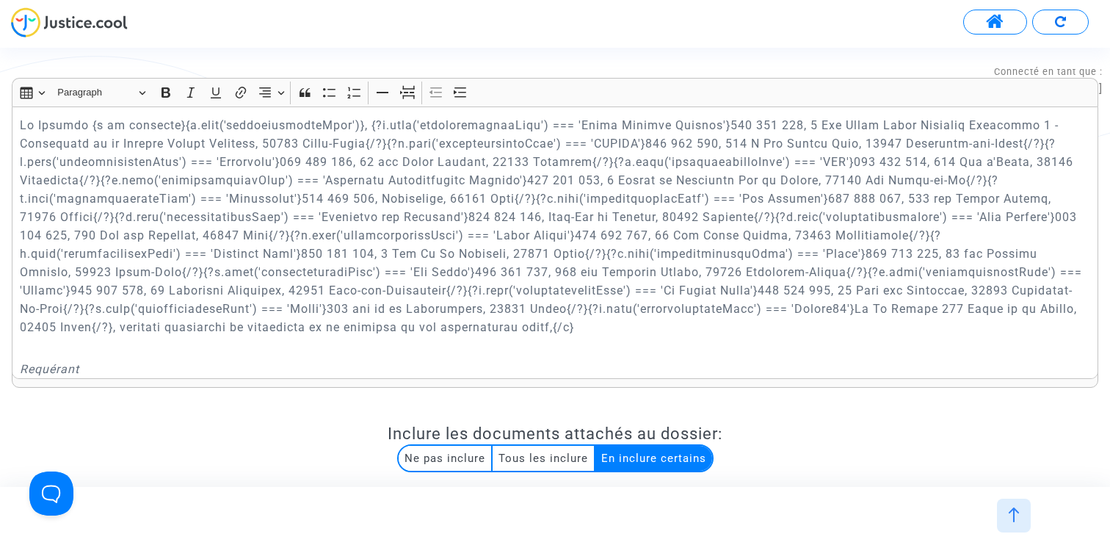
scroll to position [376, 0]
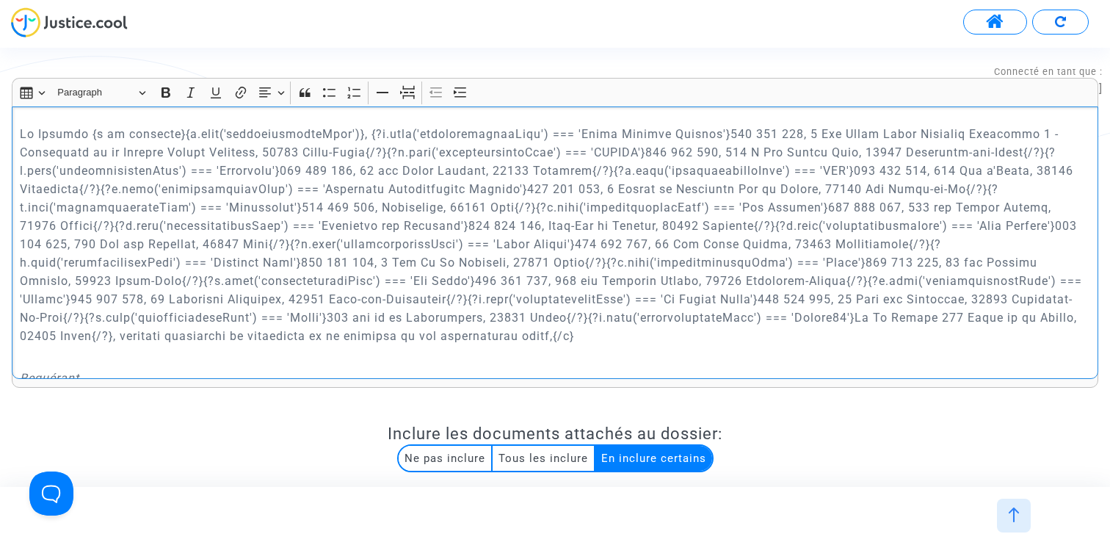
click at [266, 317] on p "Rich Text Editor, main" at bounding box center [555, 235] width 1071 height 220
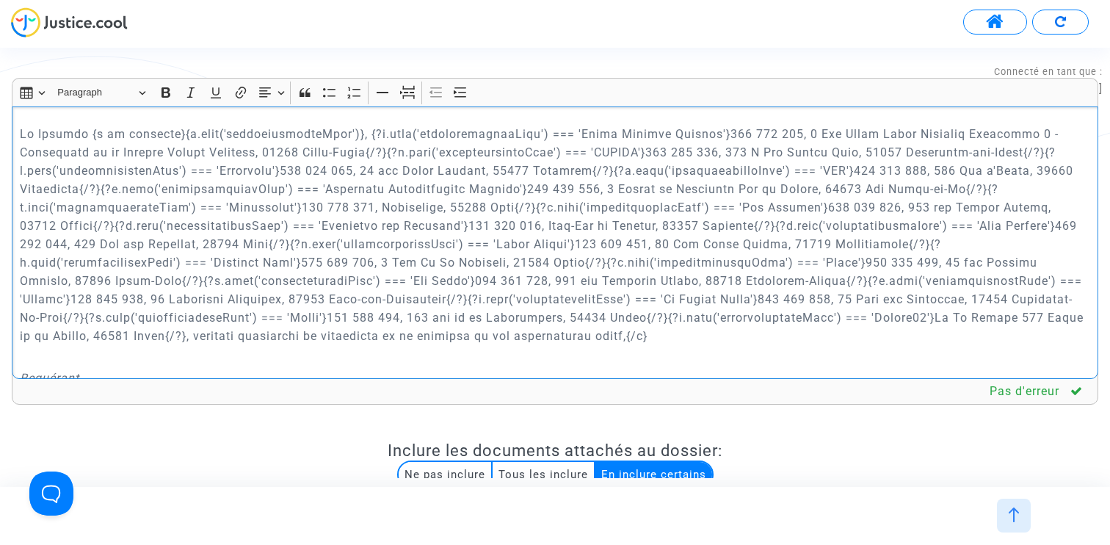
click at [861, 314] on p "Rich Text Editor, main" at bounding box center [555, 235] width 1071 height 220
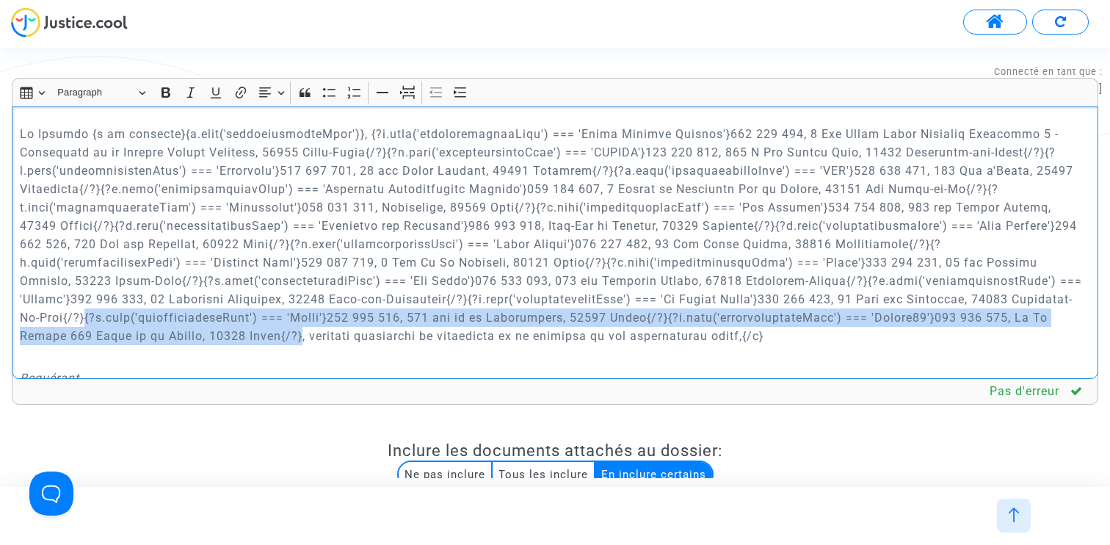
drag, startPoint x: 960, startPoint y: 297, endPoint x: 197, endPoint y: 331, distance: 764.4
click at [197, 331] on p "Rich Text Editor, main" at bounding box center [555, 235] width 1071 height 220
copy p "{?d.eval('representativeName') === 'Caseb'}887 646 487, [STREET_ADDRESS]{/?}{?d…"
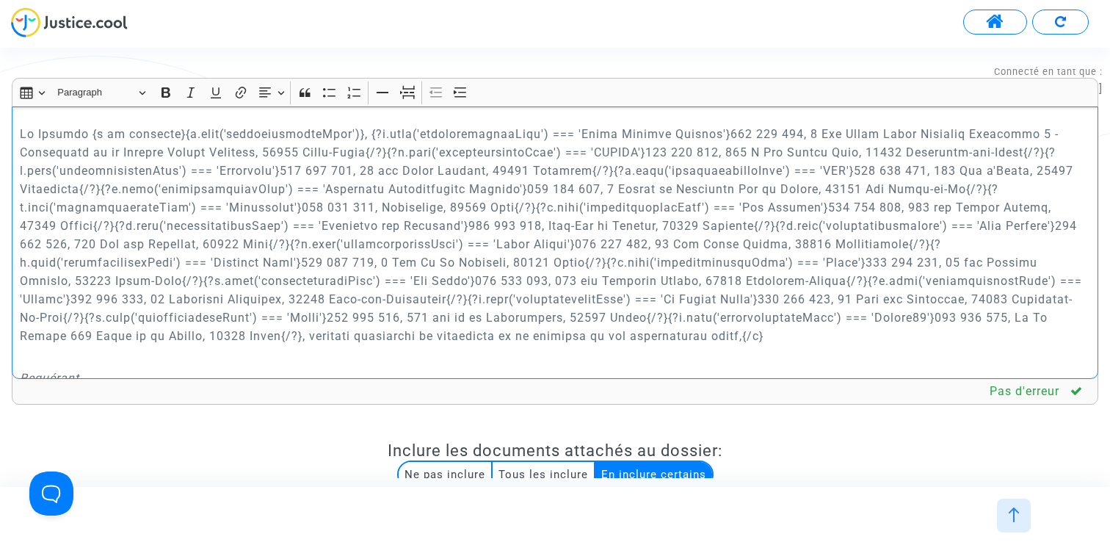
click at [790, 353] on p "Rich Text Editor, main" at bounding box center [555, 356] width 1071 height 18
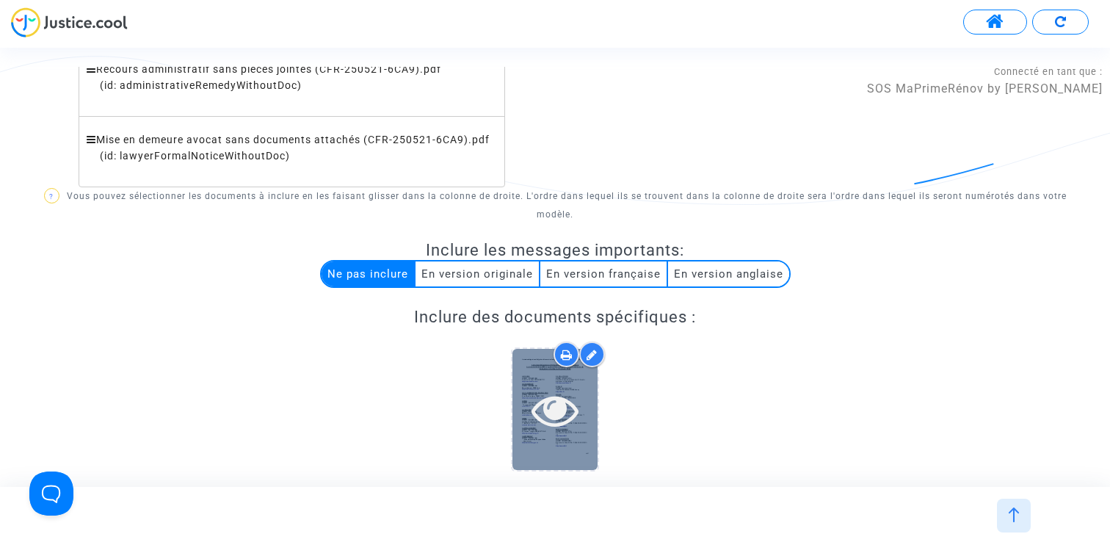
scroll to position [1282, 0]
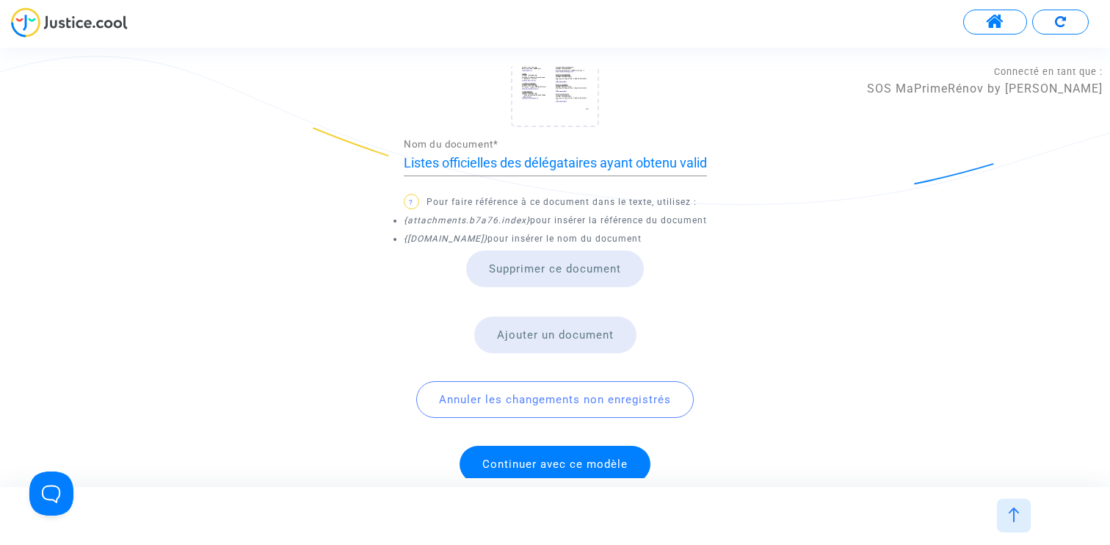
click at [538, 457] on span "Continuer avec ce modèle" at bounding box center [554, 463] width 145 height 13
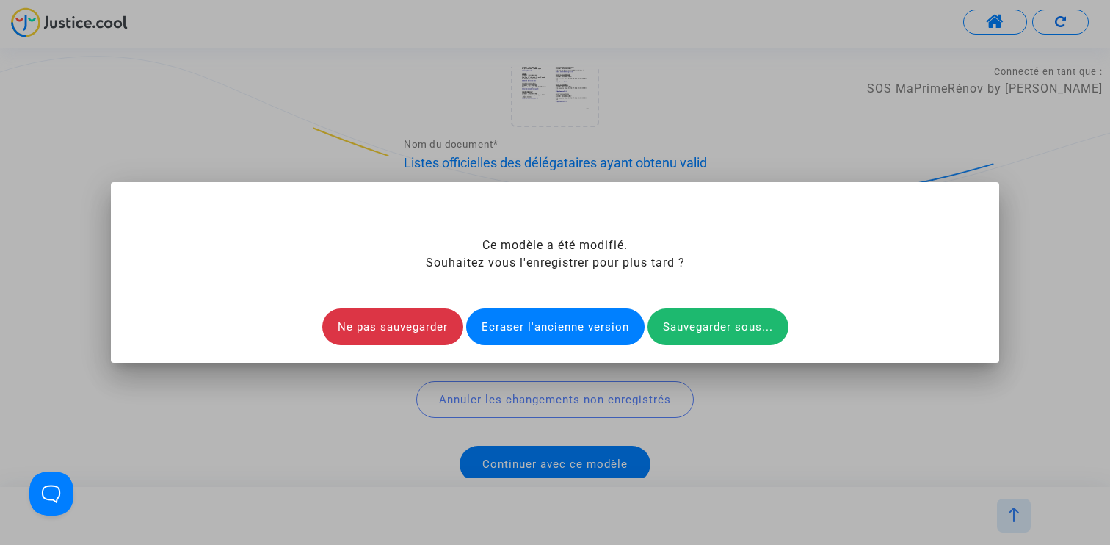
click at [546, 319] on div "Ecraser l'ancienne version" at bounding box center [555, 326] width 178 height 37
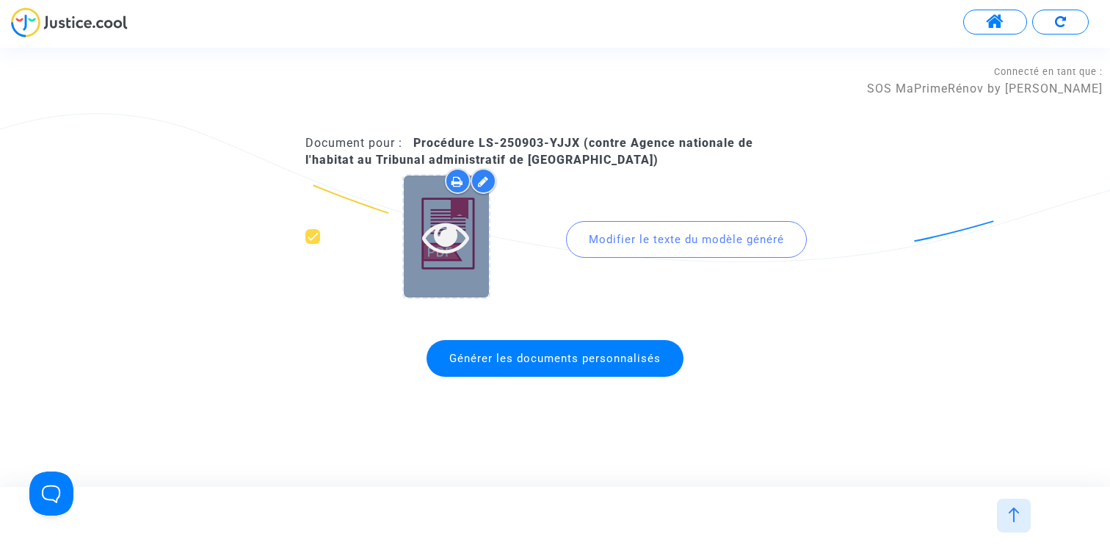
click at [448, 239] on icon at bounding box center [446, 236] width 48 height 47
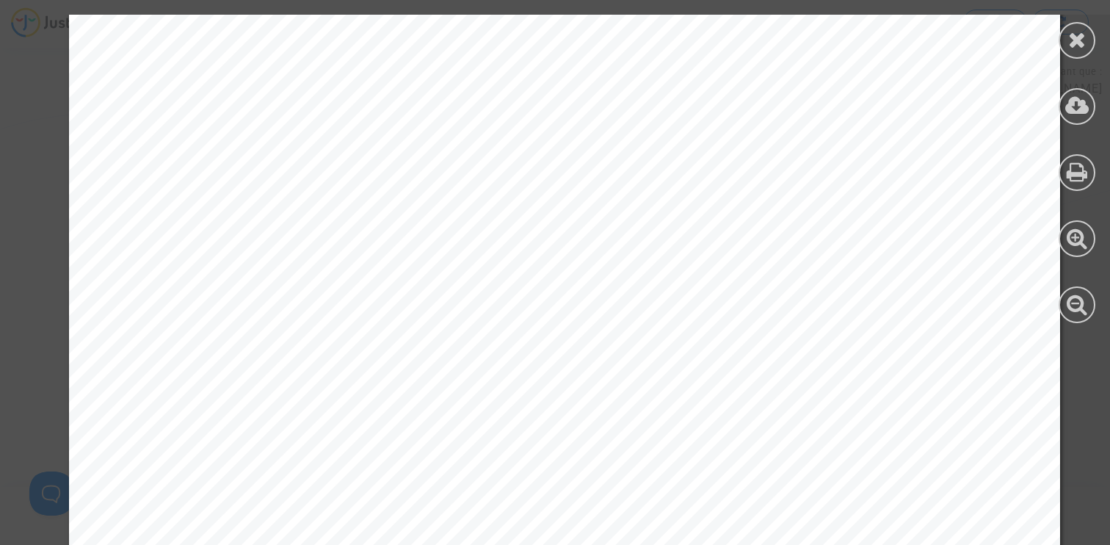
scroll to position [93, 0]
click at [1074, 43] on icon at bounding box center [1077, 40] width 18 height 22
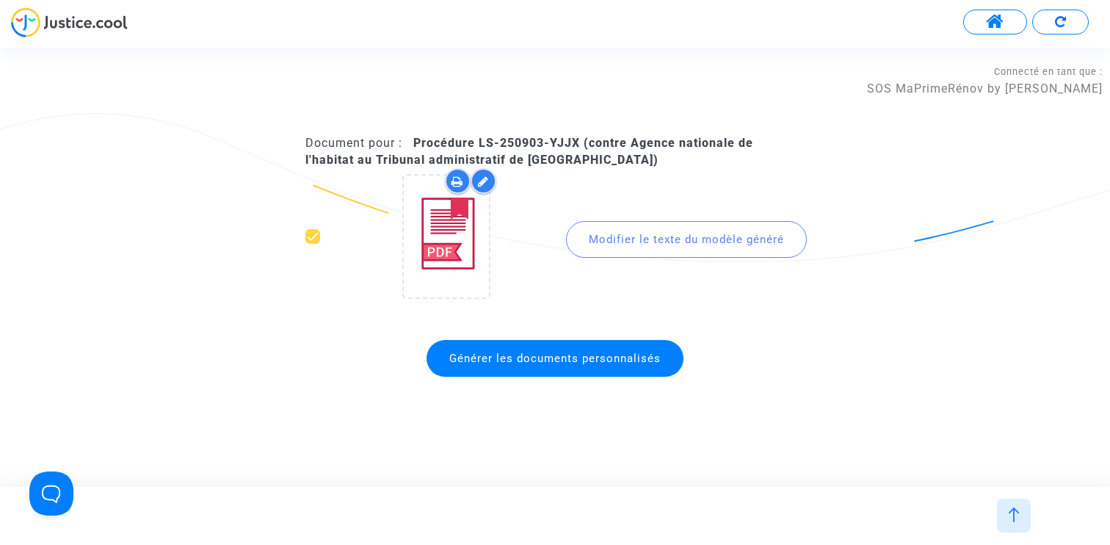
click at [1018, 513] on img at bounding box center [1014, 514] width 15 height 15
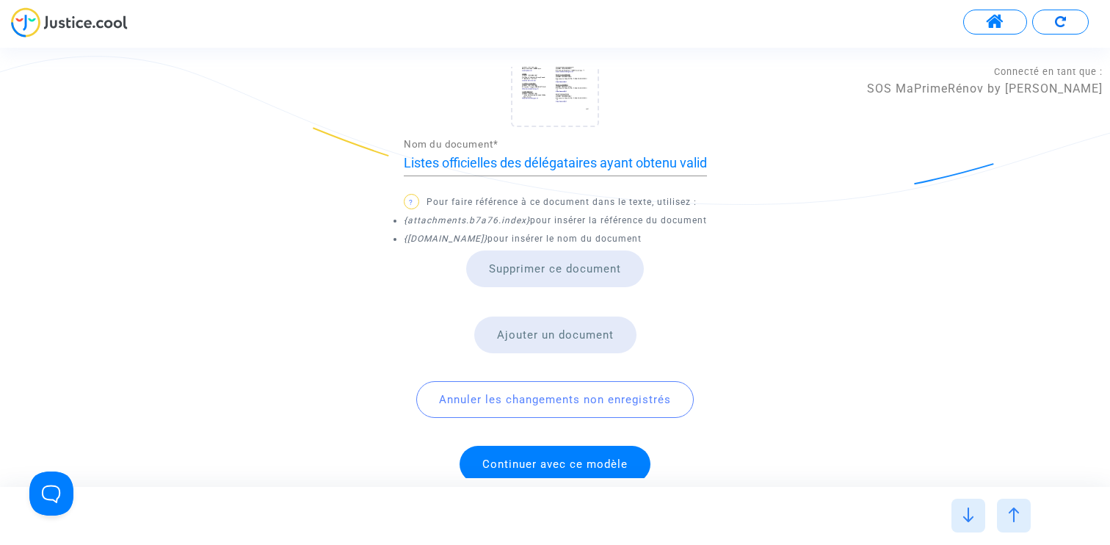
click at [1008, 509] on img at bounding box center [1014, 514] width 15 height 15
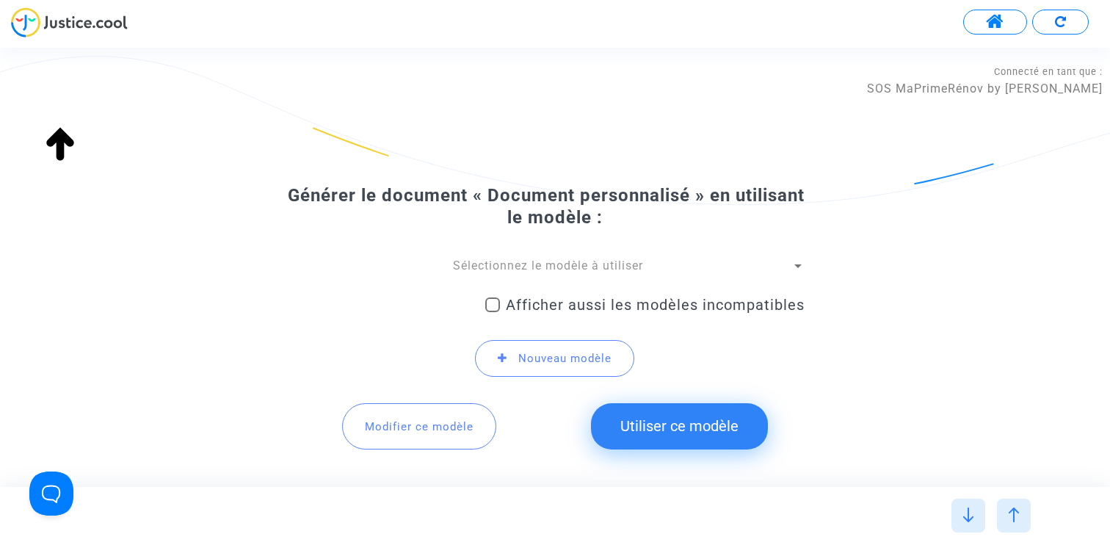
click at [516, 296] on span "Afficher aussi les modèles incompatibles" at bounding box center [655, 305] width 299 height 18
click at [493, 312] on input "Afficher aussi les modèles incompatibles" at bounding box center [492, 312] width 1 height 1
checkbox input "true"
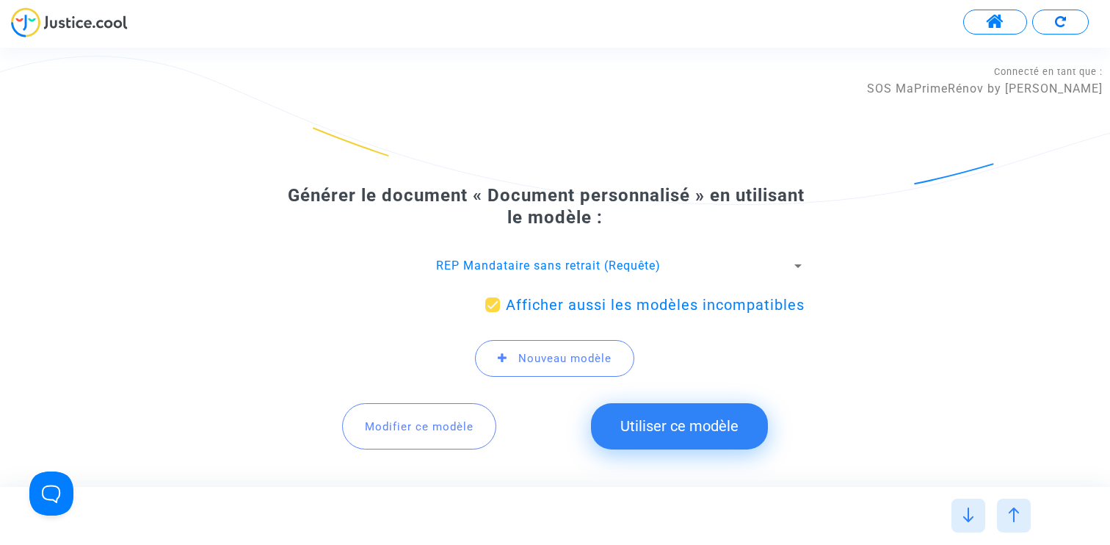
click at [570, 267] on span "REP Mandataire sans retrait (Requête)" at bounding box center [548, 265] width 225 height 14
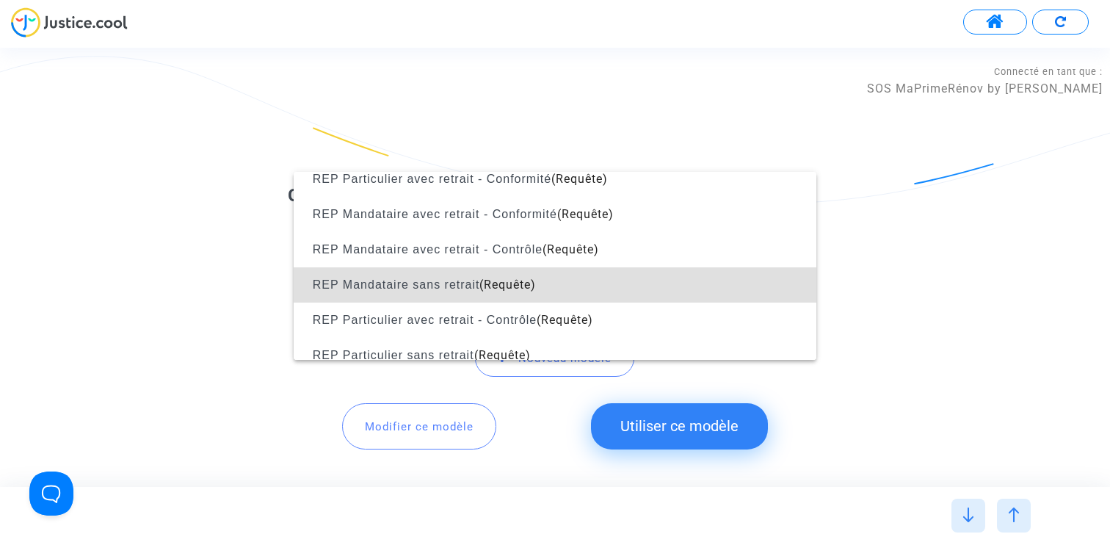
scroll to position [1300, 0]
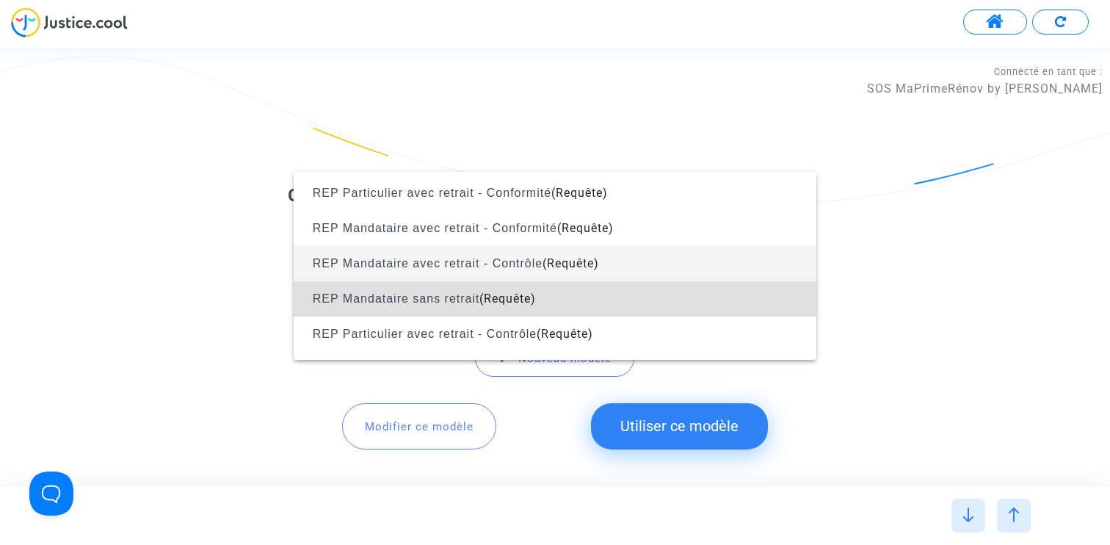
click at [570, 267] on span "(Requête)" at bounding box center [571, 263] width 57 height 14
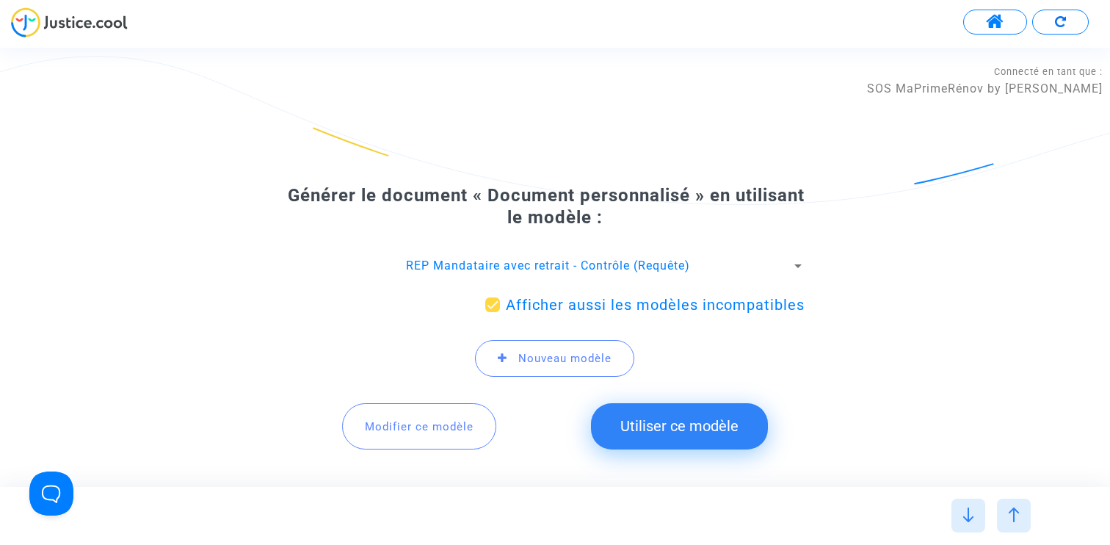
click at [432, 424] on span "Modifier ce modèle" at bounding box center [419, 426] width 109 height 13
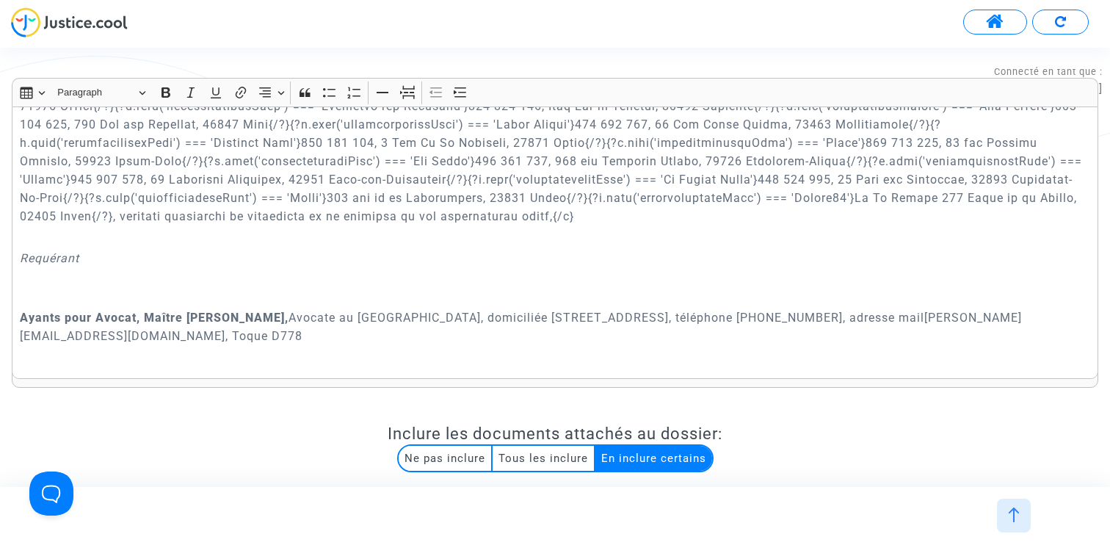
scroll to position [489, 0]
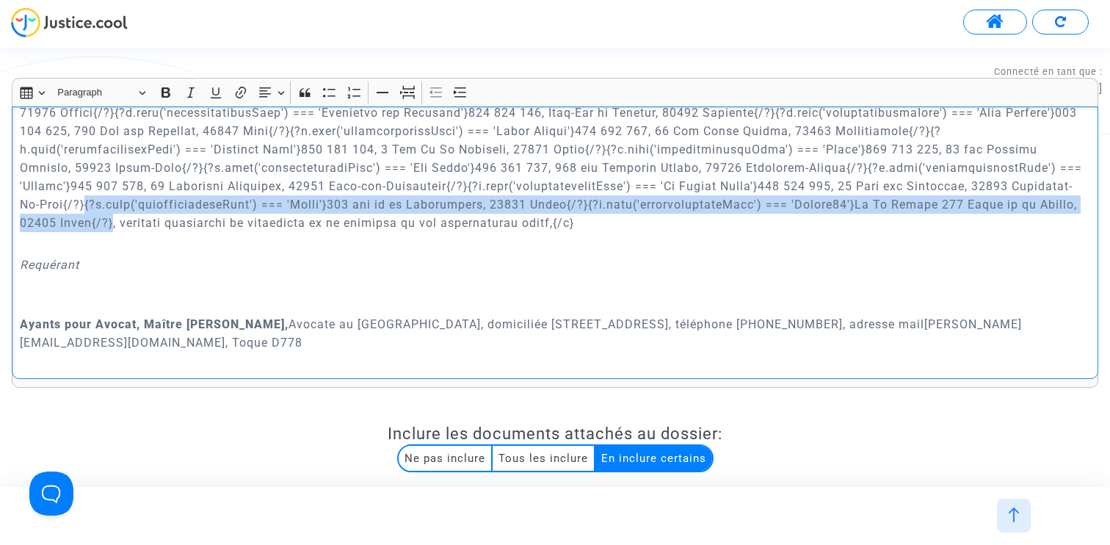
drag, startPoint x: 960, startPoint y: 184, endPoint x: 73, endPoint y: 215, distance: 887.6
click at [73, 215] on p "Rich Text Editor, main" at bounding box center [555, 122] width 1071 height 220
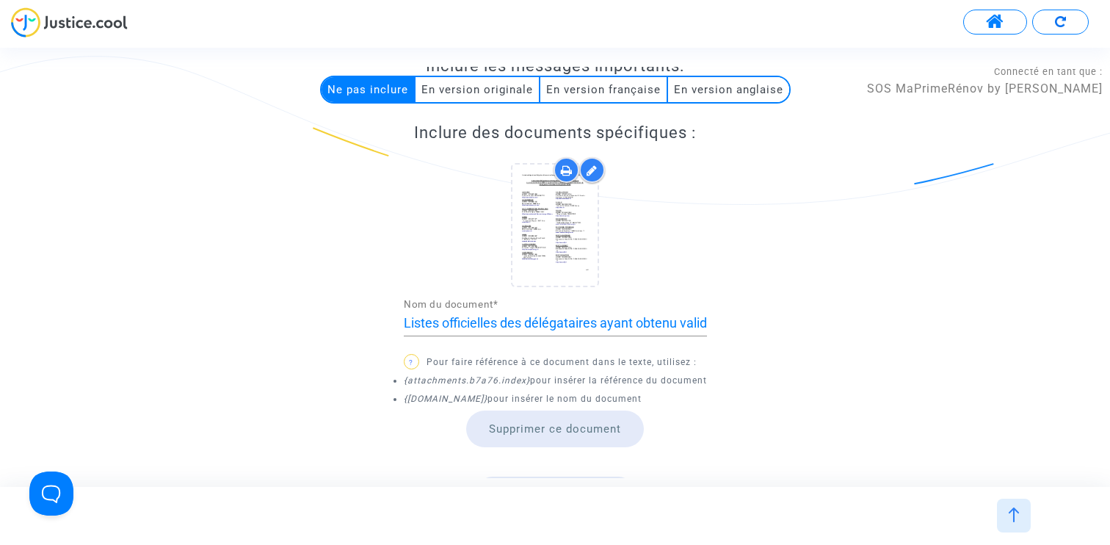
scroll to position [1212, 0]
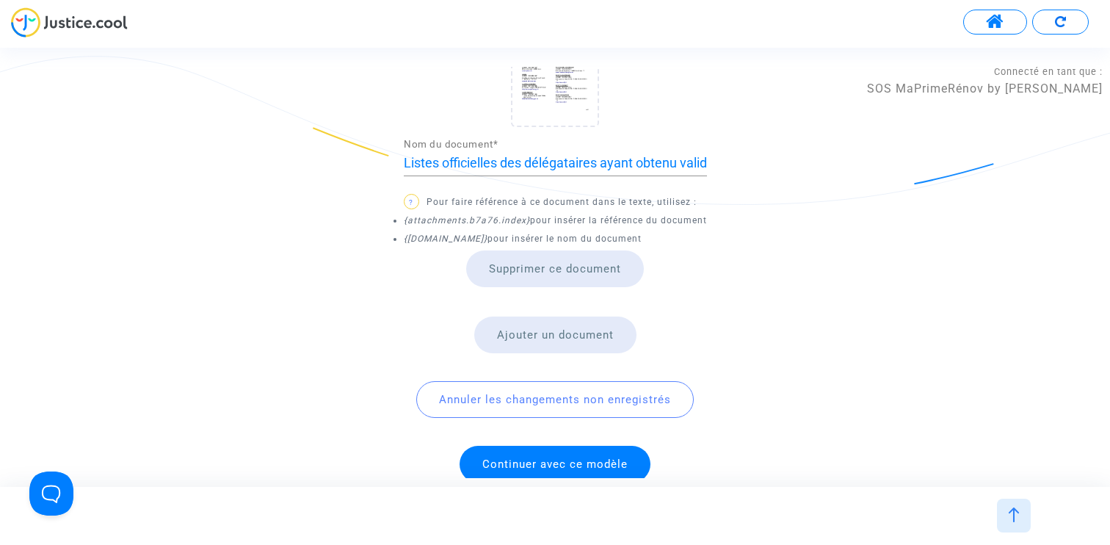
click at [552, 457] on span "Continuer avec ce modèle" at bounding box center [554, 463] width 145 height 13
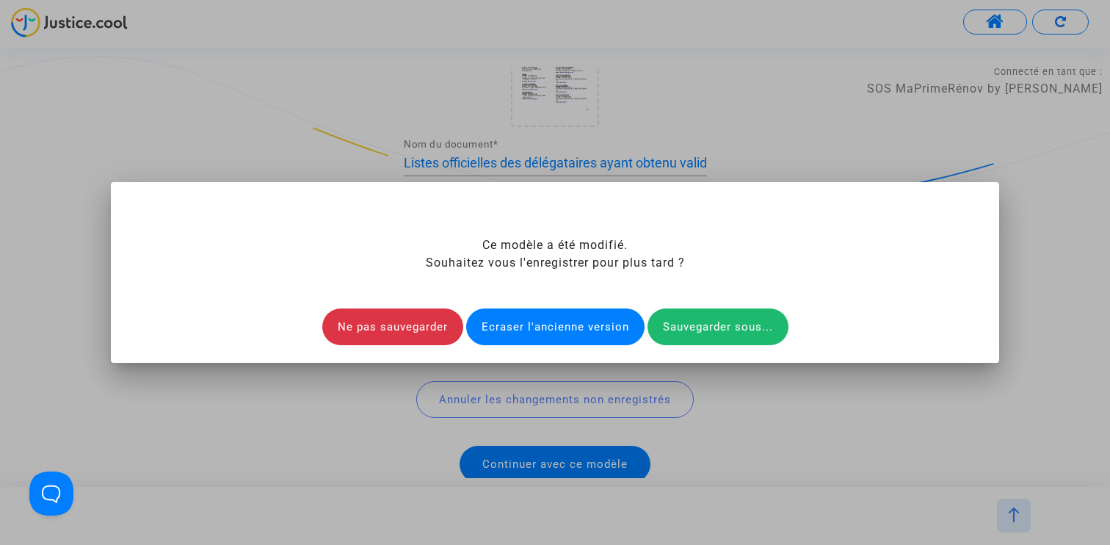
click at [550, 308] on div "Ce modèle a été modifié. Souhaitez vous l'enregistrer pour plus tard ? Ne pas s…" at bounding box center [555, 290] width 853 height 109
click at [550, 319] on div "Ecraser l'ancienne version" at bounding box center [555, 326] width 178 height 37
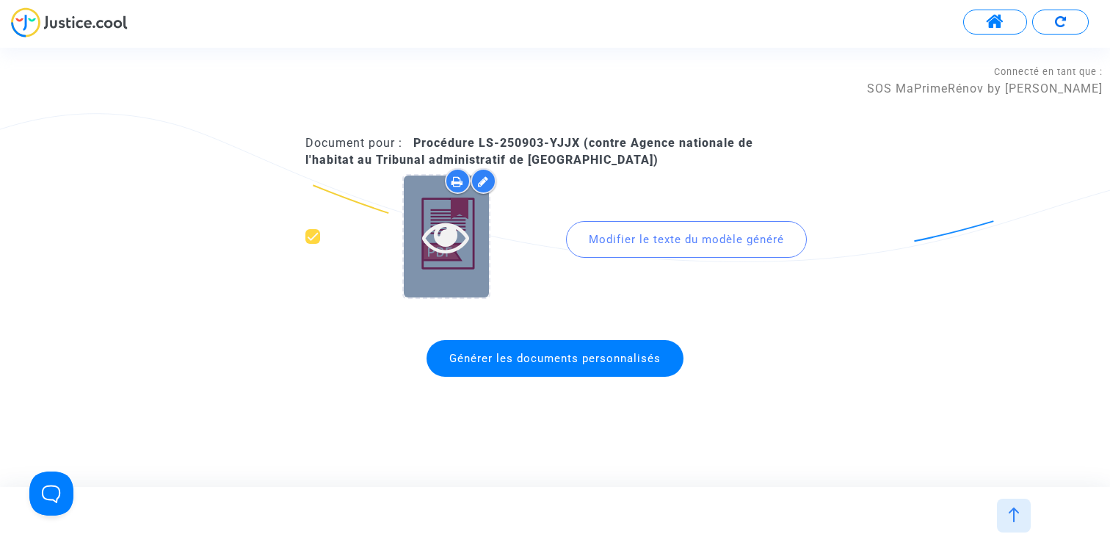
click at [456, 244] on icon at bounding box center [446, 236] width 48 height 47
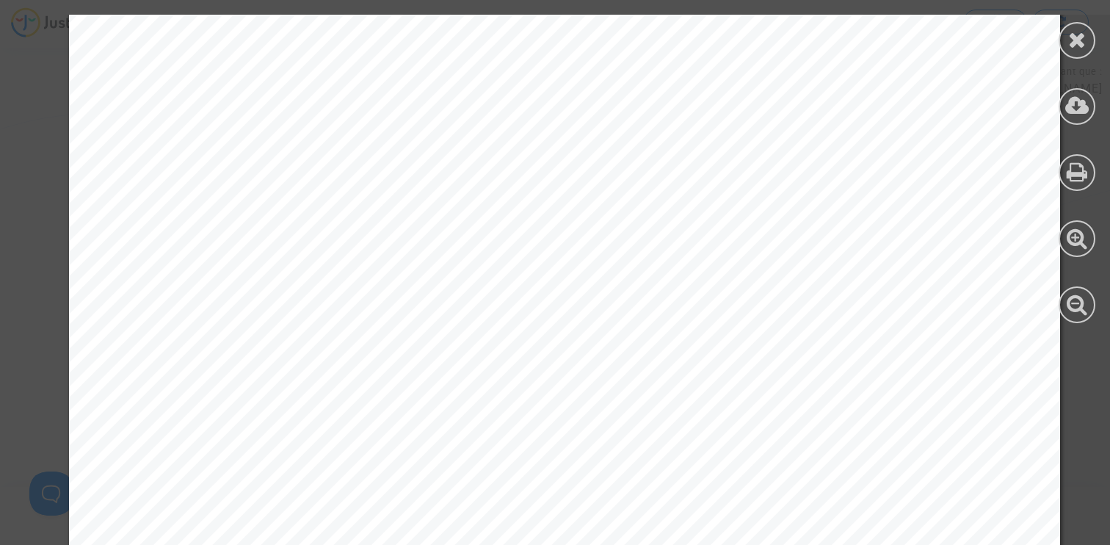
scroll to position [316, 0]
click at [1075, 42] on icon at bounding box center [1077, 40] width 18 height 22
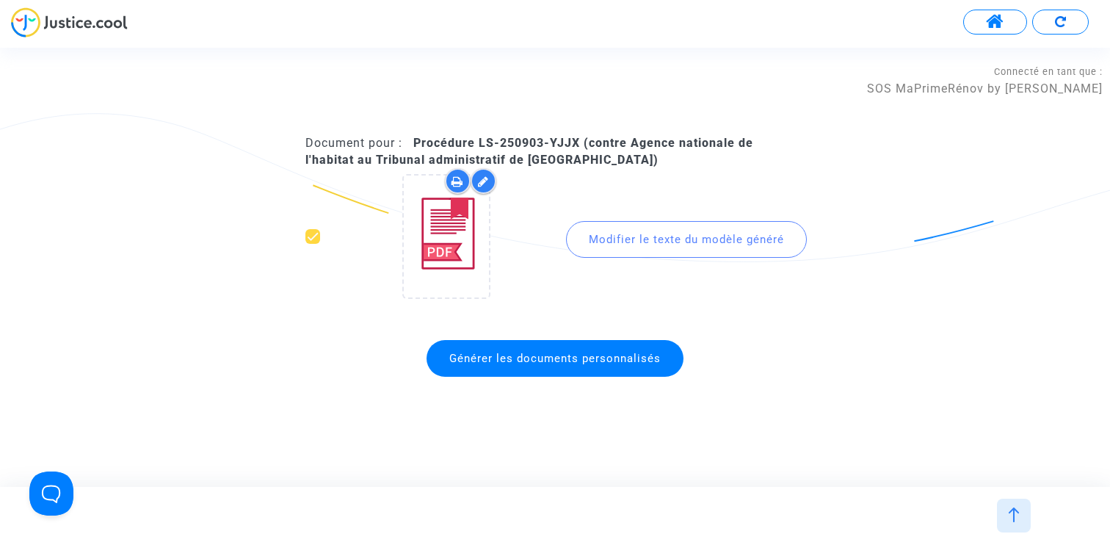
click at [1017, 509] on img at bounding box center [1014, 514] width 15 height 15
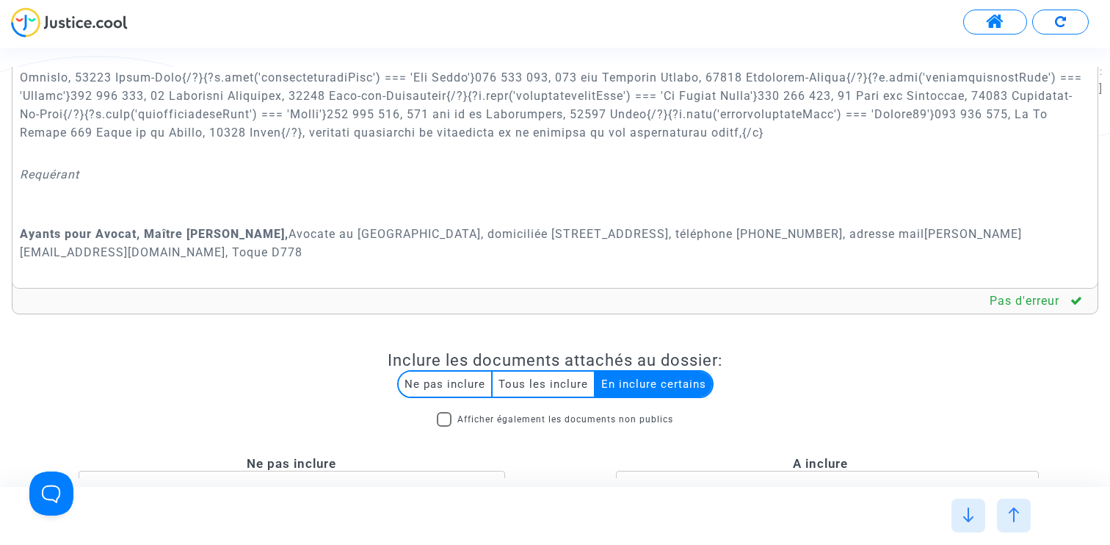
scroll to position [53, 0]
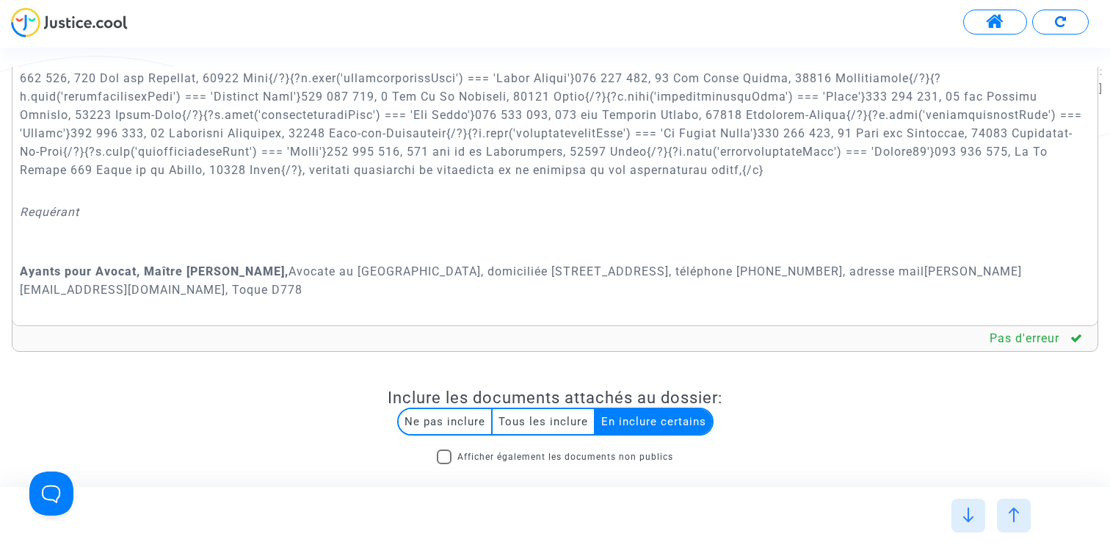
click at [1024, 510] on div at bounding box center [1014, 516] width 34 height 34
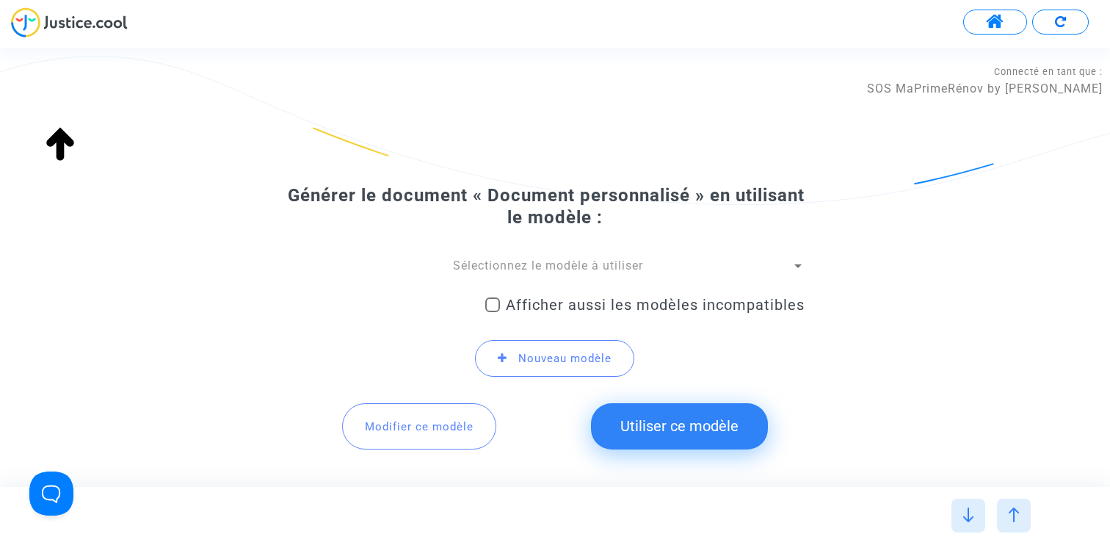
click at [502, 300] on label "Afficher aussi les modèles incompatibles" at bounding box center [644, 305] width 319 height 18
click at [493, 312] on input "Afficher aussi les modèles incompatibles" at bounding box center [492, 312] width 1 height 1
checkbox input "true"
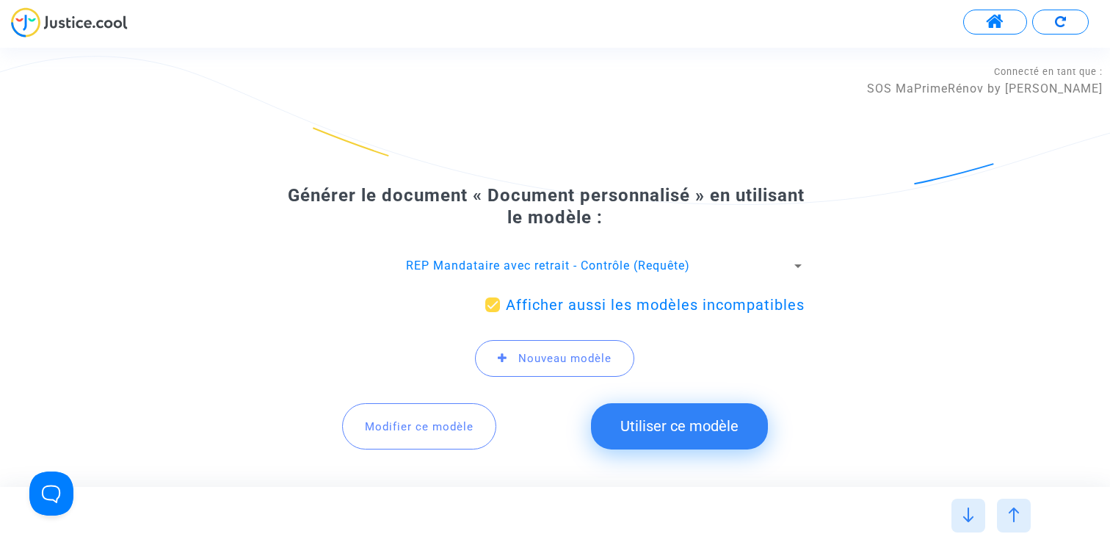
click at [502, 267] on span "REP Mandataire avec retrait - Contrôle (Requête)" at bounding box center [548, 265] width 284 height 14
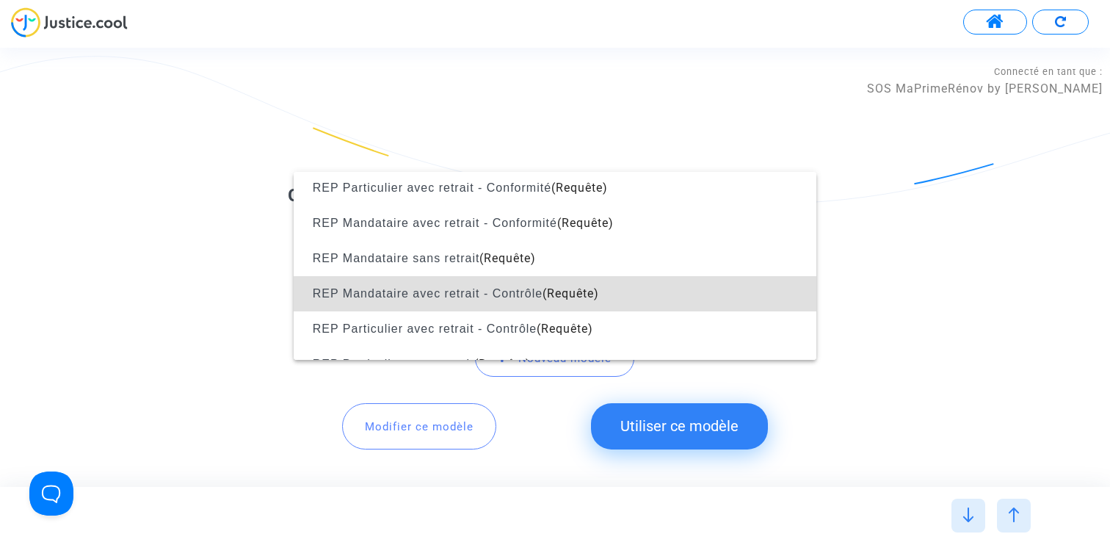
scroll to position [1284, 0]
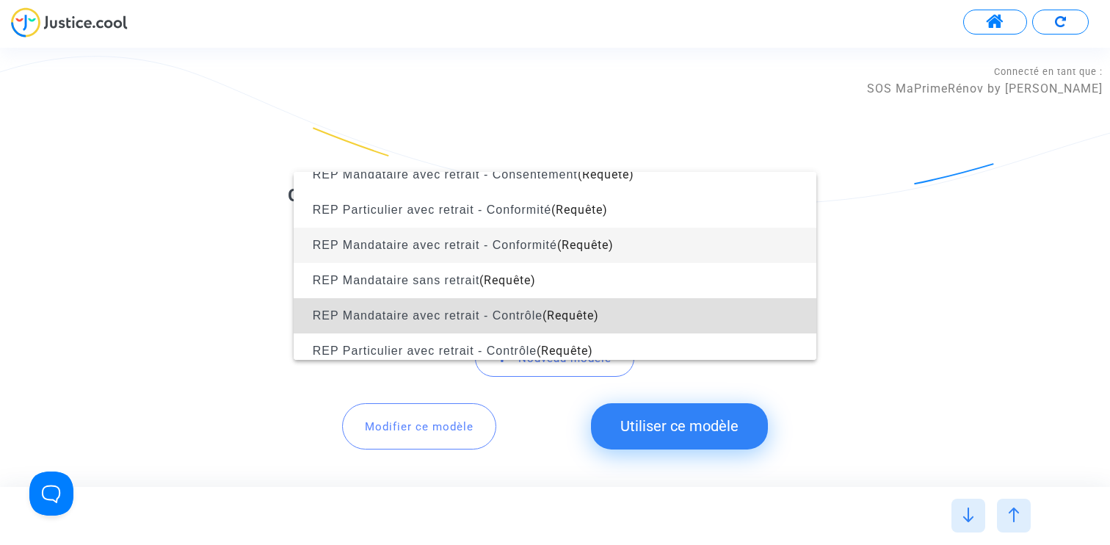
click at [503, 247] on span "REP Mandataire avec retrait - Conformité" at bounding box center [435, 245] width 245 height 12
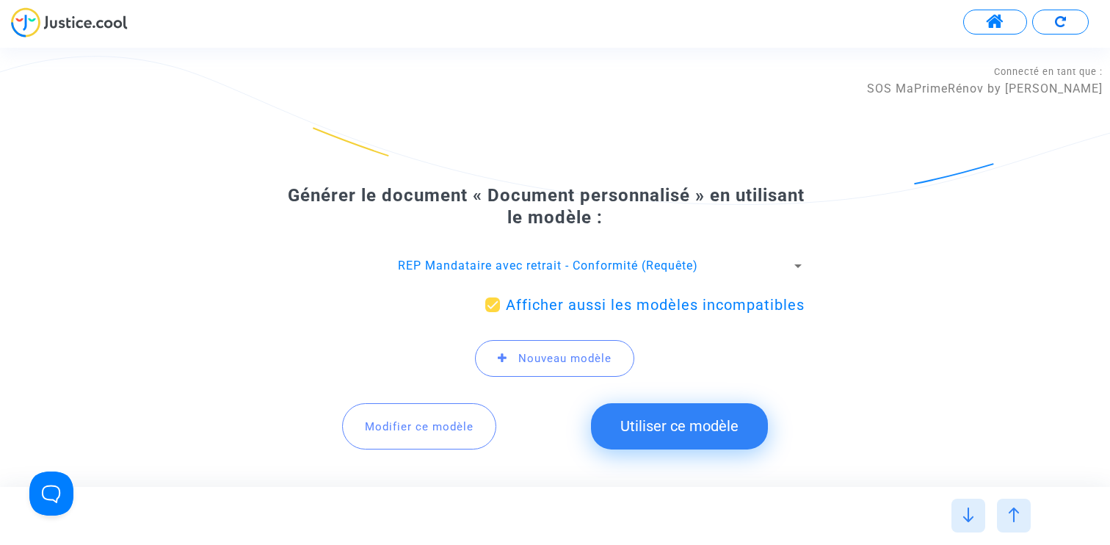
click at [411, 434] on button "Modifier ce modèle" at bounding box center [419, 426] width 154 height 46
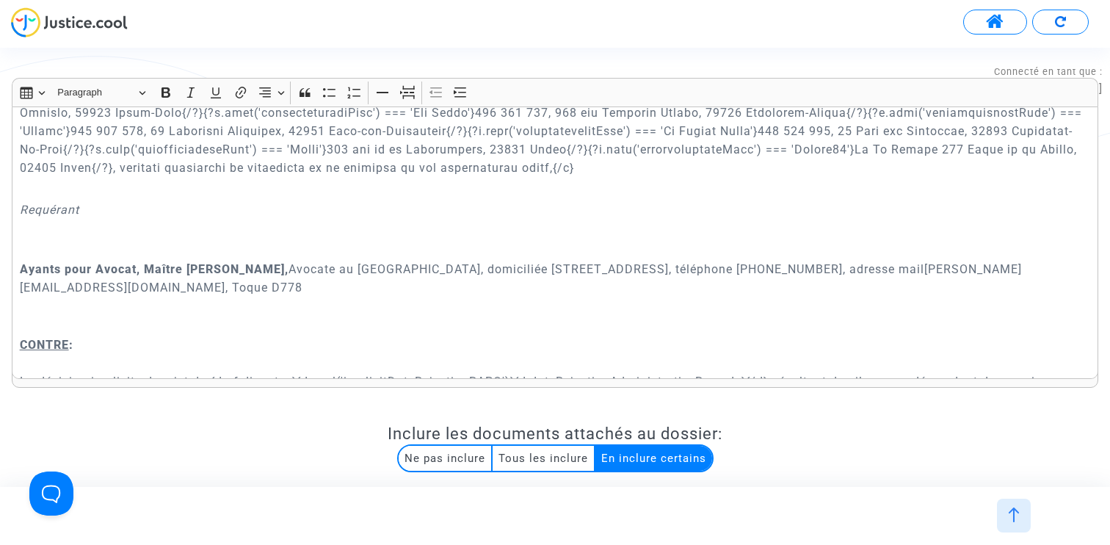
scroll to position [477, 0]
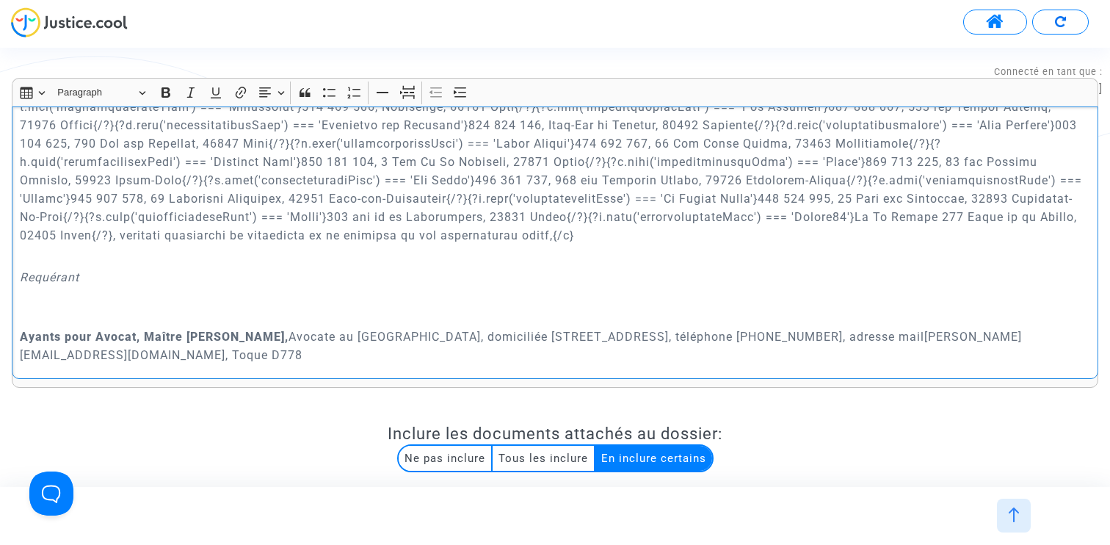
click at [71, 234] on p "Rich Text Editor, main" at bounding box center [555, 134] width 1071 height 220
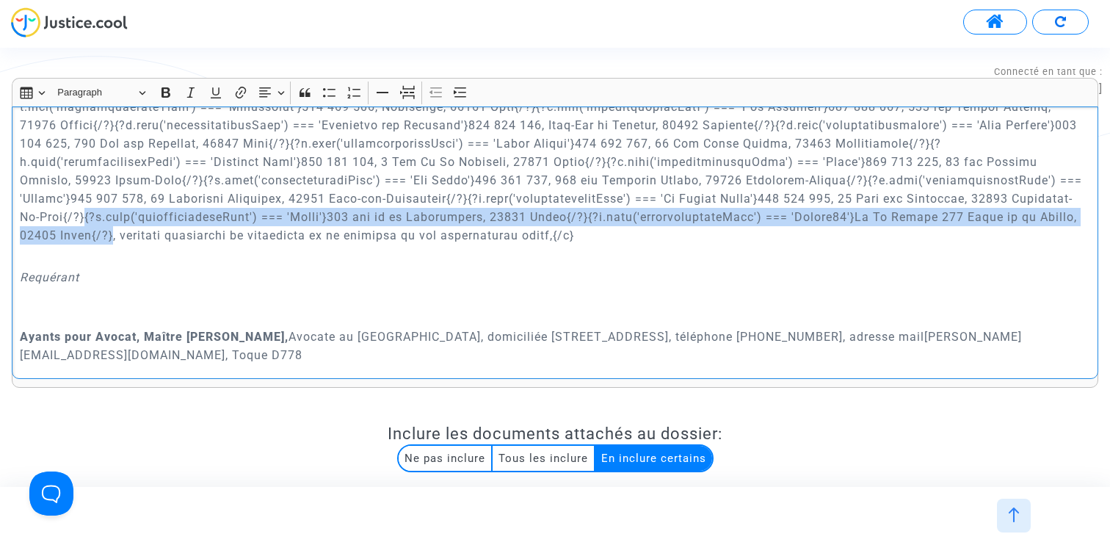
click at [961, 199] on p "Rich Text Editor, main" at bounding box center [555, 134] width 1071 height 220
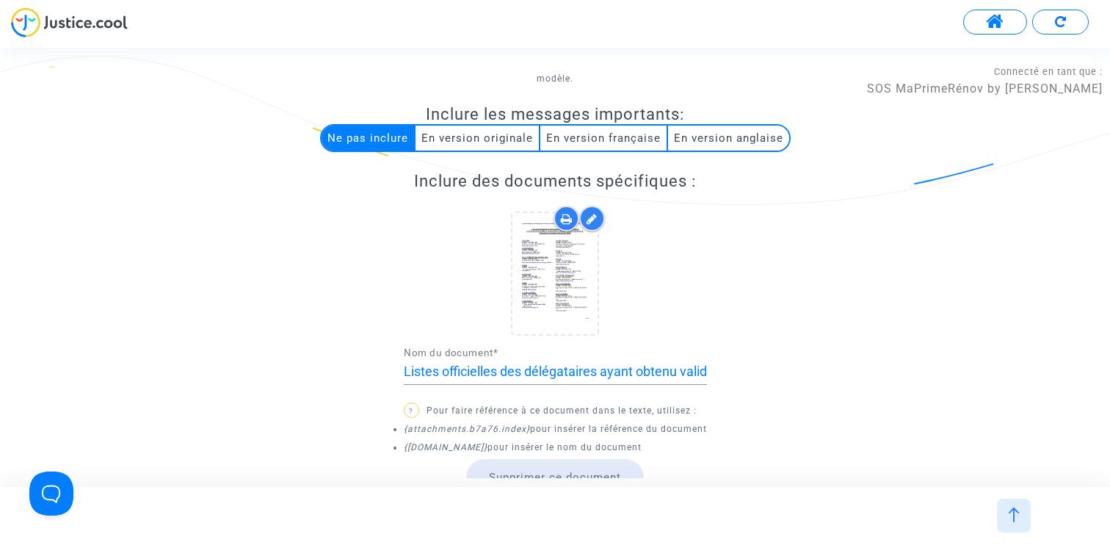
scroll to position [1212, 0]
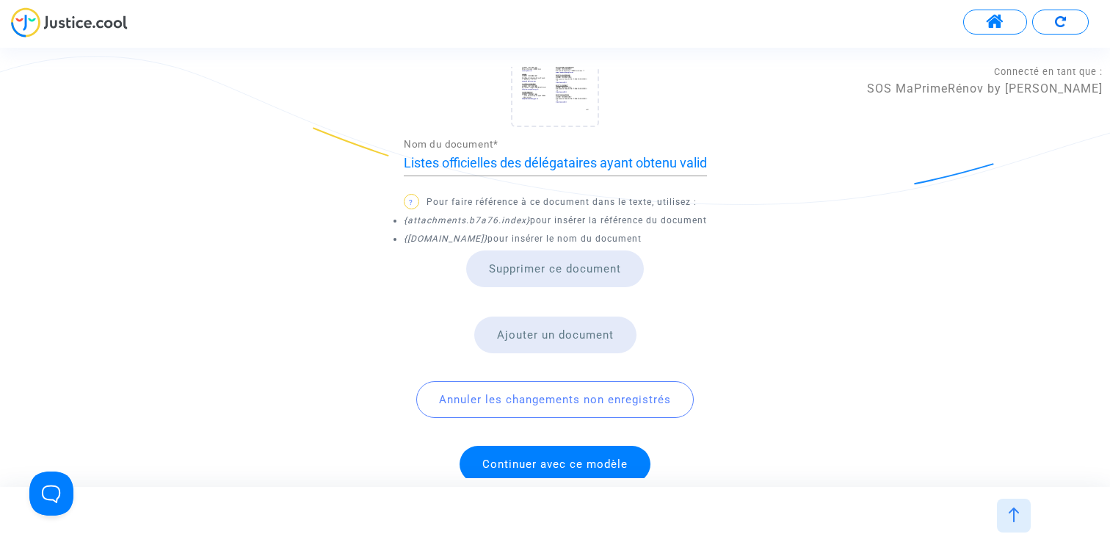
click at [601, 457] on span "Continuer avec ce modèle" at bounding box center [554, 463] width 145 height 13
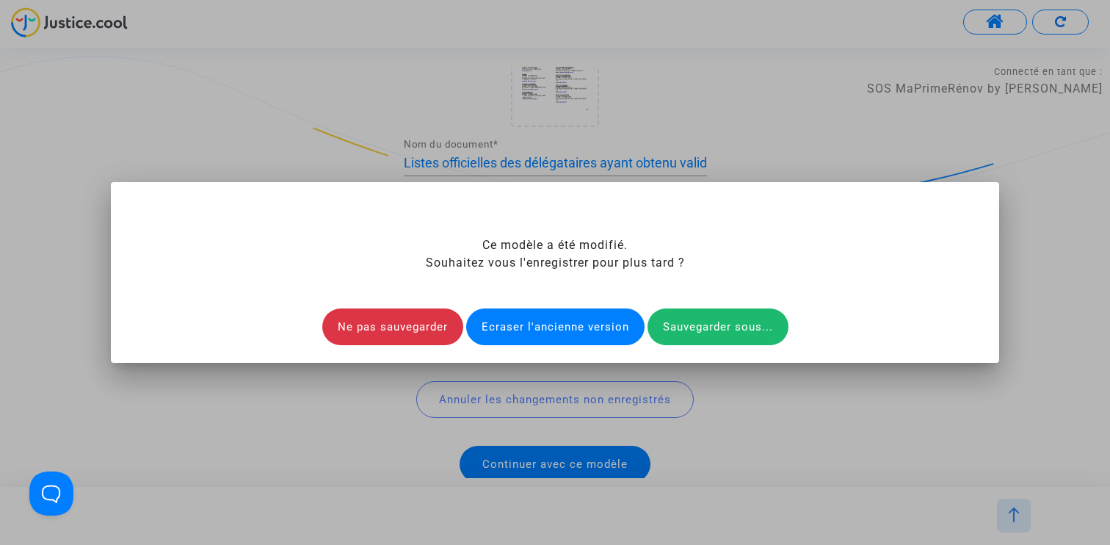
click at [563, 325] on div "Ecraser l'ancienne version" at bounding box center [555, 326] width 178 height 37
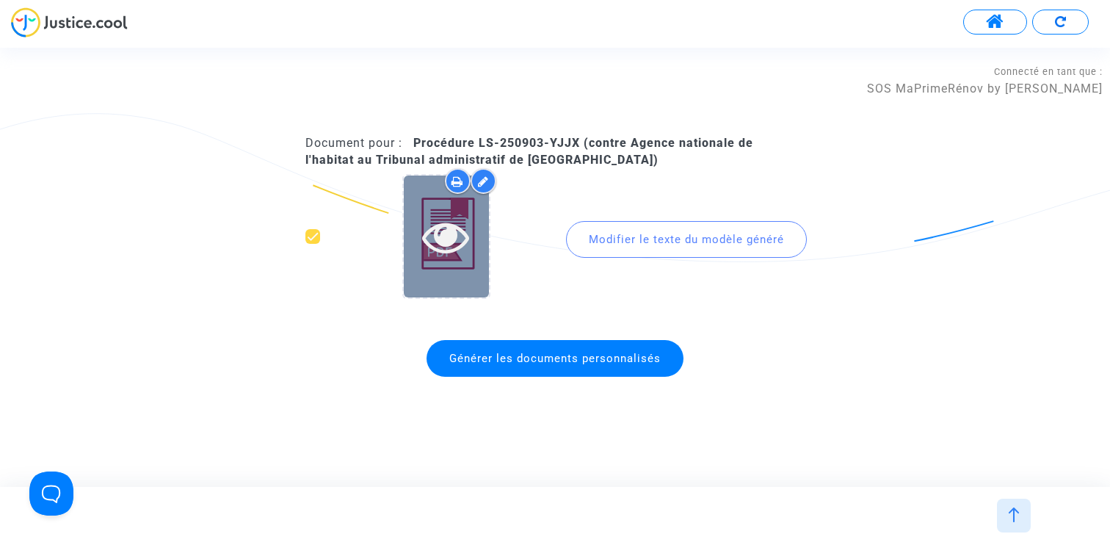
click at [419, 247] on div at bounding box center [446, 236] width 85 height 47
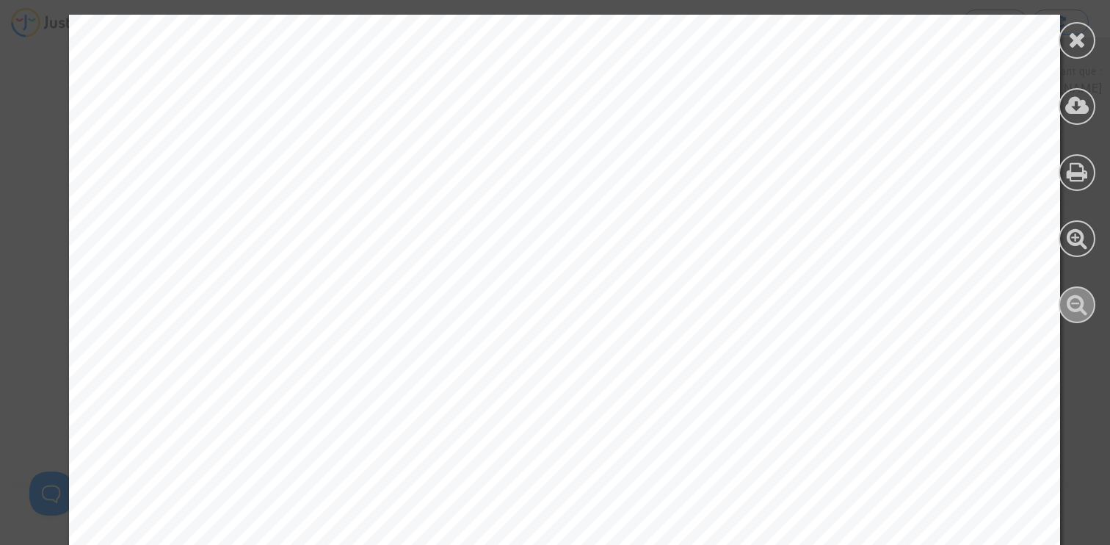
click at [1080, 311] on icon at bounding box center [1077, 304] width 21 height 22
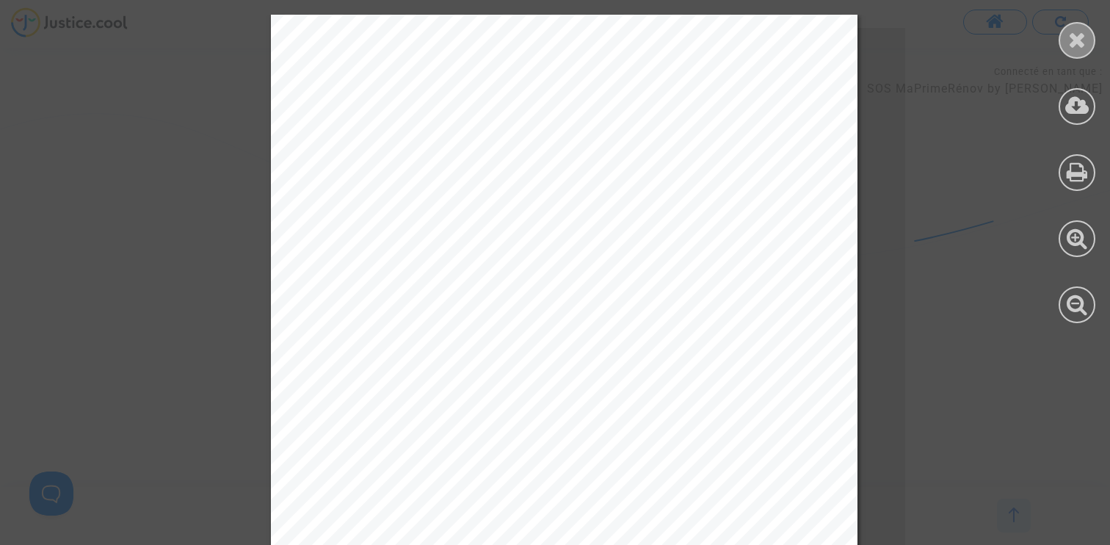
click at [1075, 39] on icon at bounding box center [1077, 40] width 18 height 22
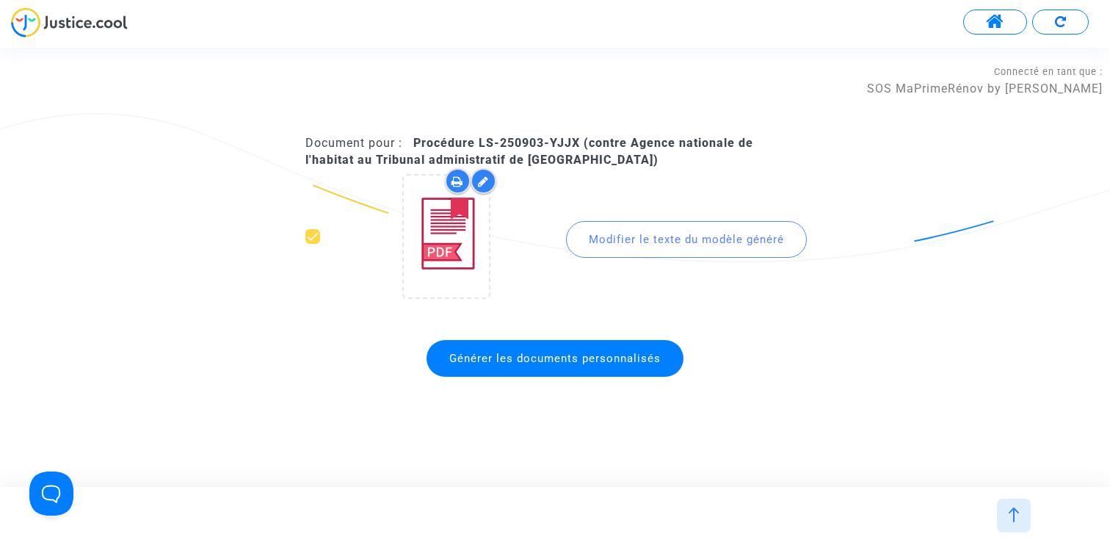
click at [1013, 515] on img at bounding box center [1014, 514] width 15 height 15
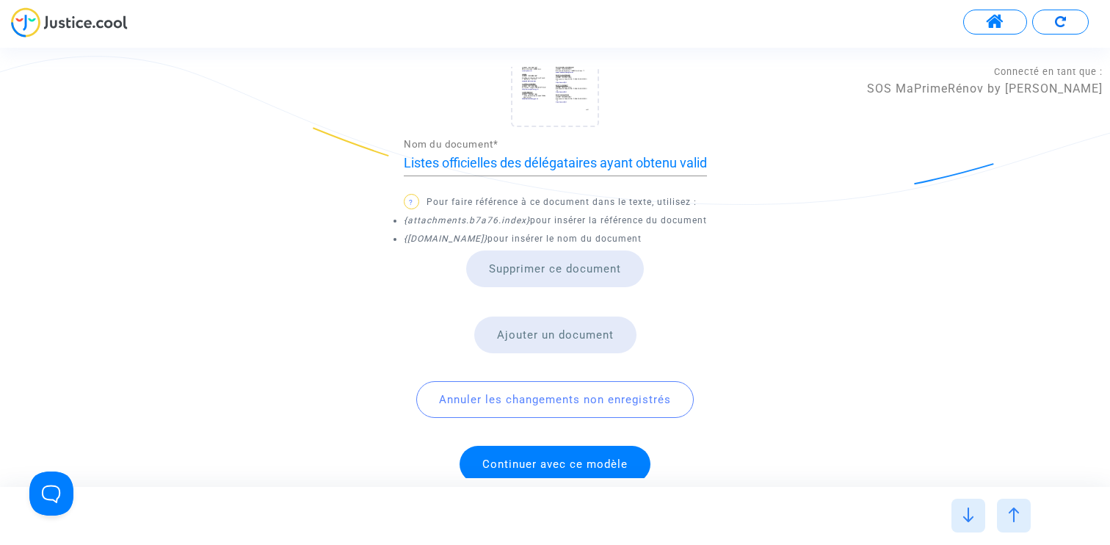
click at [1008, 516] on img at bounding box center [1014, 514] width 15 height 15
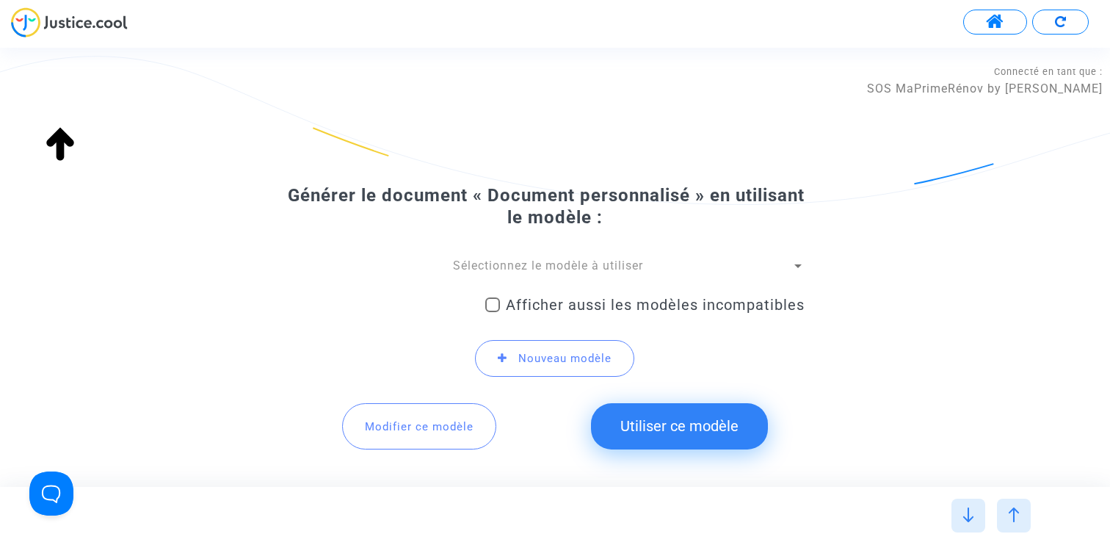
click at [624, 296] on span "Afficher aussi les modèles incompatibles" at bounding box center [655, 305] width 299 height 18
click at [493, 312] on input "Afficher aussi les modèles incompatibles" at bounding box center [492, 312] width 1 height 1
checkbox input "true"
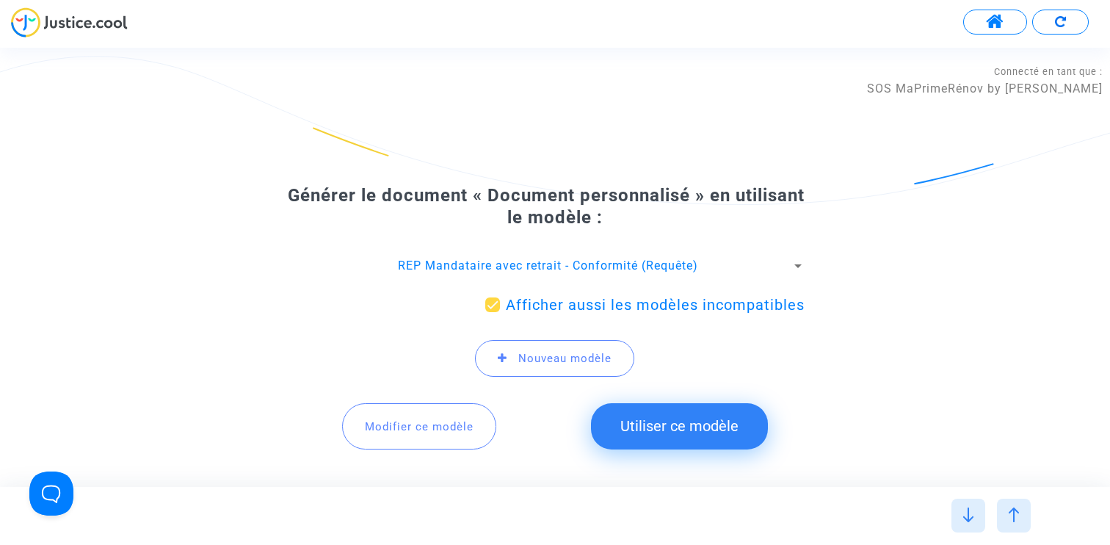
click at [623, 264] on span "REP Mandataire avec retrait - Conformité (Requête)" at bounding box center [548, 265] width 300 height 14
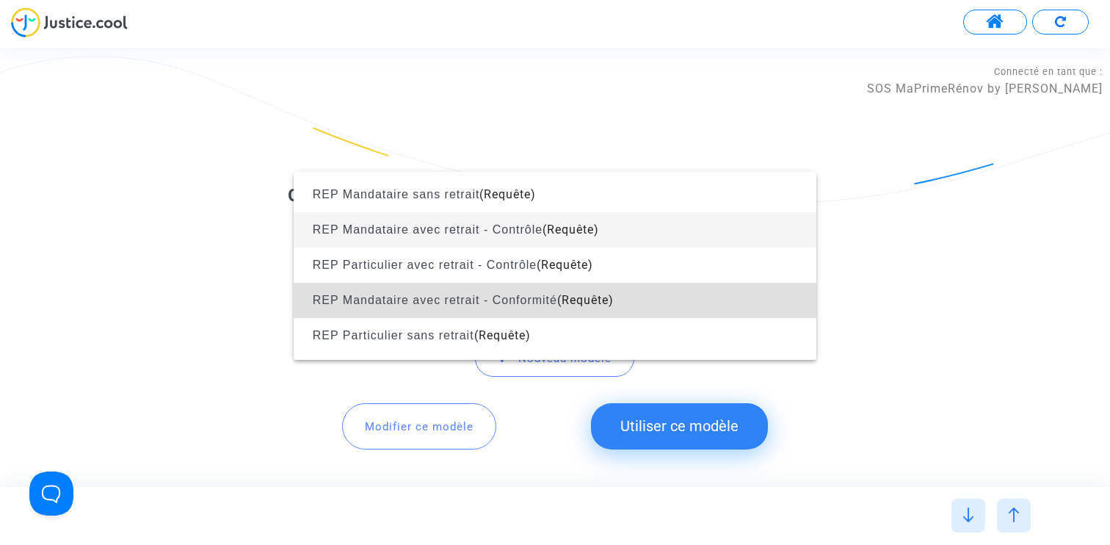
scroll to position [1328, 0]
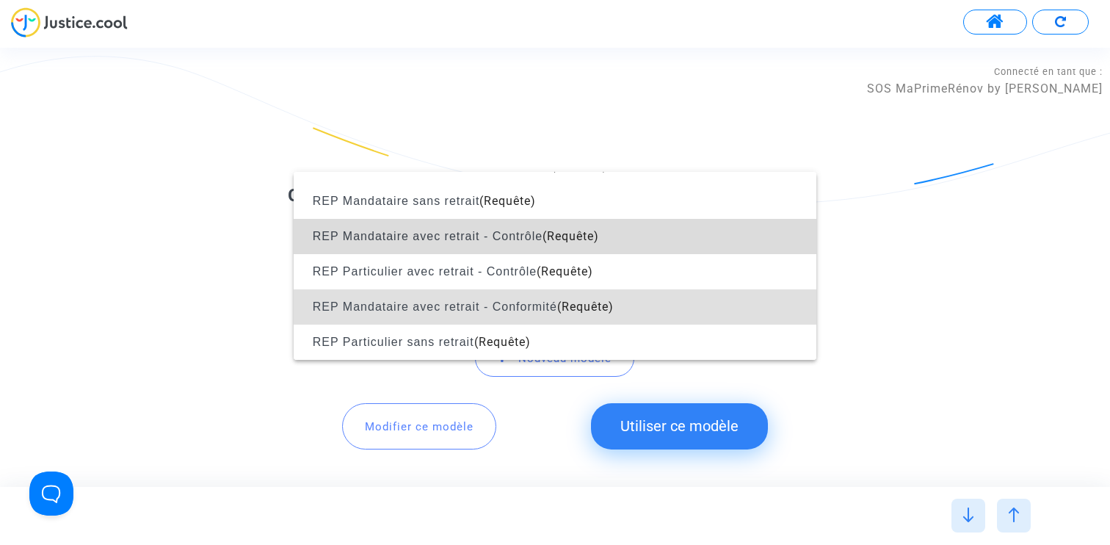
click at [629, 234] on span "REP Mandataire avec retrait - Contrôle (Requête)" at bounding box center [554, 236] width 499 height 35
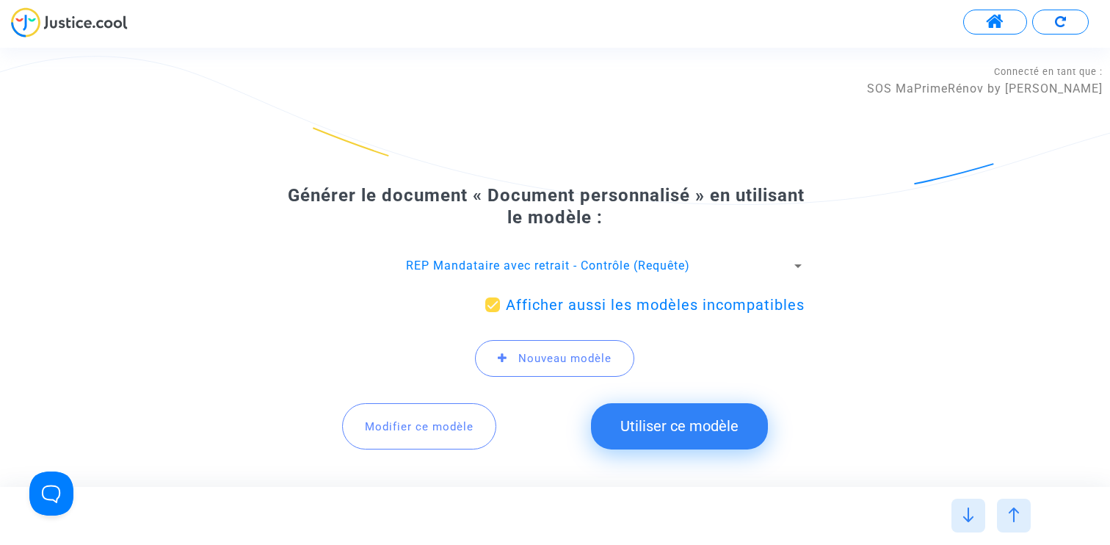
click at [423, 435] on button "Modifier ce modèle" at bounding box center [419, 426] width 154 height 46
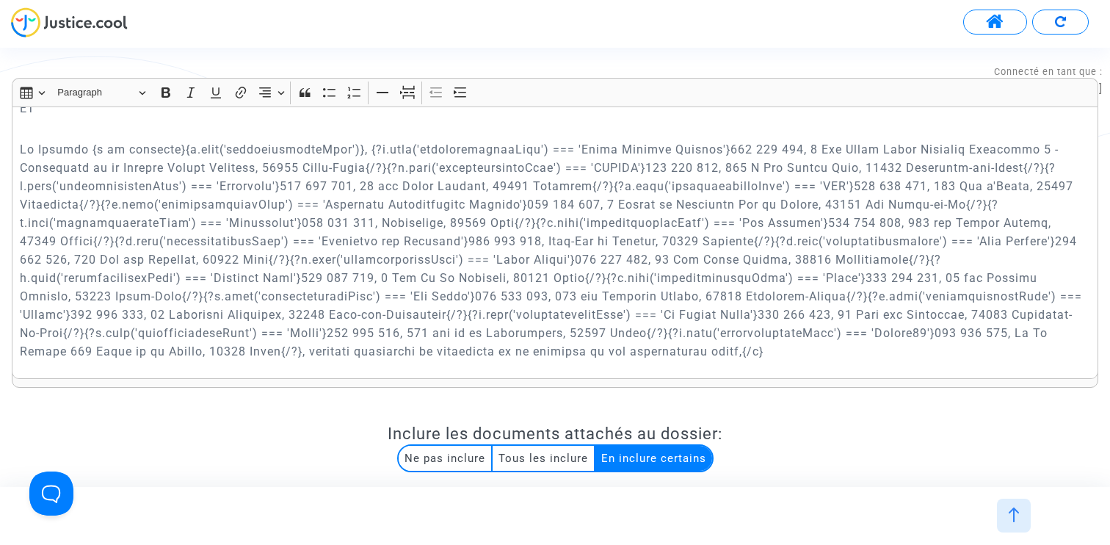
scroll to position [420, 0]
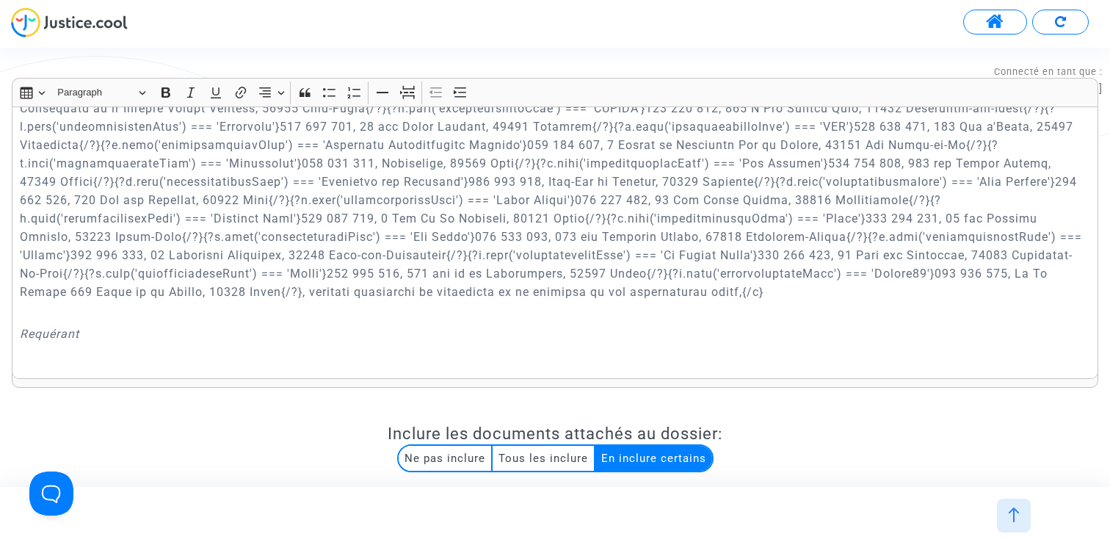
click at [1010, 508] on img at bounding box center [1014, 514] width 15 height 15
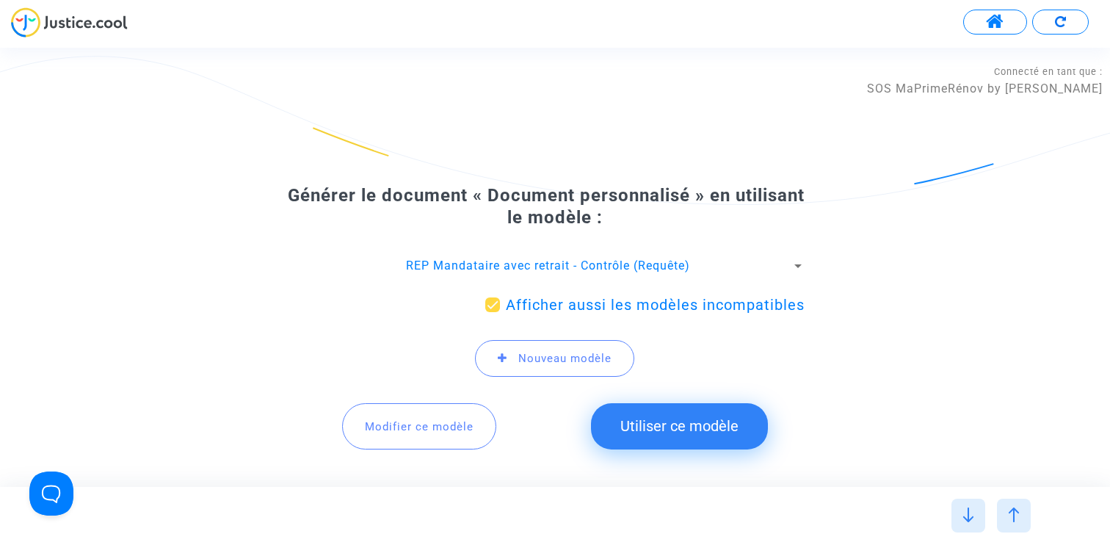
click at [602, 264] on span "REP Mandataire avec retrait - Contrôle (Requête)" at bounding box center [548, 265] width 284 height 14
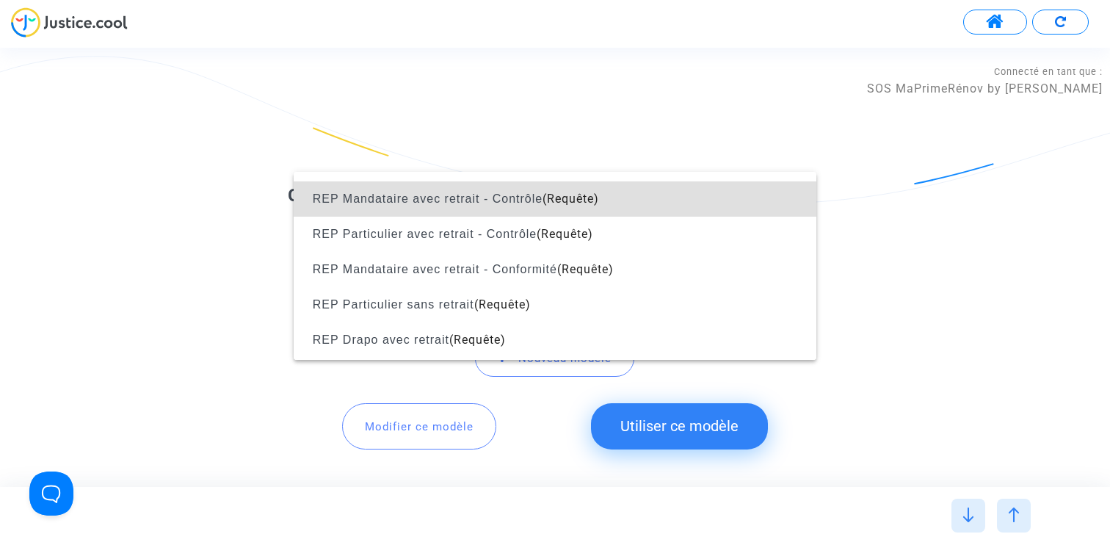
scroll to position [1367, 0]
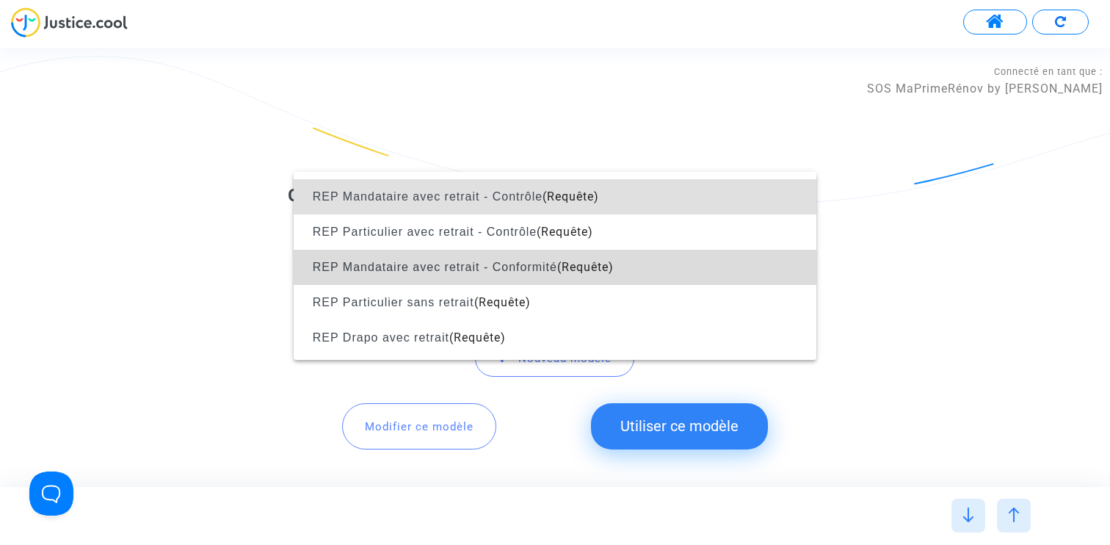
click at [596, 264] on span "(Requête)" at bounding box center [585, 267] width 57 height 14
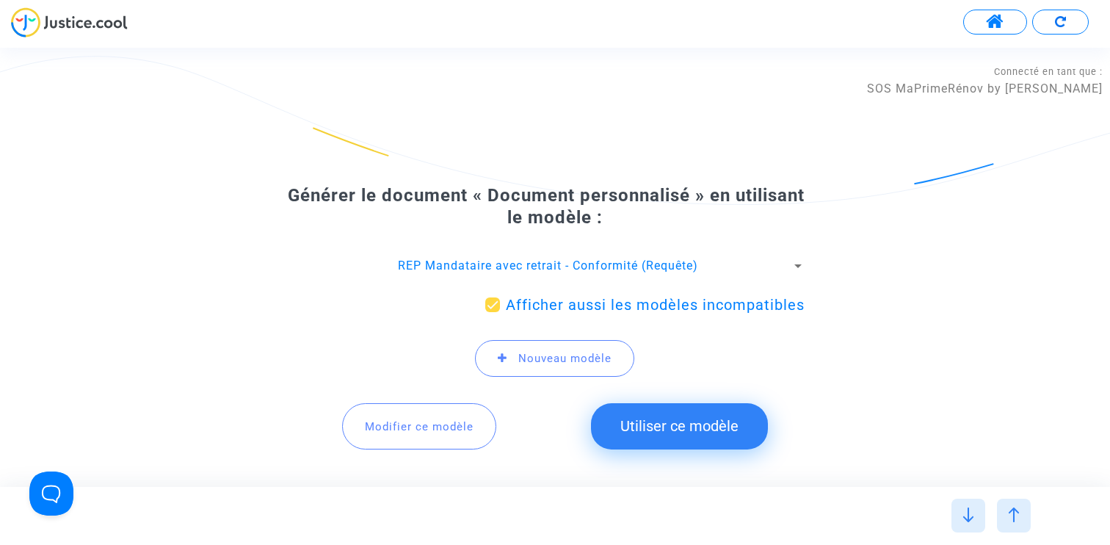
click at [419, 430] on span "Modifier ce modèle" at bounding box center [419, 426] width 109 height 13
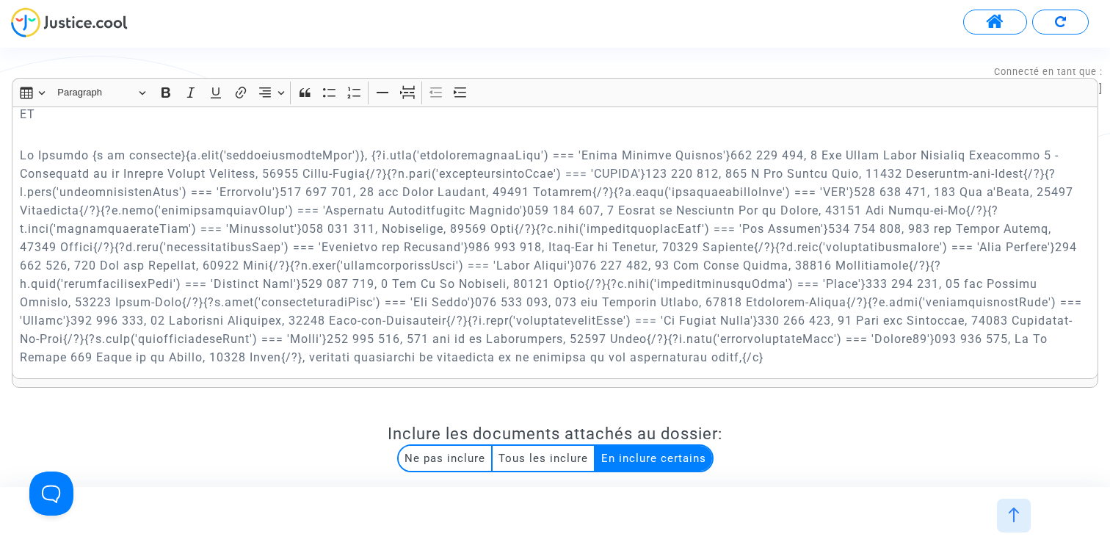
scroll to position [397, 0]
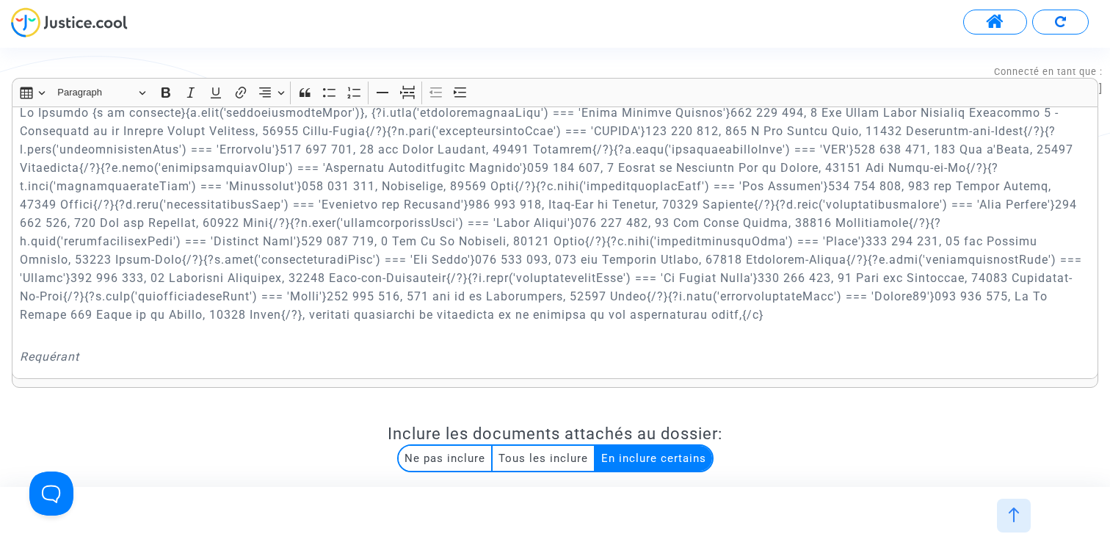
click at [1013, 512] on img at bounding box center [1014, 514] width 15 height 15
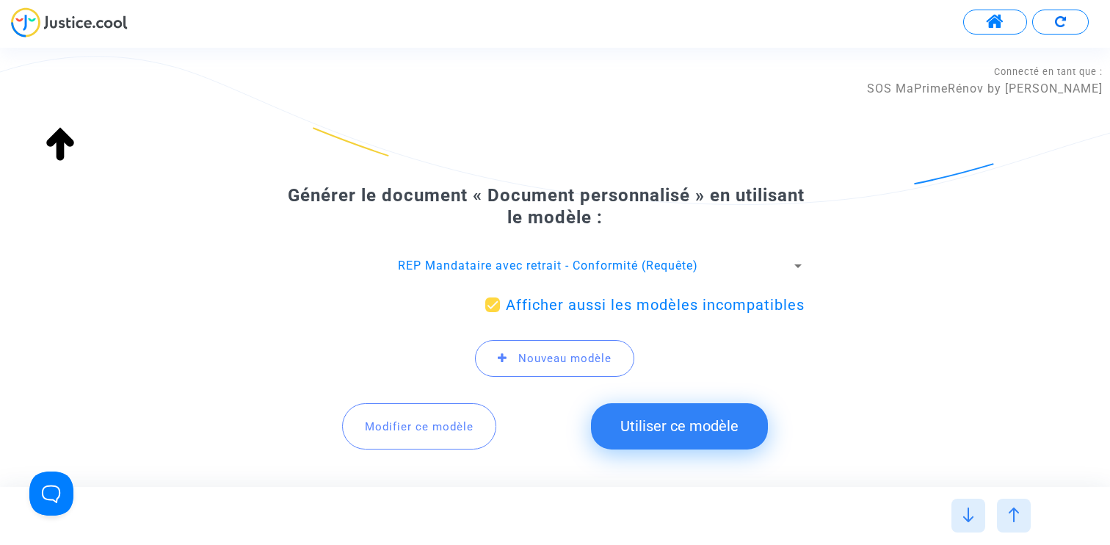
click at [553, 269] on span "REP Mandataire avec retrait - Conformité (Requête)" at bounding box center [548, 265] width 300 height 14
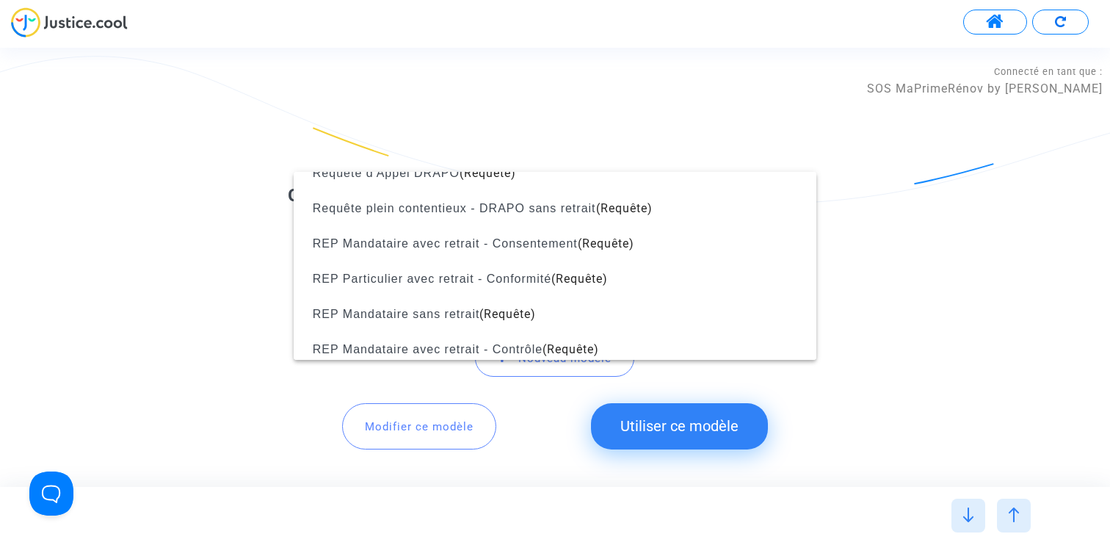
scroll to position [1206, 0]
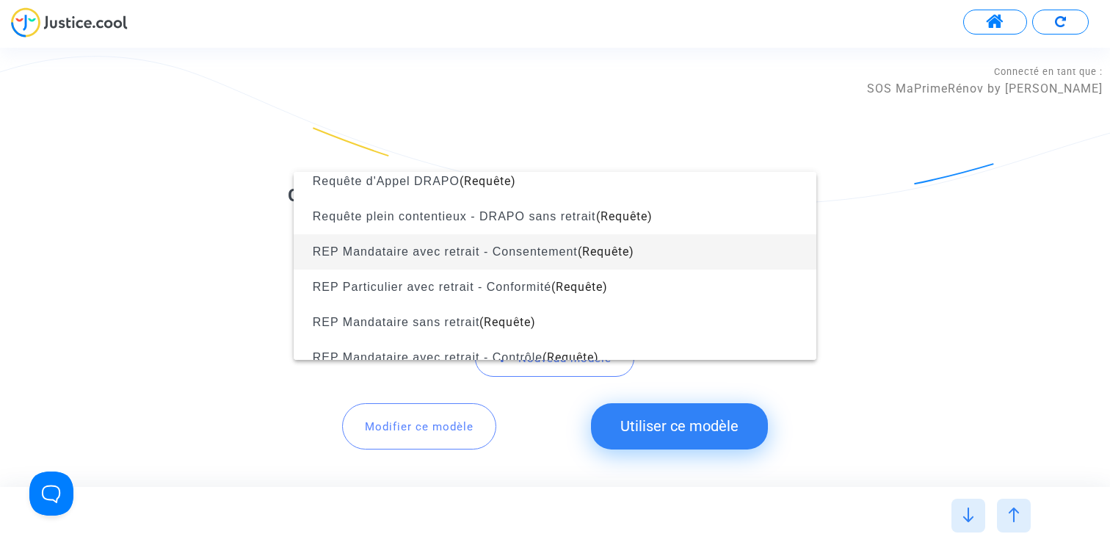
click at [557, 257] on span "REP Mandataire avec retrait - Consentement" at bounding box center [445, 251] width 265 height 12
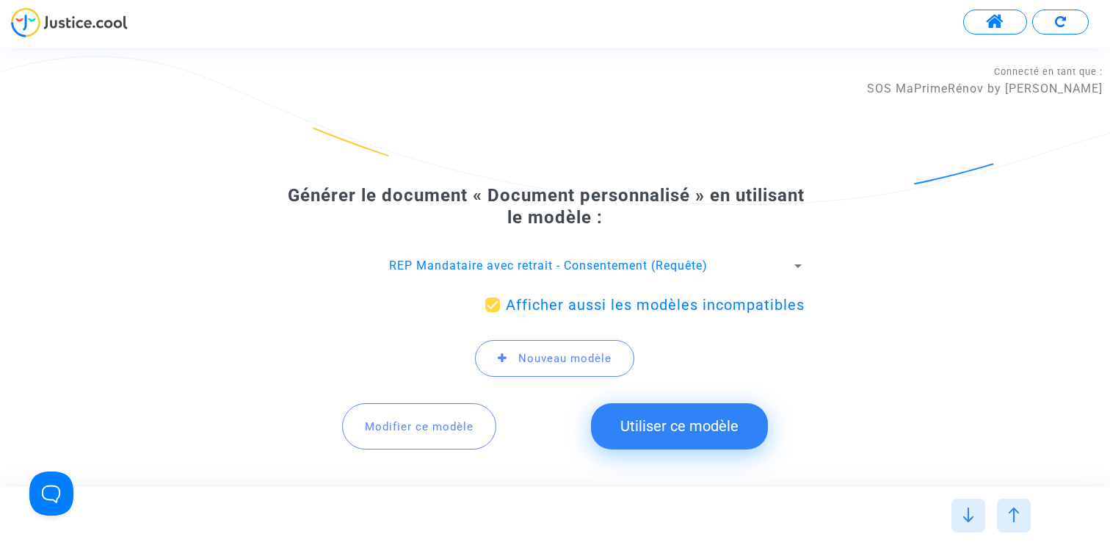
click at [439, 417] on button "Modifier ce modèle" at bounding box center [419, 426] width 154 height 46
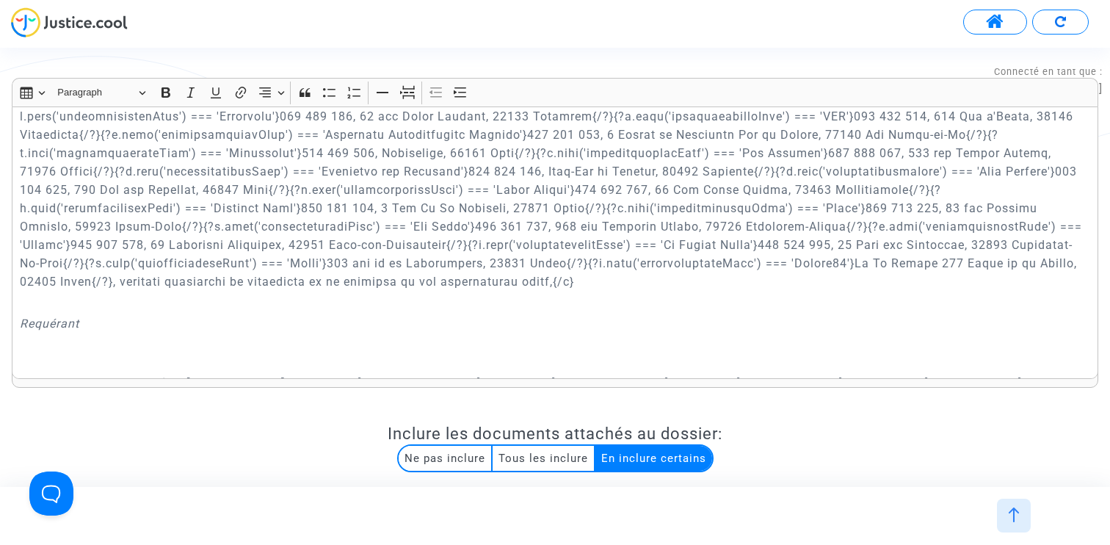
scroll to position [490, 0]
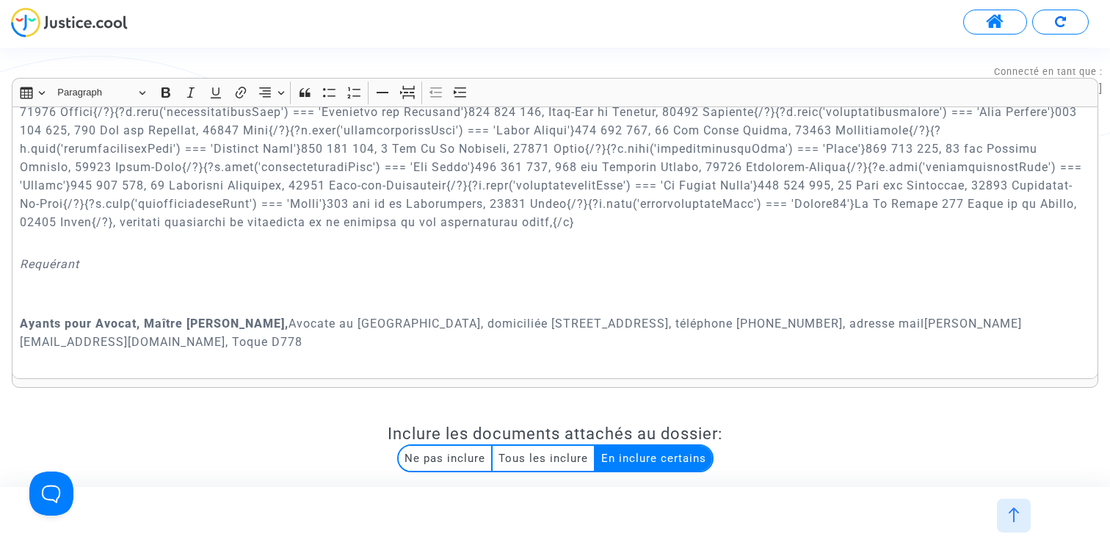
click at [602, 269] on p "Requérant" at bounding box center [555, 264] width 1071 height 18
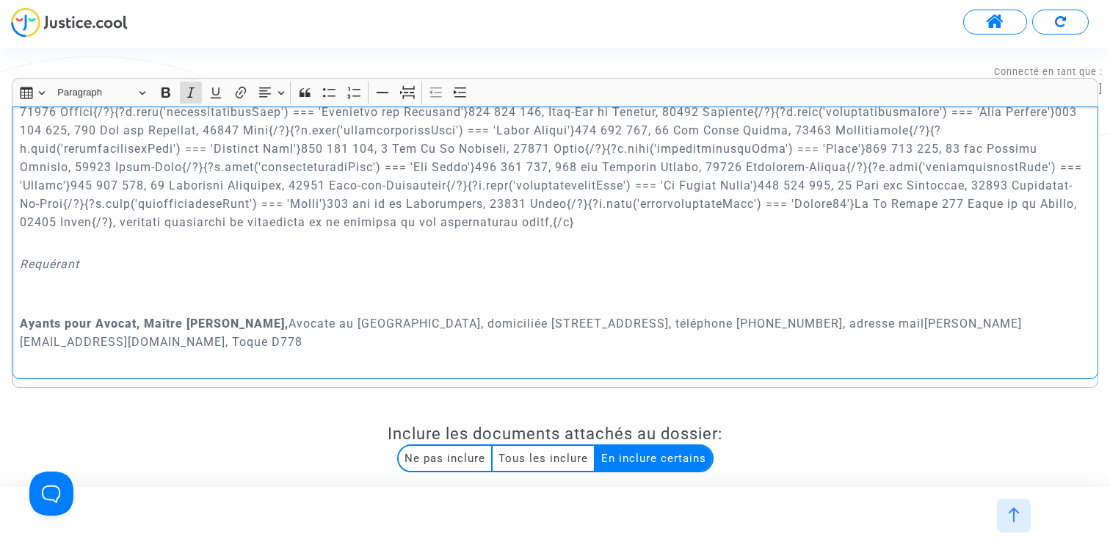
click at [70, 220] on p "Rich Text Editor, main" at bounding box center [555, 121] width 1071 height 220
click at [72, 220] on p "Rich Text Editor, main" at bounding box center [555, 121] width 1071 height 220
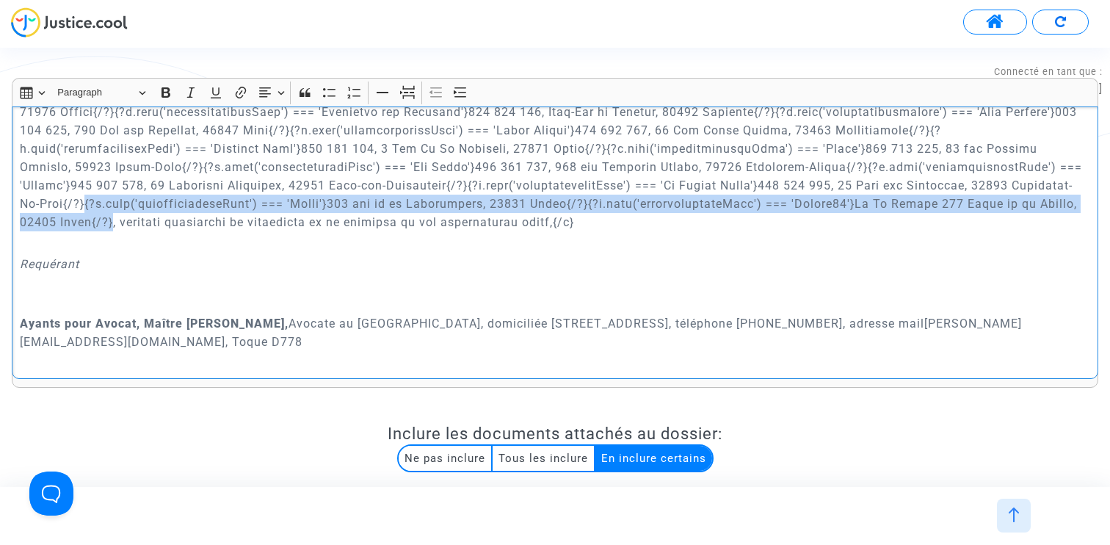
click at [960, 184] on p "Rich Text Editor, main" at bounding box center [555, 121] width 1071 height 220
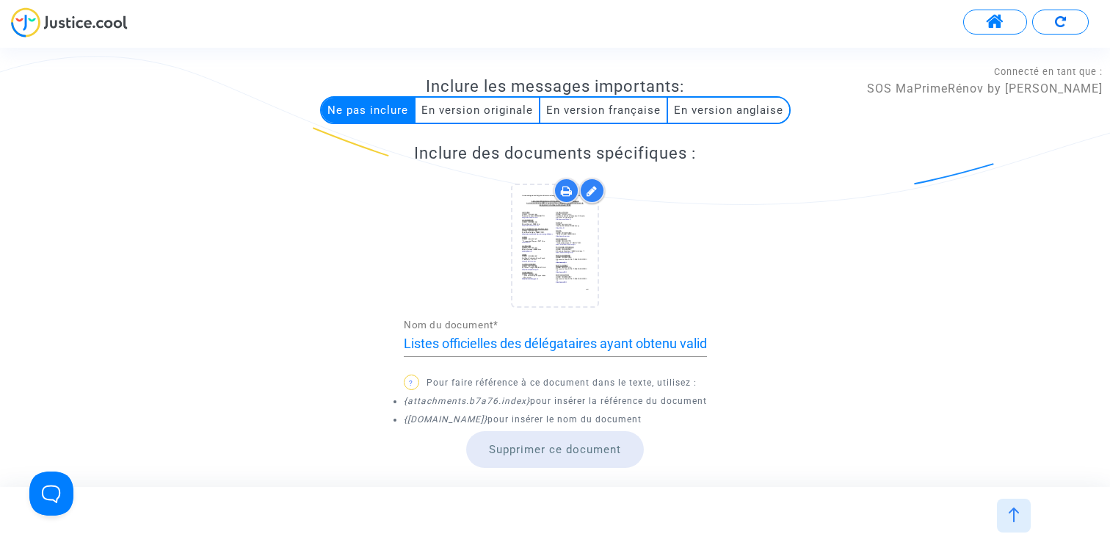
scroll to position [1282, 0]
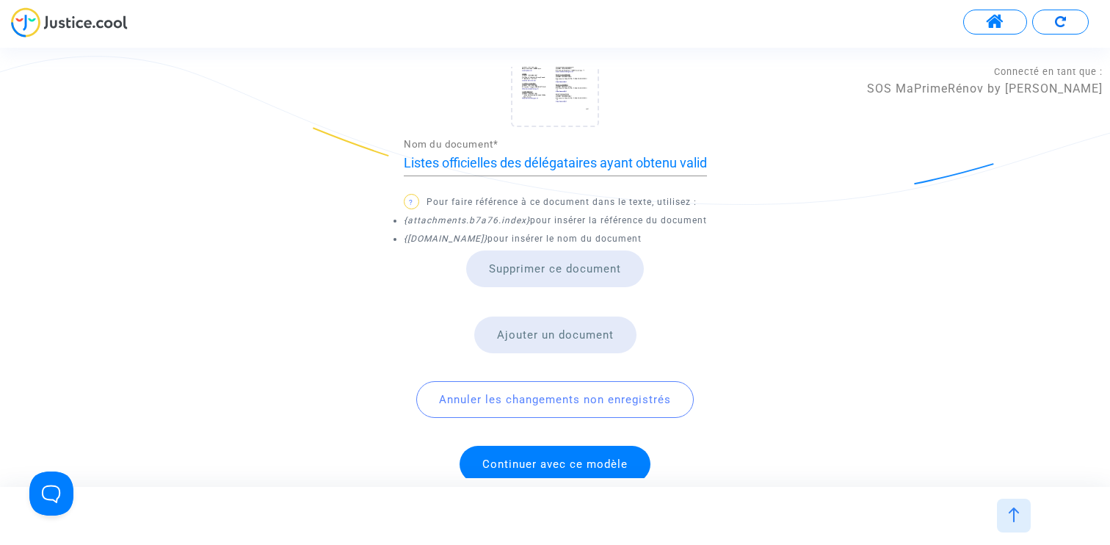
click at [566, 455] on span "Continuer avec ce modèle" at bounding box center [555, 464] width 191 height 37
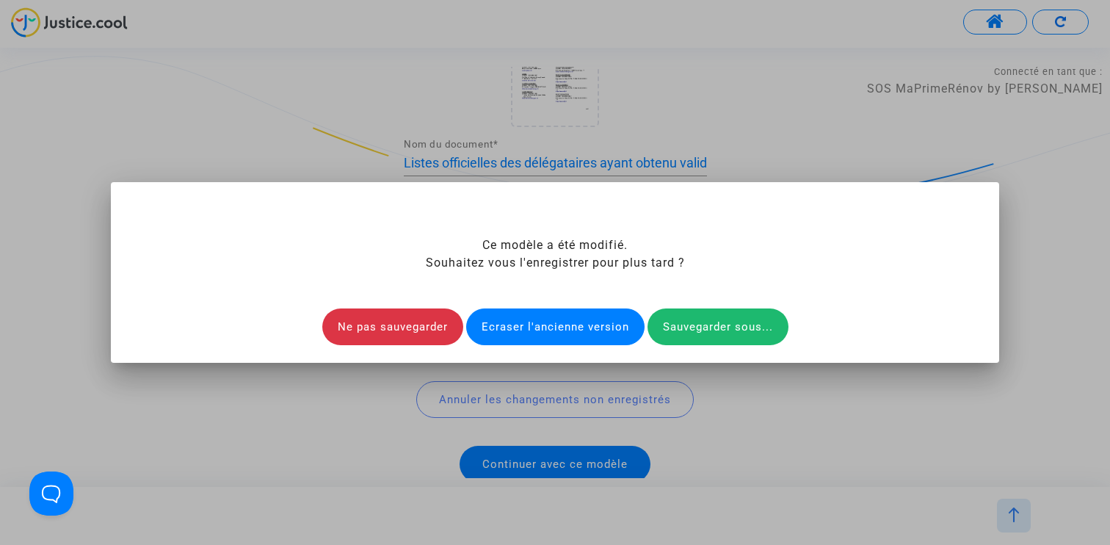
click at [544, 326] on div "Ecraser l'ancienne version" at bounding box center [555, 326] width 178 height 37
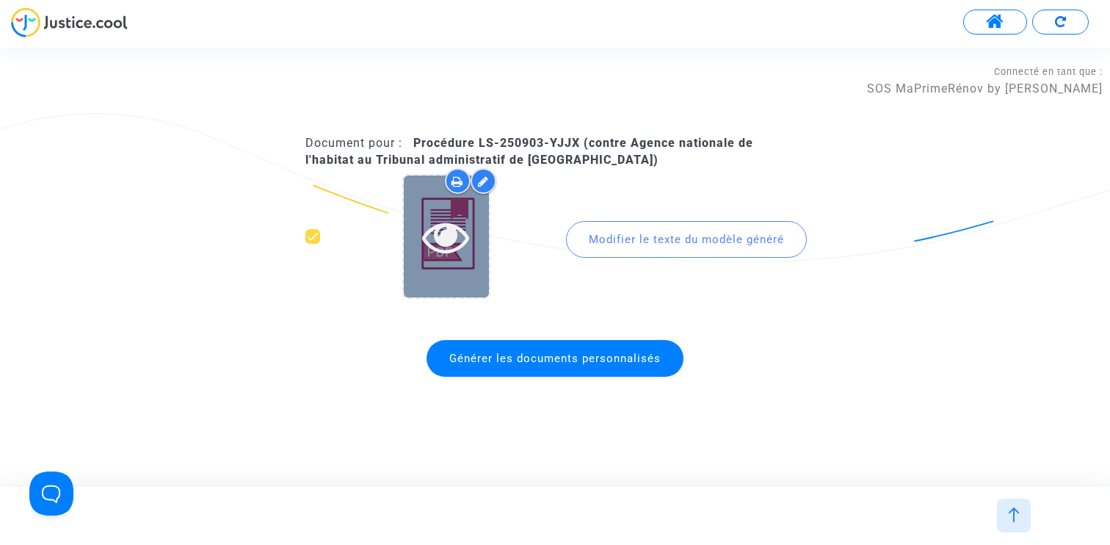
click at [454, 233] on icon at bounding box center [446, 236] width 48 height 47
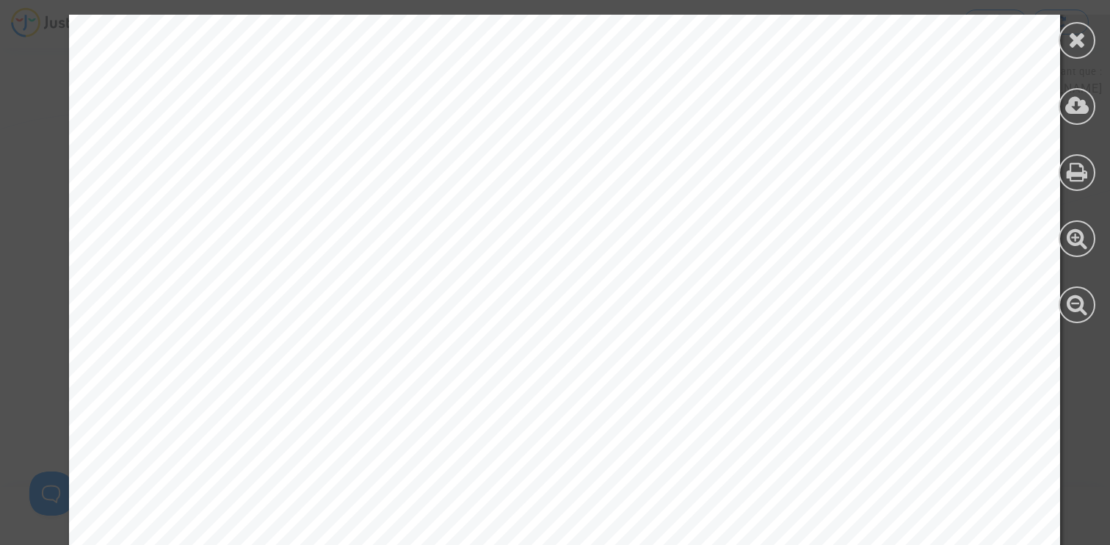
scroll to position [225, 0]
click at [1068, 44] on icon at bounding box center [1077, 40] width 18 height 22
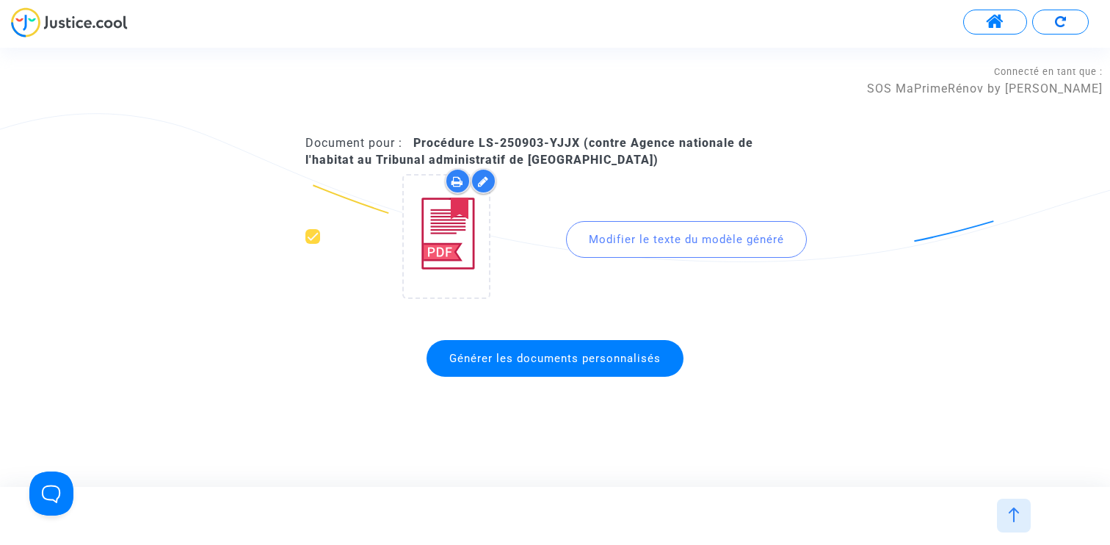
click at [1024, 510] on div at bounding box center [1014, 516] width 34 height 34
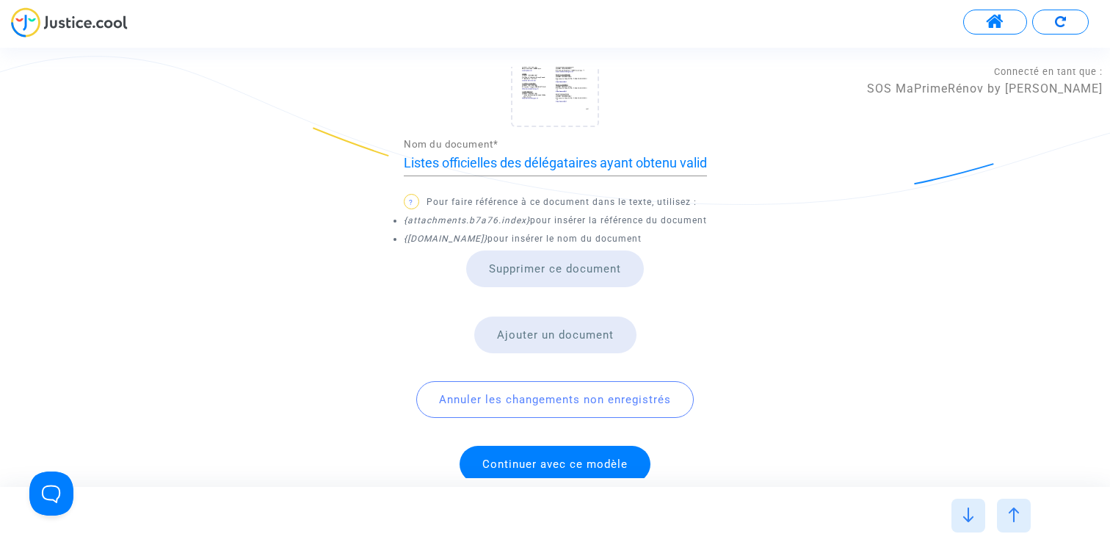
click at [1016, 537] on footer at bounding box center [555, 516] width 1110 height 58
click at [1016, 523] on div at bounding box center [1014, 516] width 34 height 34
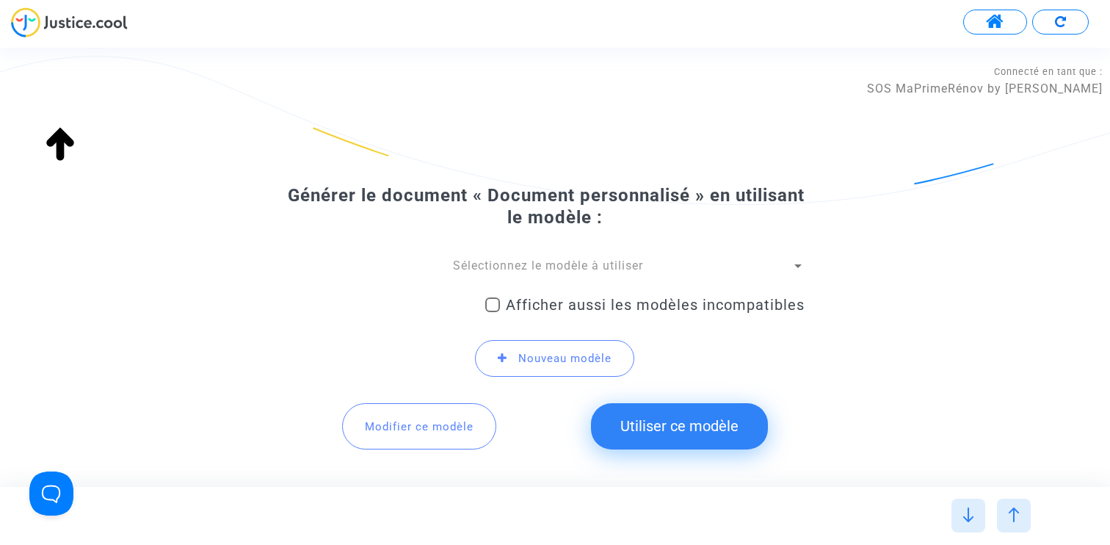
click at [510, 313] on span "Afficher aussi les modèles incompatibles" at bounding box center [655, 305] width 299 height 18
click at [493, 313] on input "Afficher aussi les modèles incompatibles" at bounding box center [492, 312] width 1 height 1
checkbox input "true"
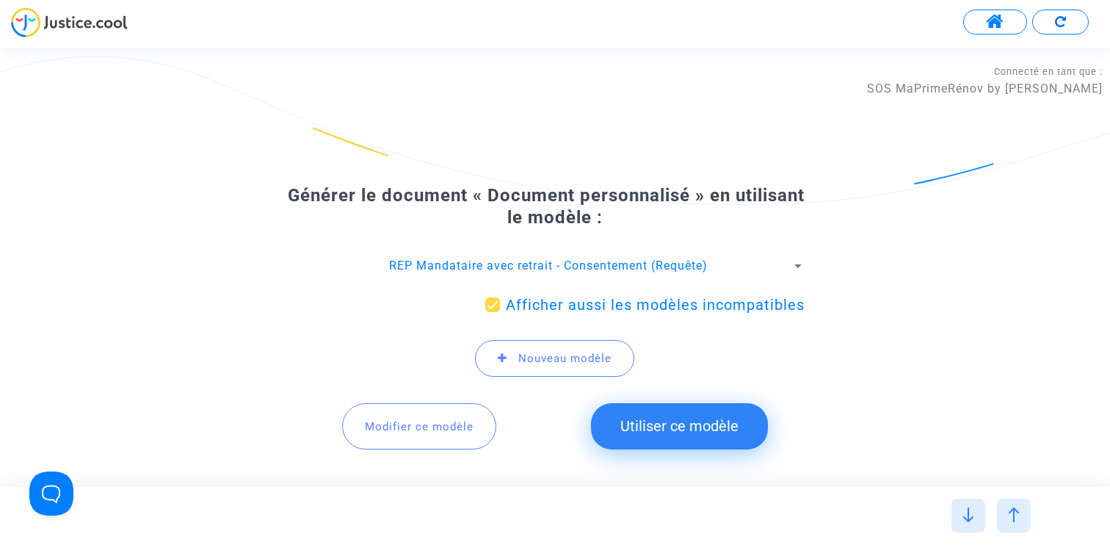
click at [510, 271] on span "REP Mandataire avec retrait - Consentement (Requête)" at bounding box center [548, 265] width 319 height 14
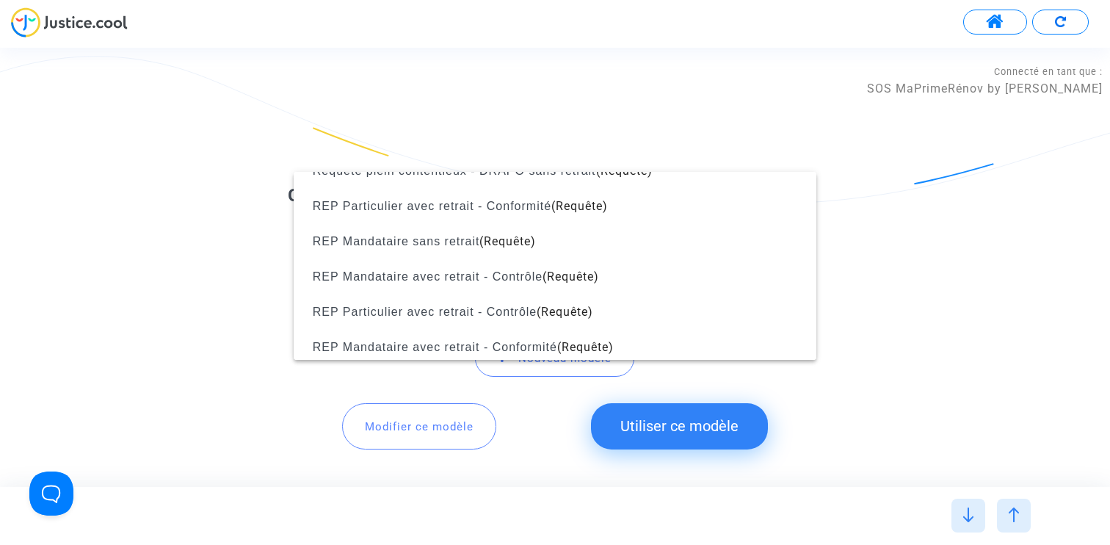
scroll to position [1251, 0]
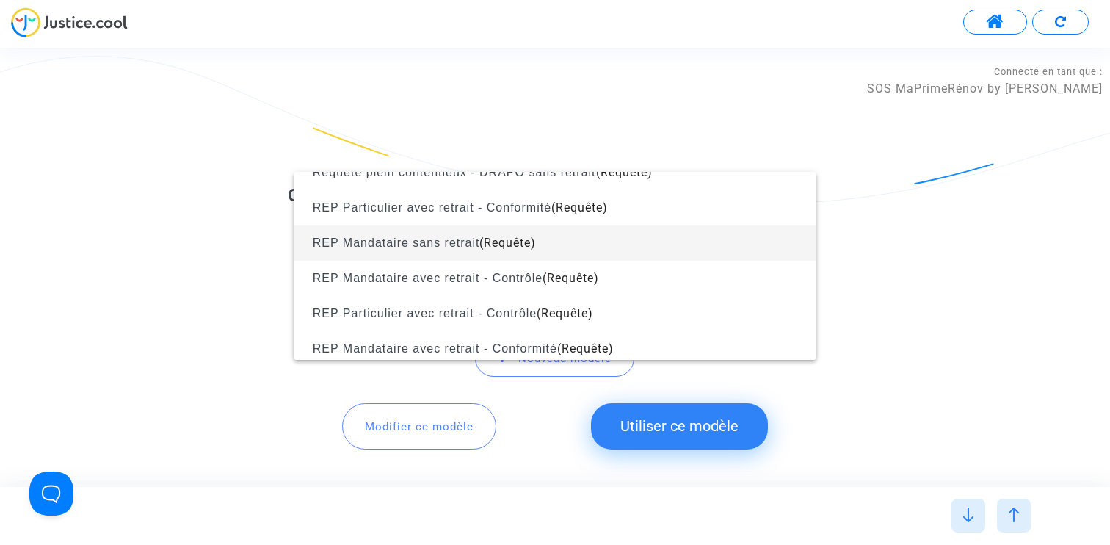
click at [521, 245] on span "(Requête)" at bounding box center [507, 243] width 57 height 14
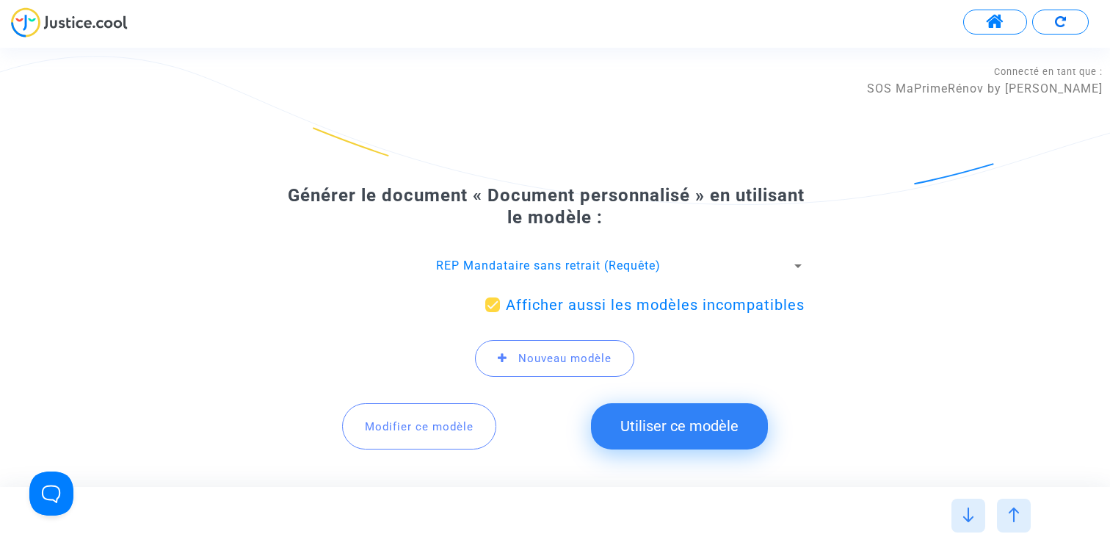
click at [455, 423] on span "Modifier ce modèle" at bounding box center [419, 426] width 109 height 13
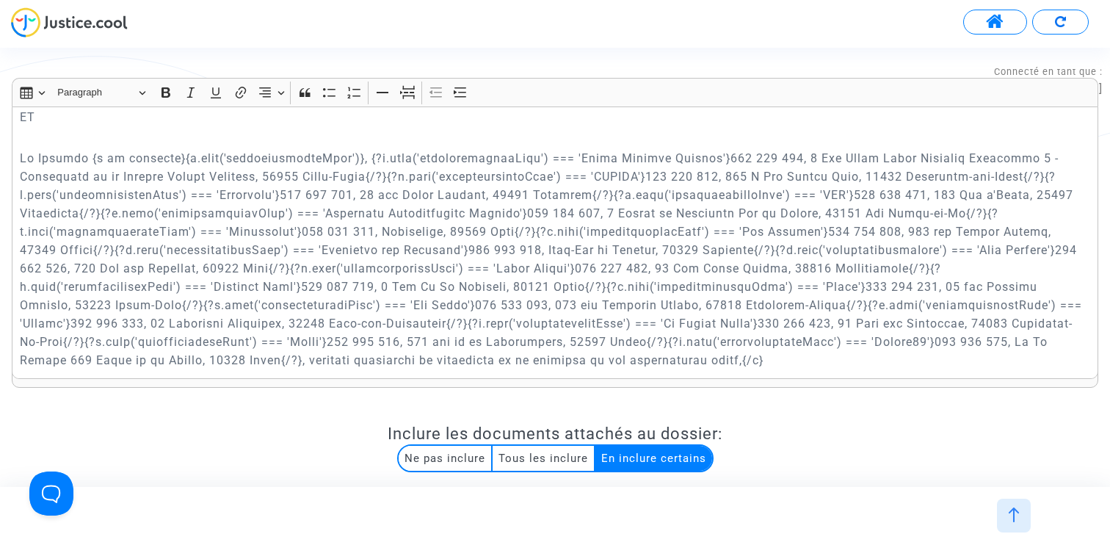
scroll to position [432, 0]
